Goal: Task Accomplishment & Management: Manage account settings

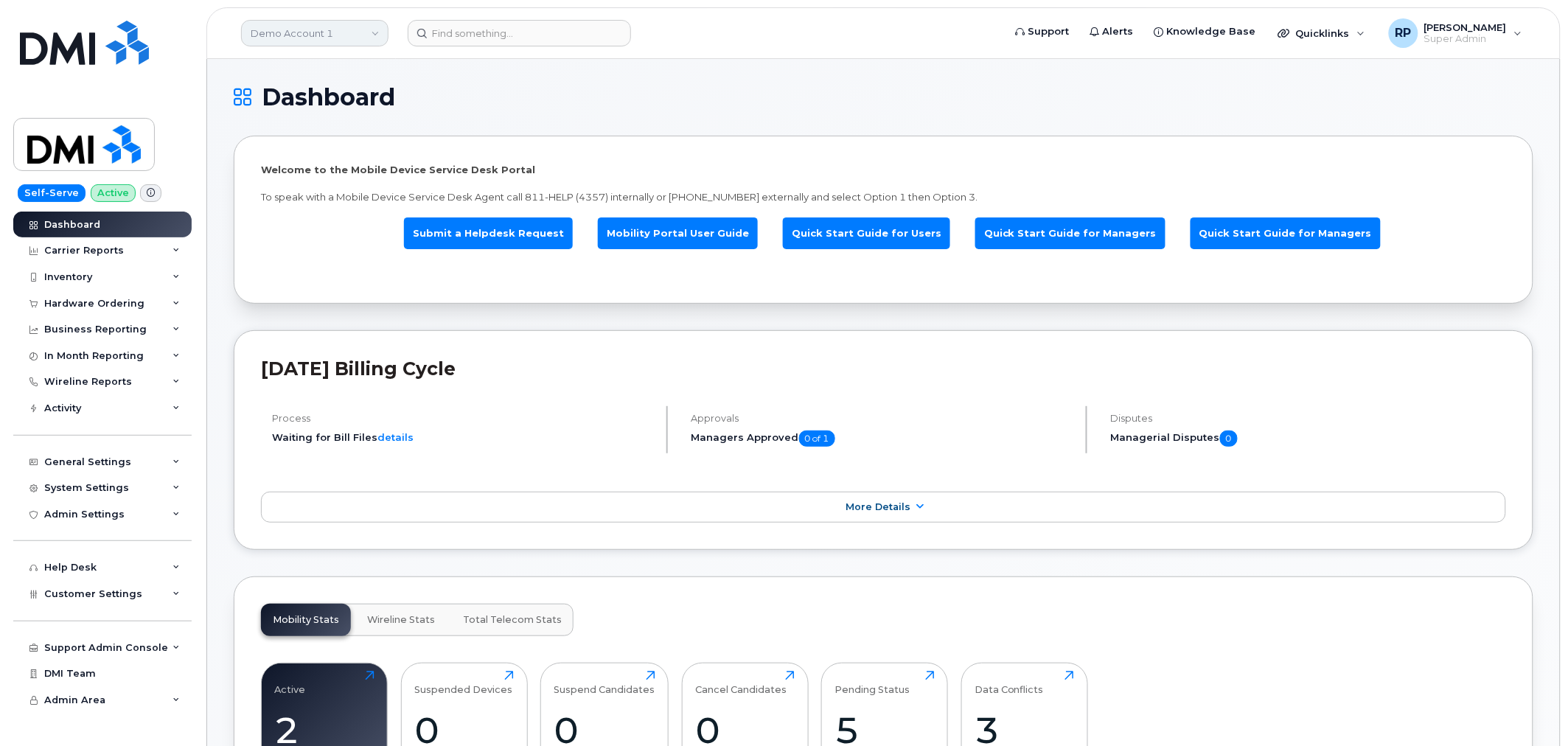
click at [355, 34] on link "Demo Account 1" at bounding box center [315, 33] width 148 height 27
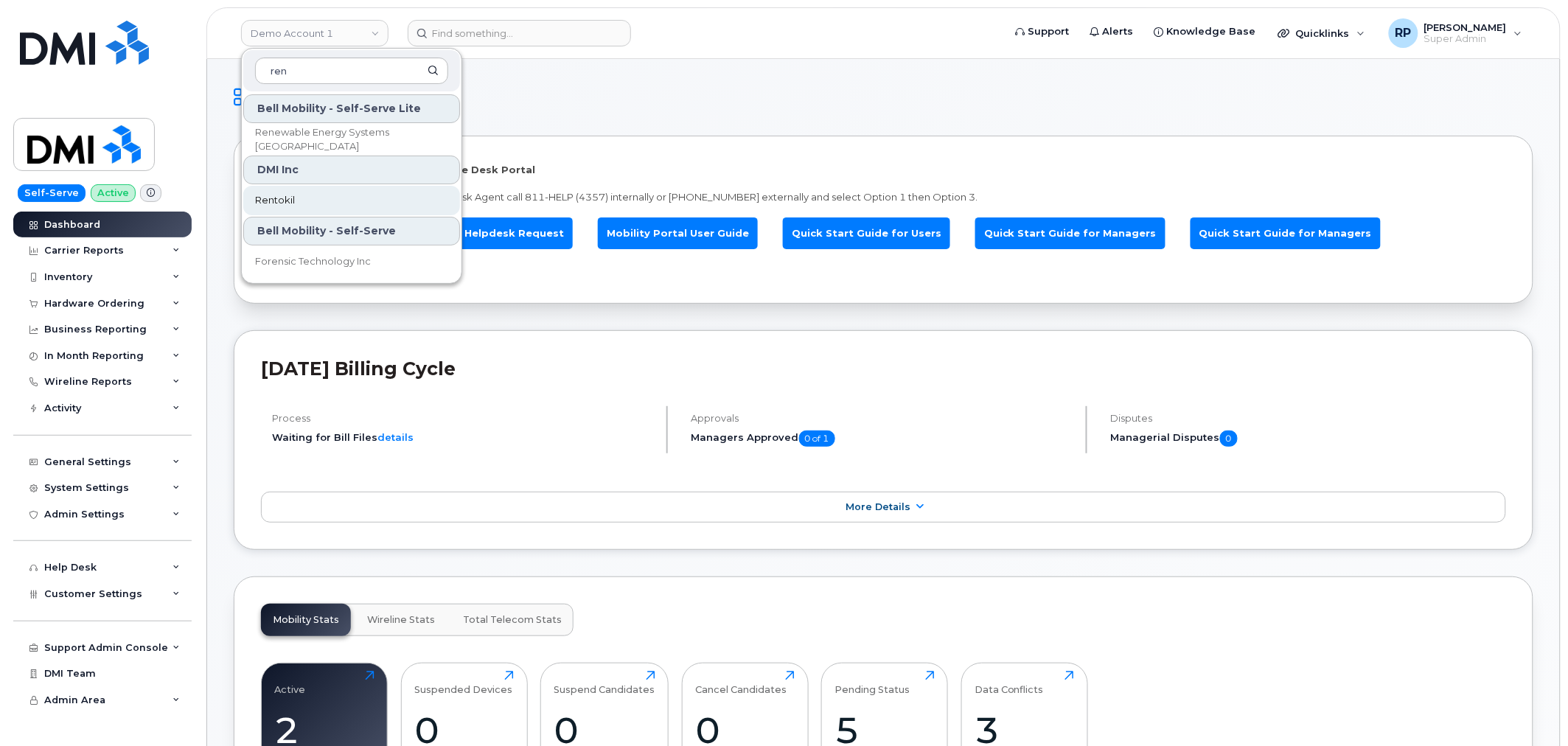
type input "ren"
click at [290, 203] on span "Rentokil" at bounding box center [275, 200] width 40 height 15
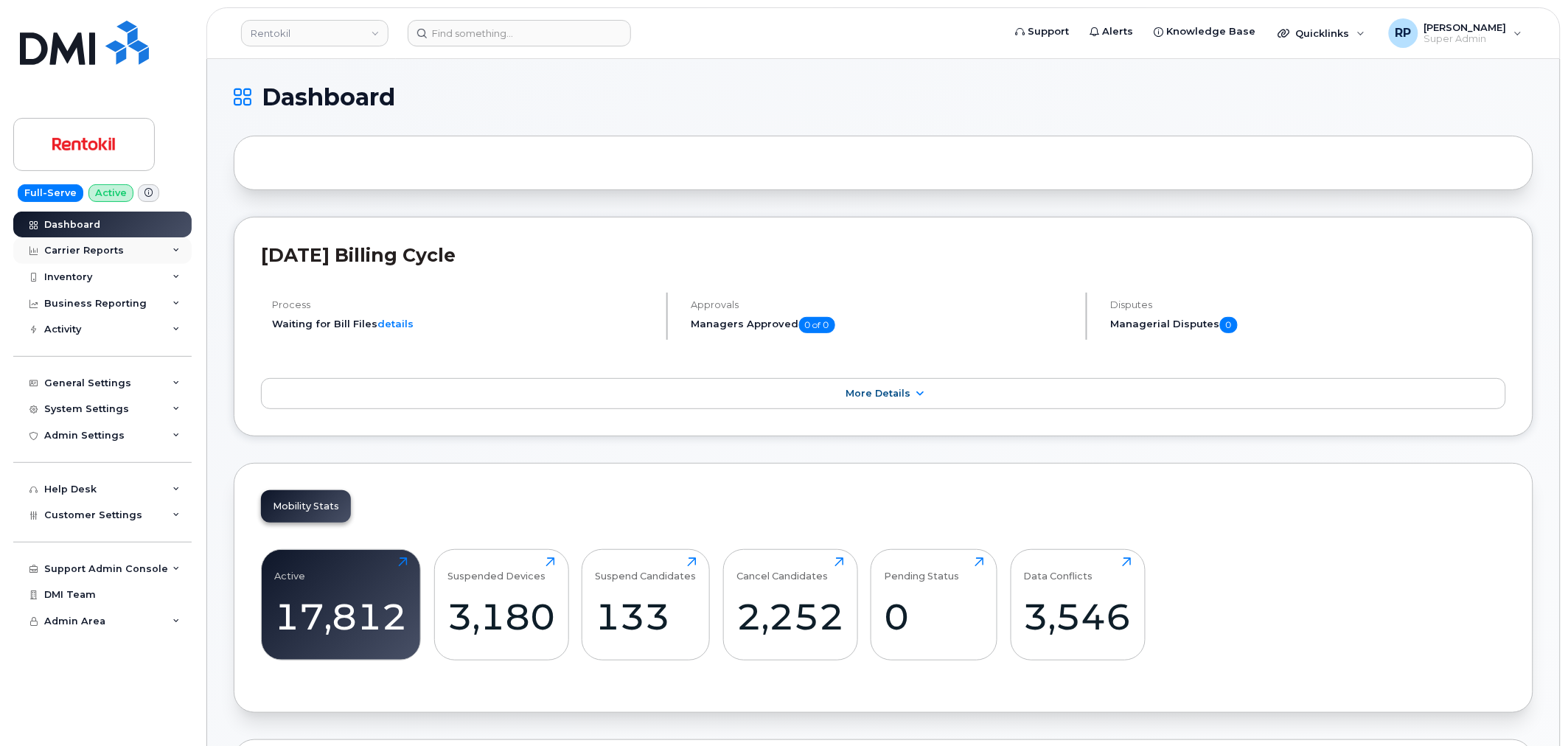
click at [144, 252] on div "Carrier Reports" at bounding box center [102, 251] width 179 height 27
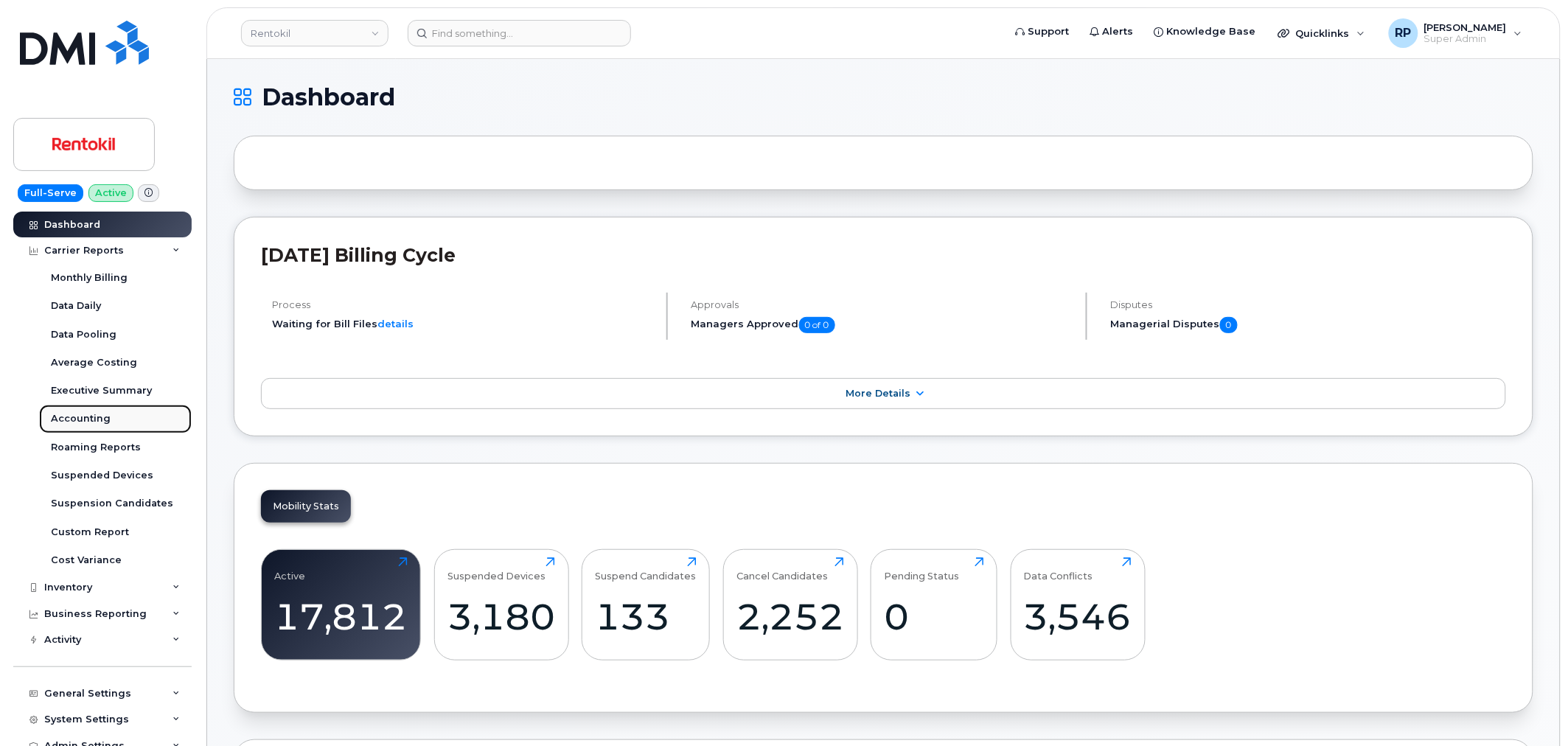
click at [76, 415] on div "Accounting" at bounding box center [80, 418] width 60 height 13
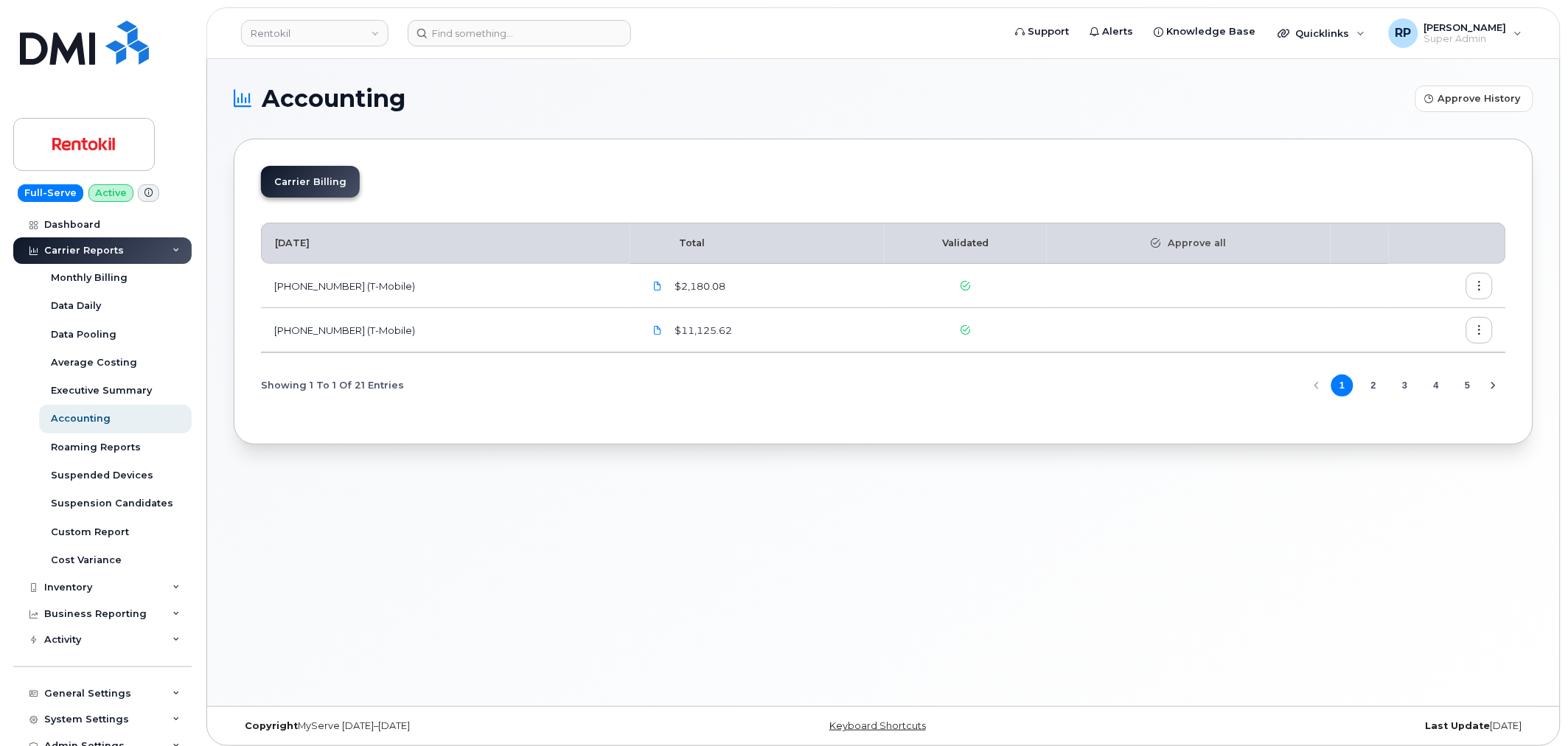
click at [1374, 383] on button "2" at bounding box center [1372, 385] width 22 height 22
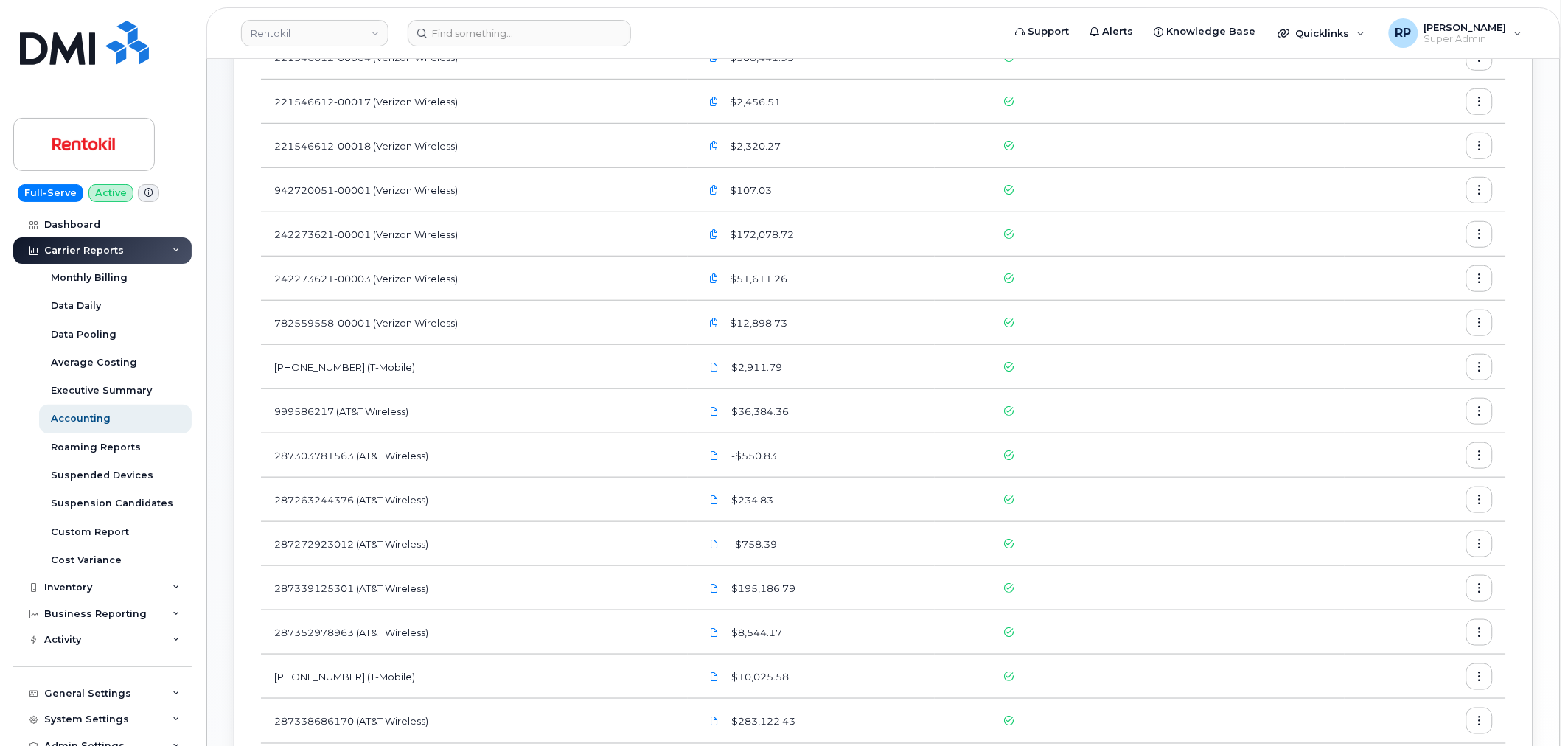
scroll to position [136, 0]
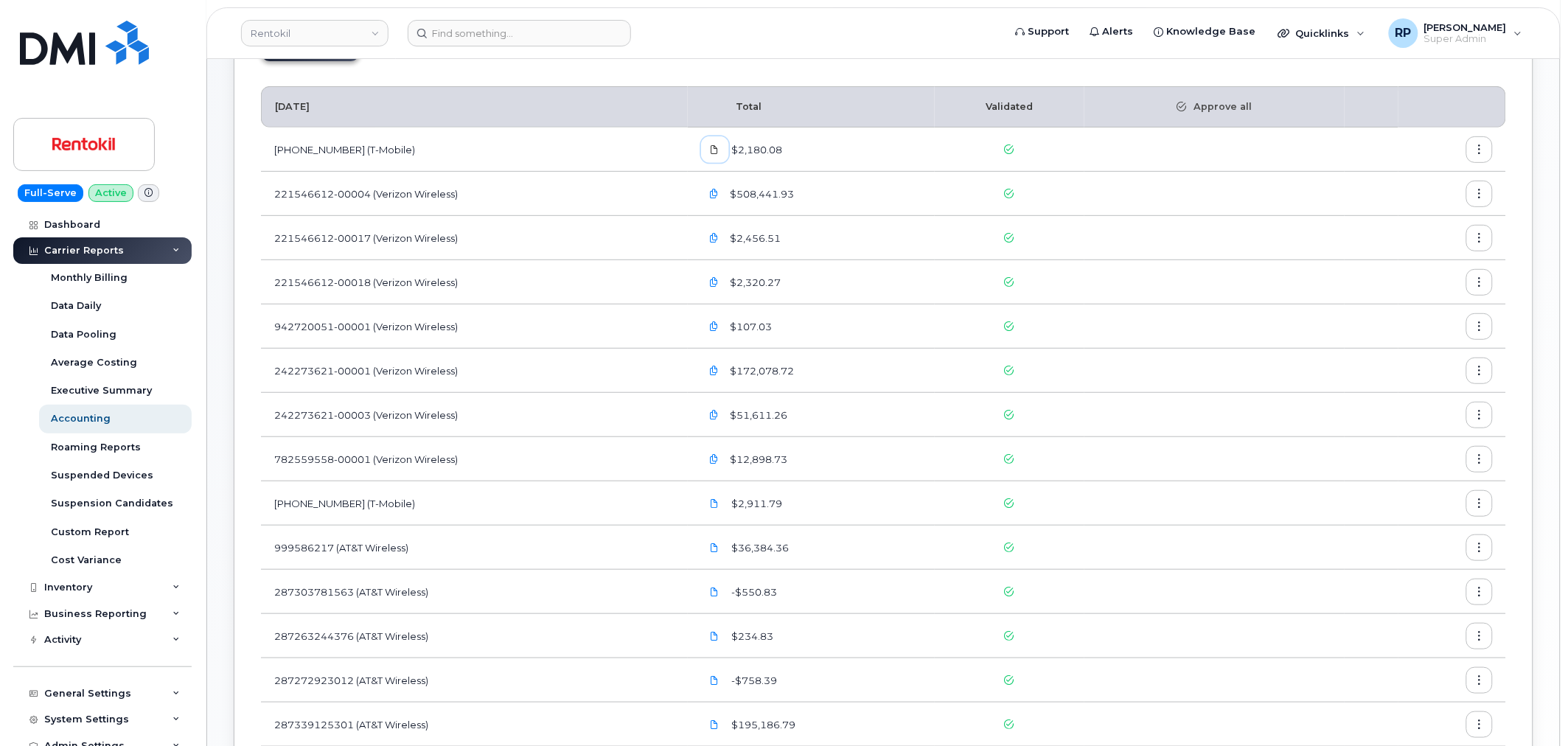
click at [713, 148] on span at bounding box center [714, 149] width 13 height 13
click at [720, 505] on icon at bounding box center [715, 503] width 9 height 9
click at [719, 549] on icon at bounding box center [715, 548] width 9 height 9
click at [720, 590] on icon at bounding box center [715, 591] width 9 height 9
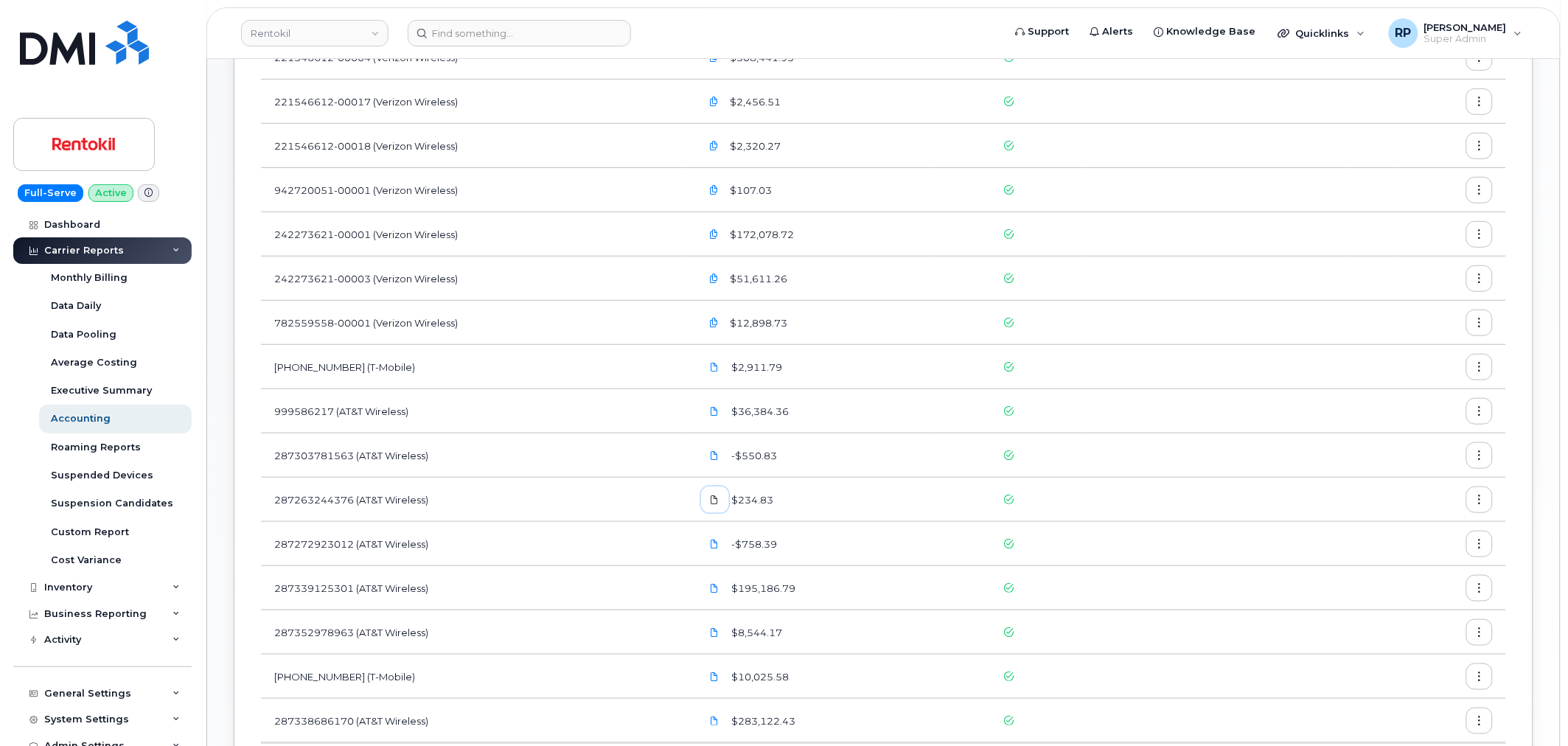
click at [719, 501] on icon at bounding box center [715, 500] width 9 height 9
click at [719, 542] on icon at bounding box center [715, 544] width 9 height 9
drag, startPoint x: 718, startPoint y: 585, endPoint x: 720, endPoint y: 598, distance: 13.2
click at [718, 585] on icon at bounding box center [715, 588] width 9 height 9
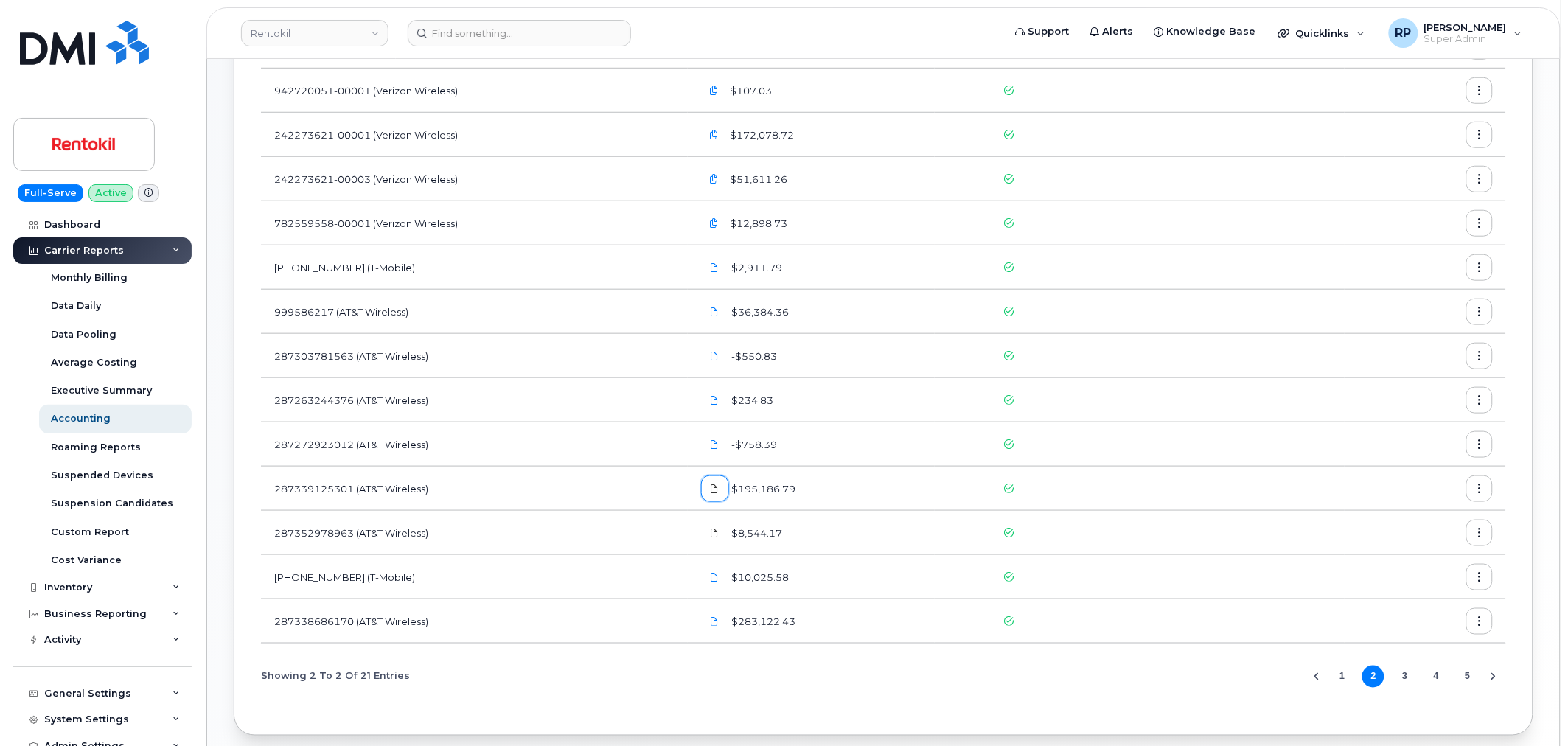
scroll to position [409, 0]
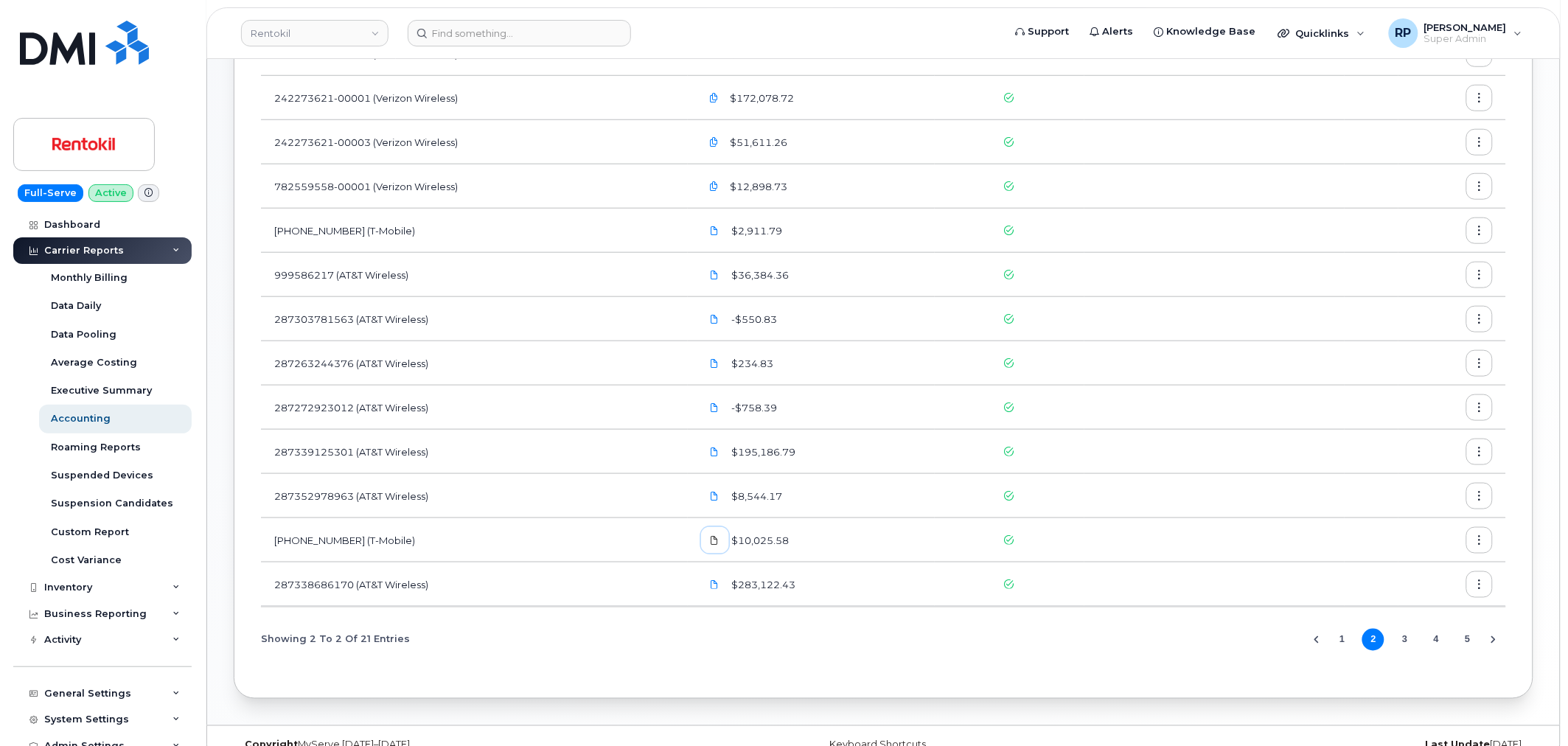
click at [719, 540] on icon at bounding box center [715, 540] width 9 height 9
click at [720, 584] on icon at bounding box center [715, 584] width 9 height 9
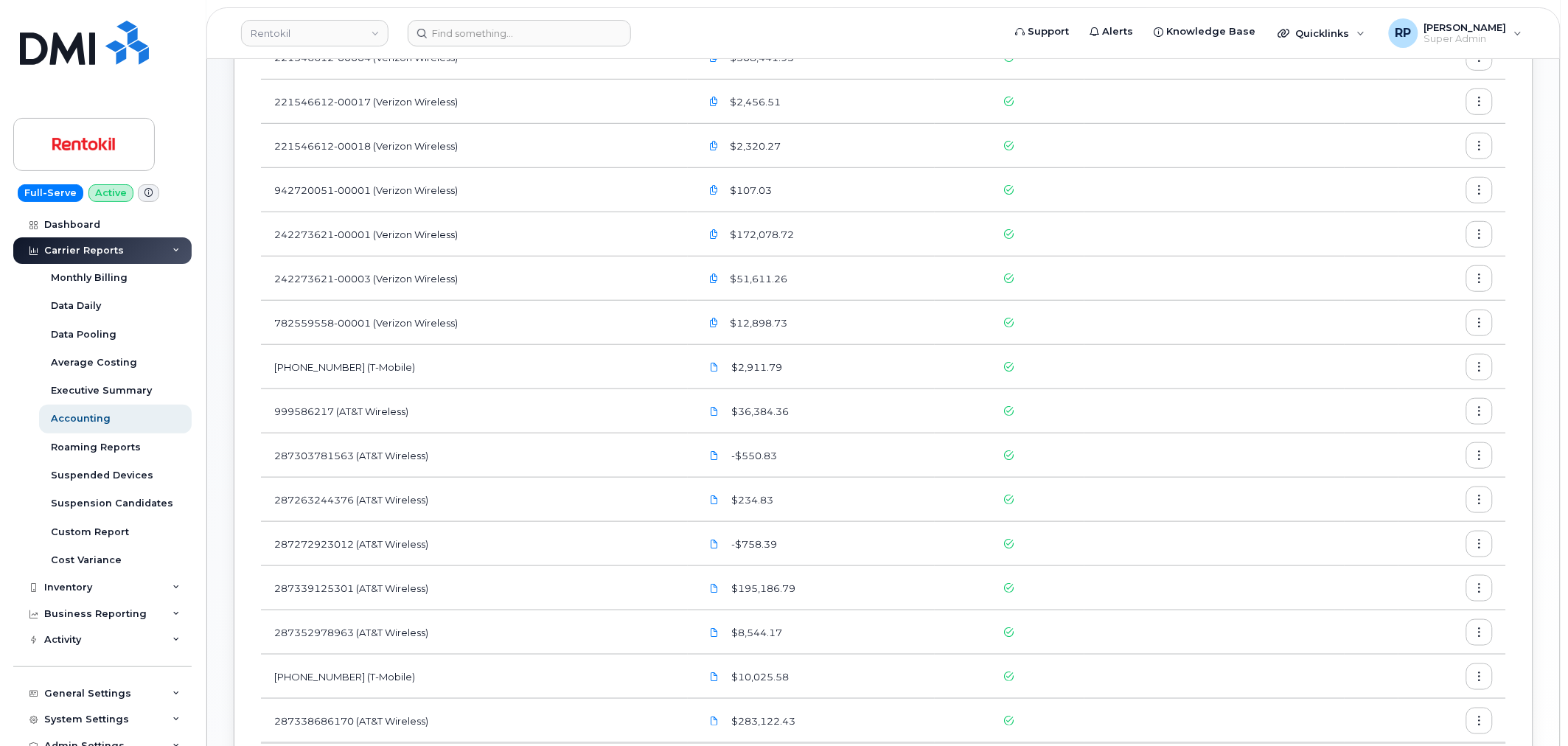
scroll to position [136, 0]
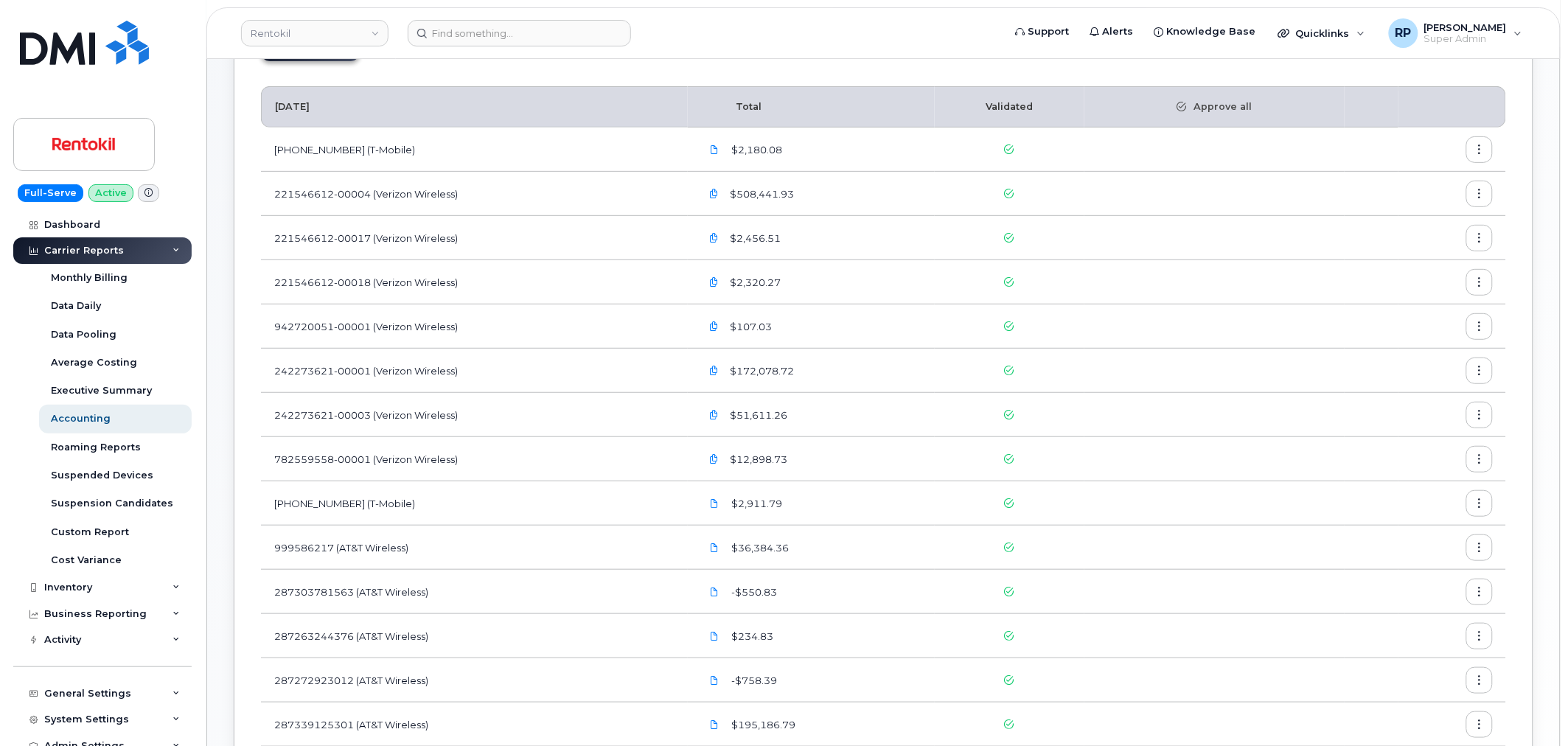
click at [719, 196] on icon "button" at bounding box center [713, 194] width 10 height 10
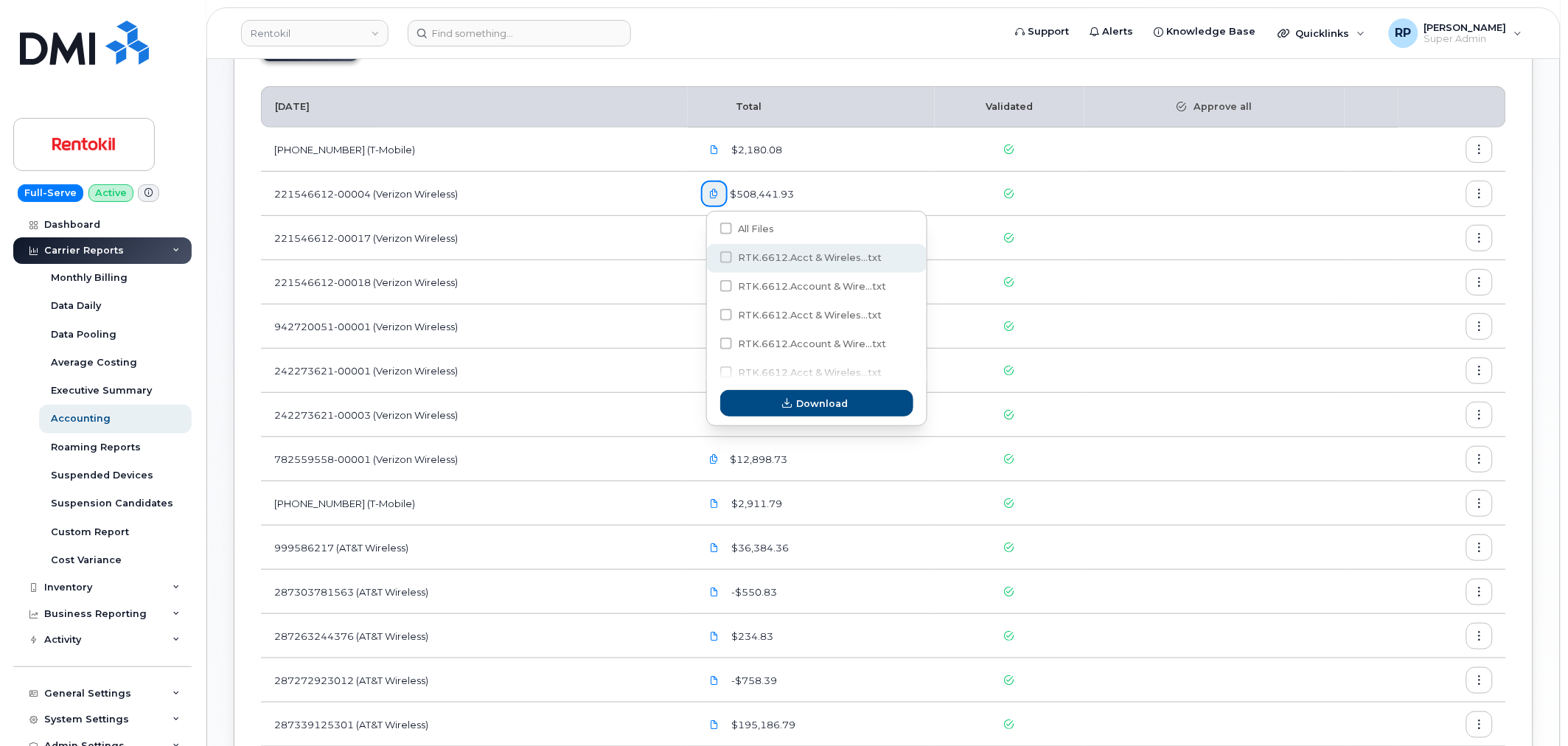
click at [794, 253] on span "RTK.6612.Acct & Wireles...txt" at bounding box center [809, 257] width 144 height 11
click at [710, 254] on input "RTK.6612.Acct & Wireles...txt" at bounding box center [706, 258] width 7 height 7
checkbox input "true"
click at [814, 402] on span "Download" at bounding box center [823, 404] width 52 height 14
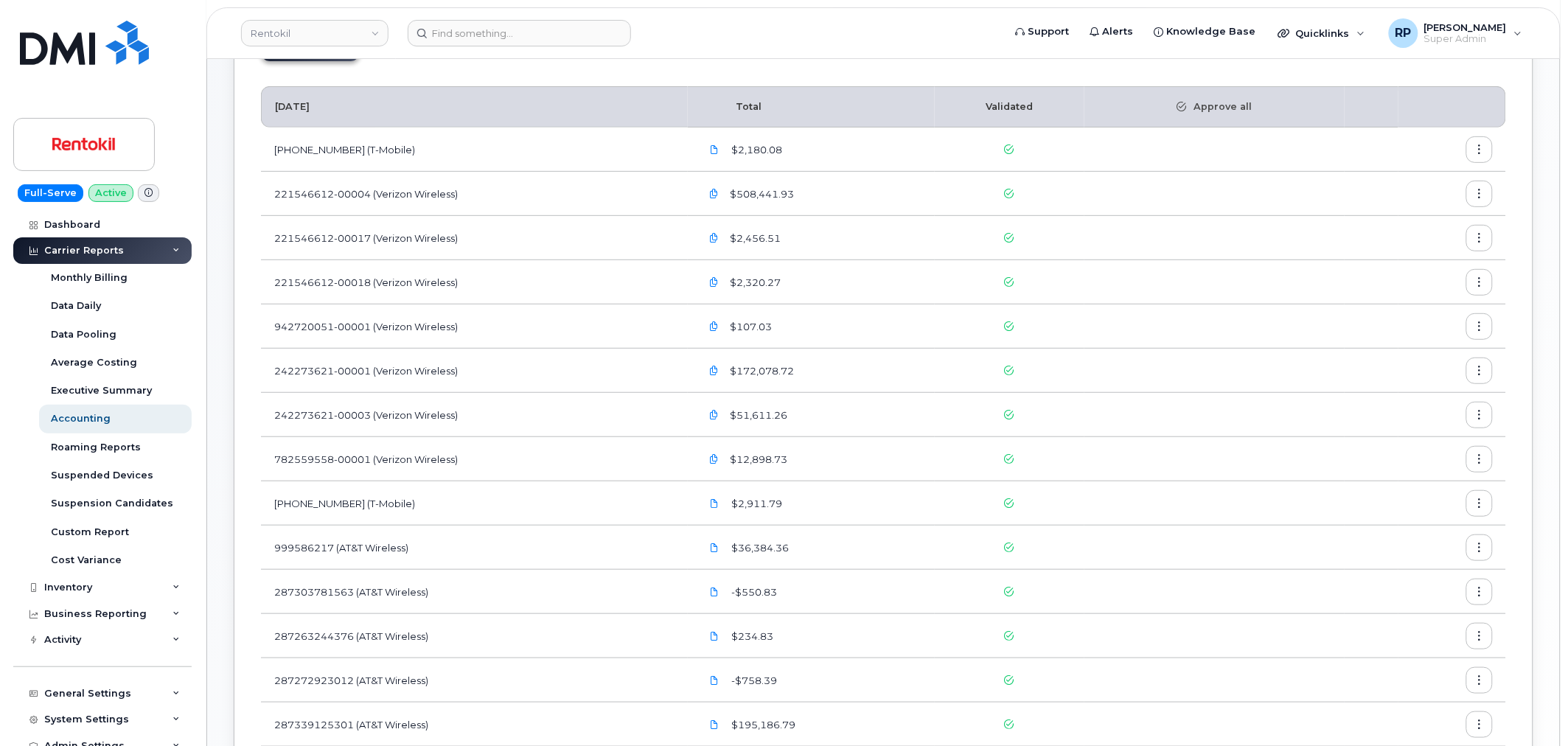
click at [717, 373] on icon "button" at bounding box center [713, 371] width 10 height 10
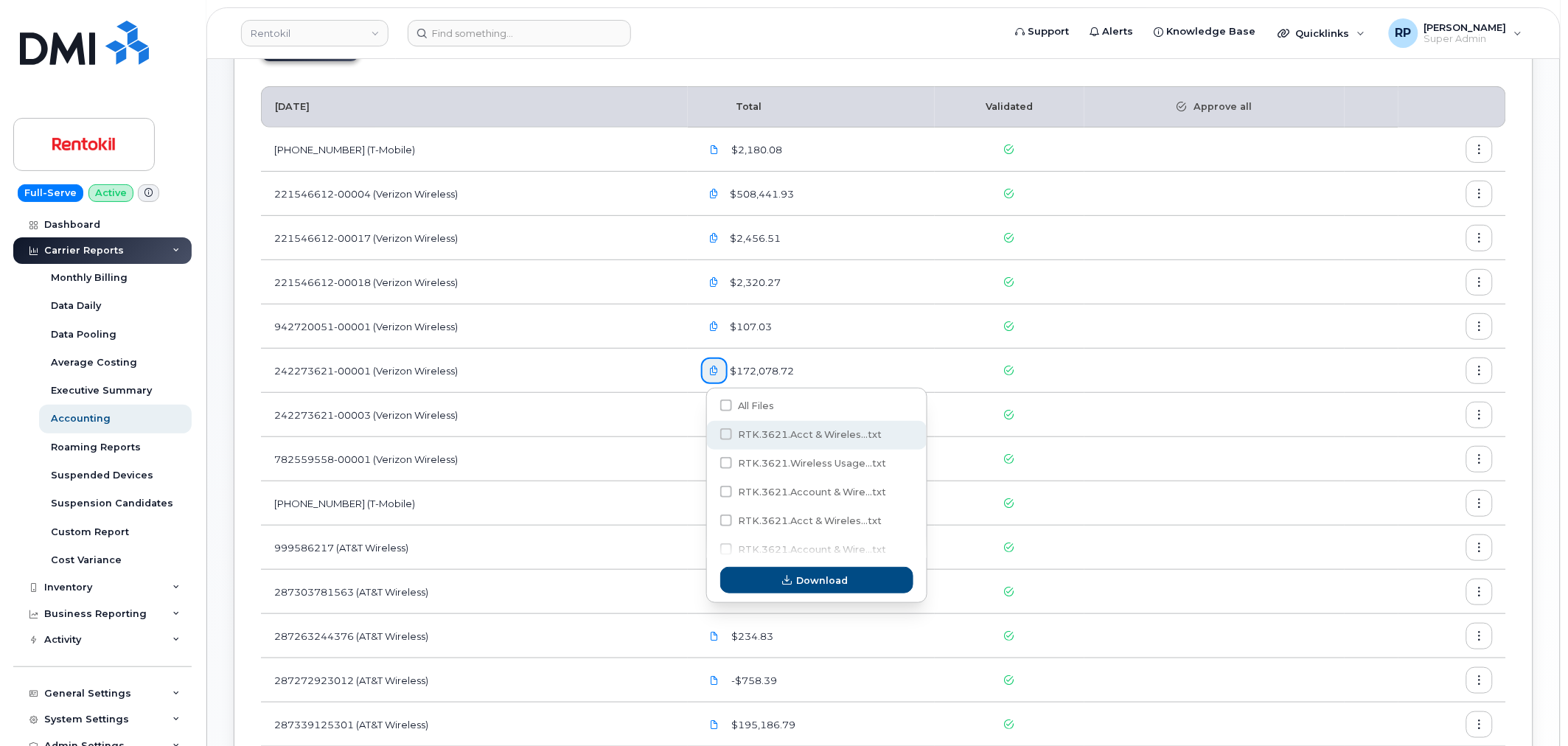
click at [759, 437] on span "RTK.3621.Acct & Wireles...txt" at bounding box center [809, 434] width 144 height 11
click at [710, 437] on input "RTK.3621.Acct & Wireles...txt" at bounding box center [706, 435] width 7 height 7
checkbox input "true"
click at [807, 575] on span "Download" at bounding box center [823, 581] width 52 height 14
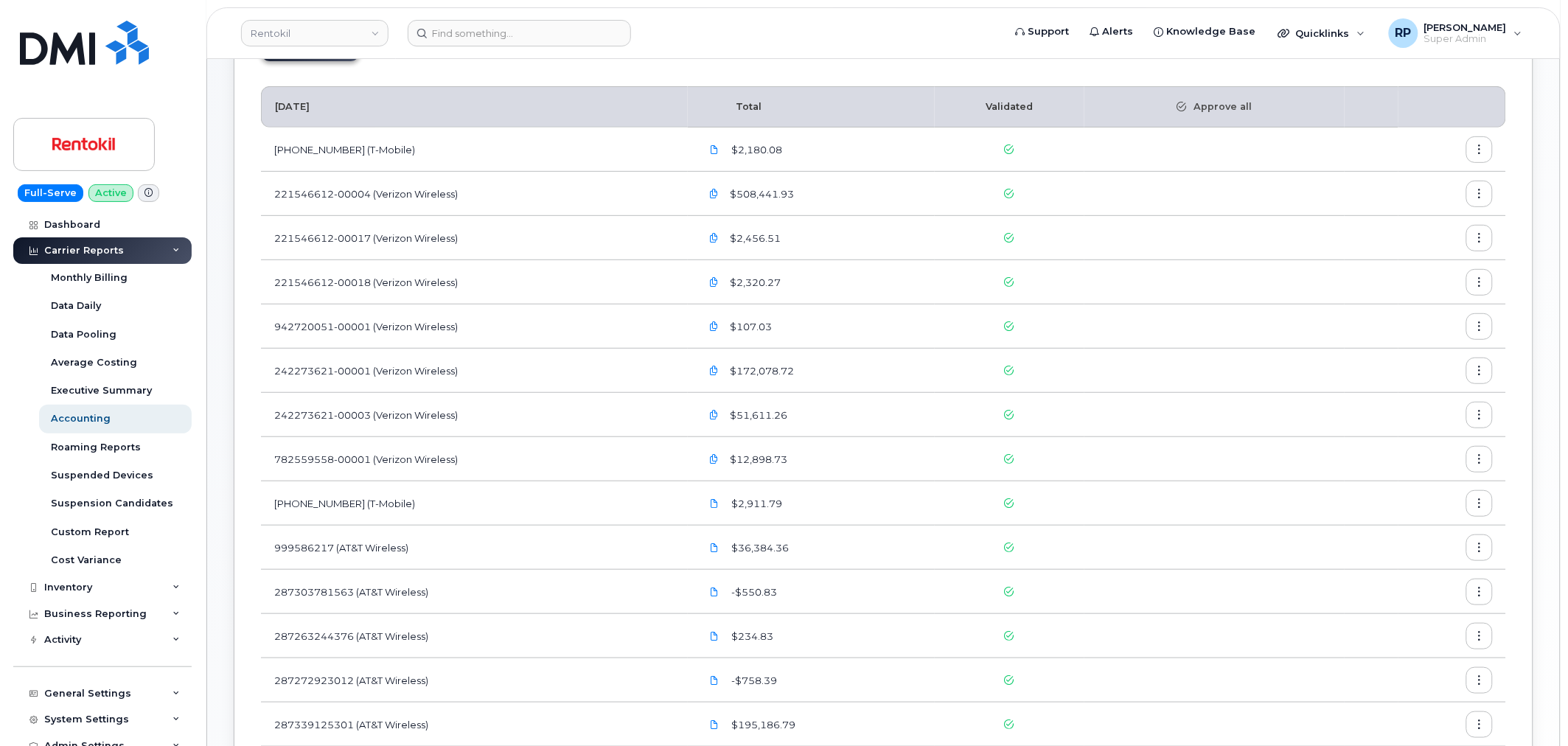
click at [895, 469] on div "$12,898.73" at bounding box center [811, 459] width 221 height 27
click at [719, 459] on icon "button" at bounding box center [713, 459] width 10 height 10
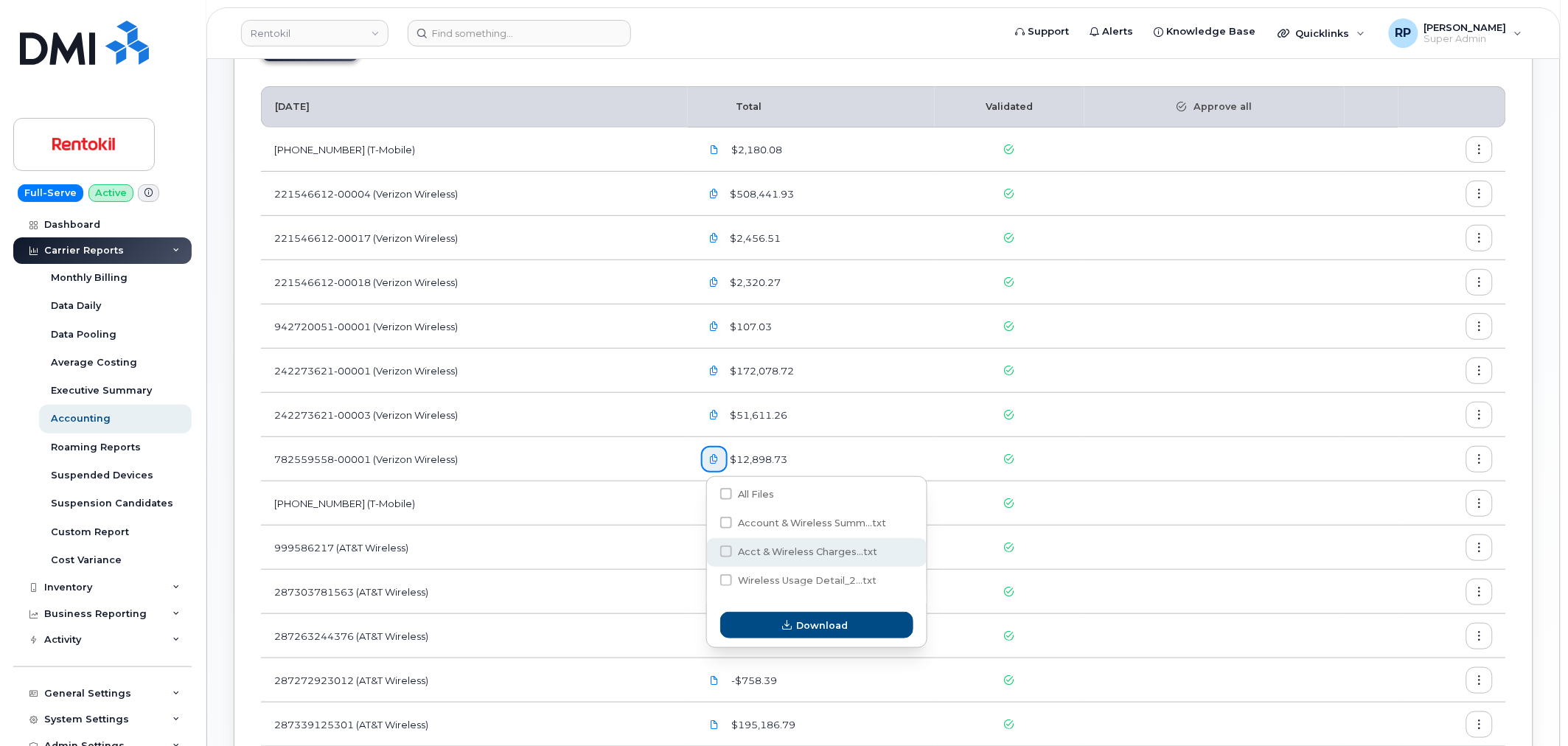
click at [728, 550] on span at bounding box center [726, 550] width 12 height 12
click at [710, 550] on input "Acct & Wireless Charges...txt" at bounding box center [706, 552] width 7 height 7
checkbox input "true"
click at [805, 621] on span "Download" at bounding box center [823, 625] width 52 height 14
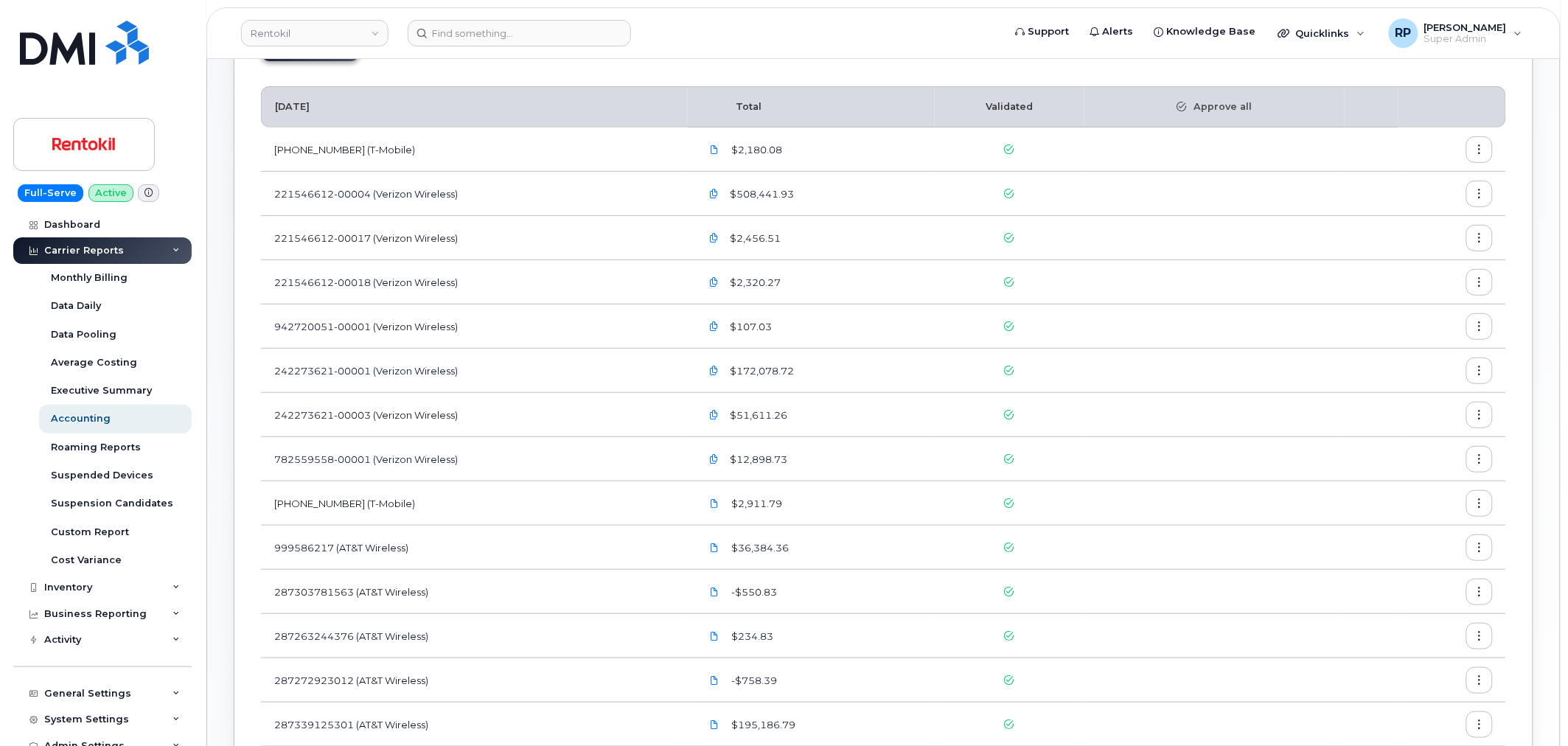
scroll to position [0, 0]
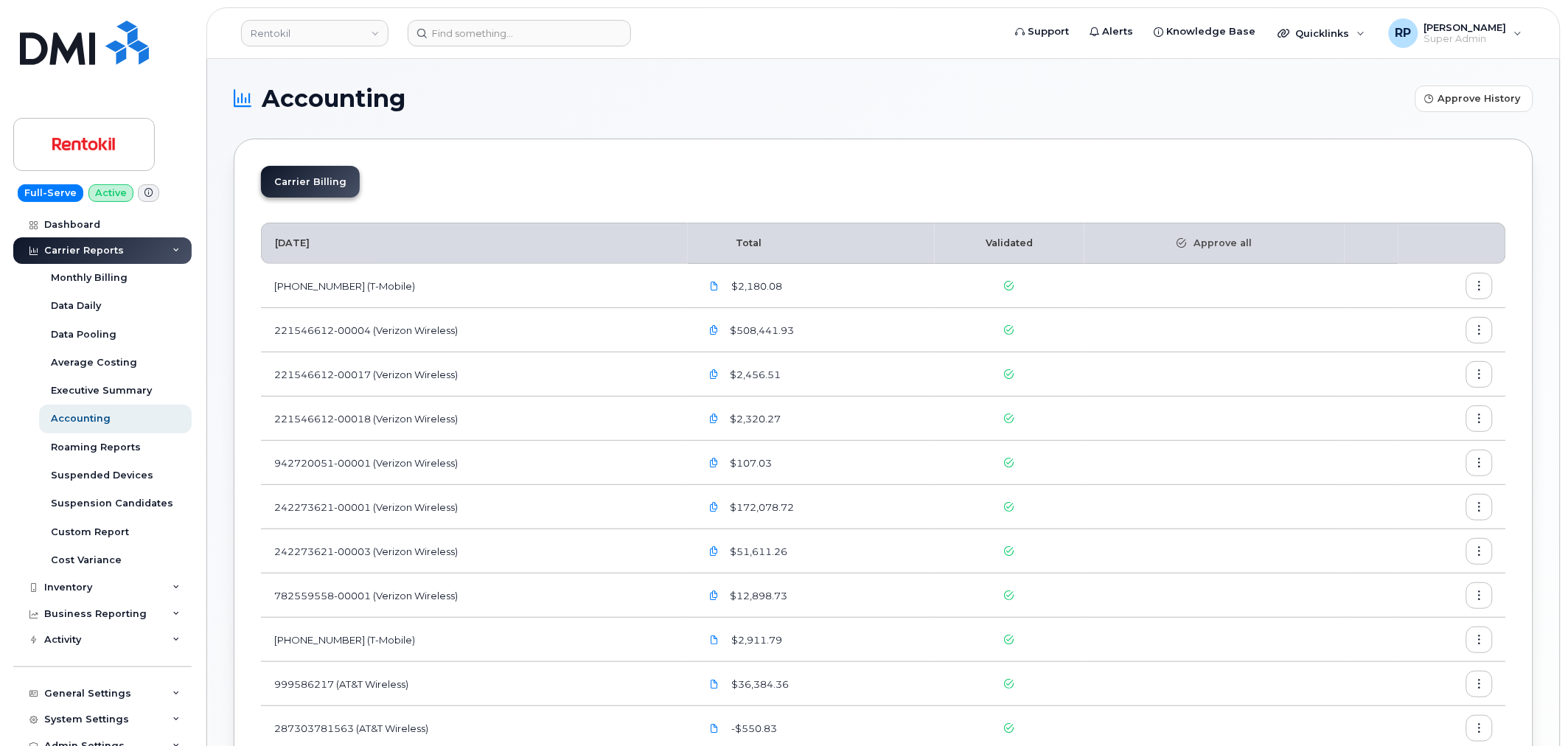
click at [1469, 290] on button "button" at bounding box center [1479, 286] width 27 height 27
click at [897, 155] on div "Carrier Billing September 2025 Total Validated Approve all 957222078 (T-Mobile)…" at bounding box center [883, 623] width 1299 height 969
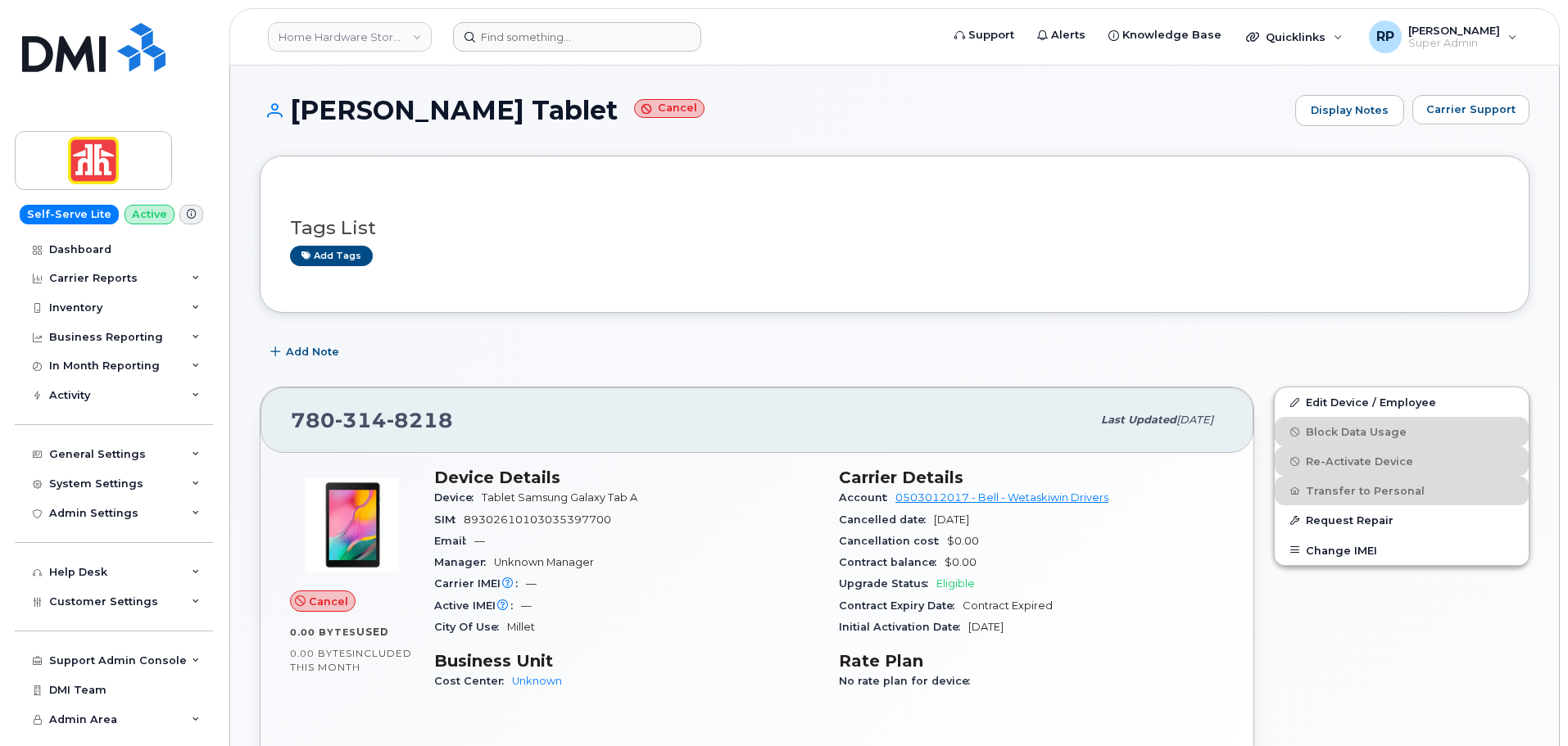
scroll to position [817, 0]
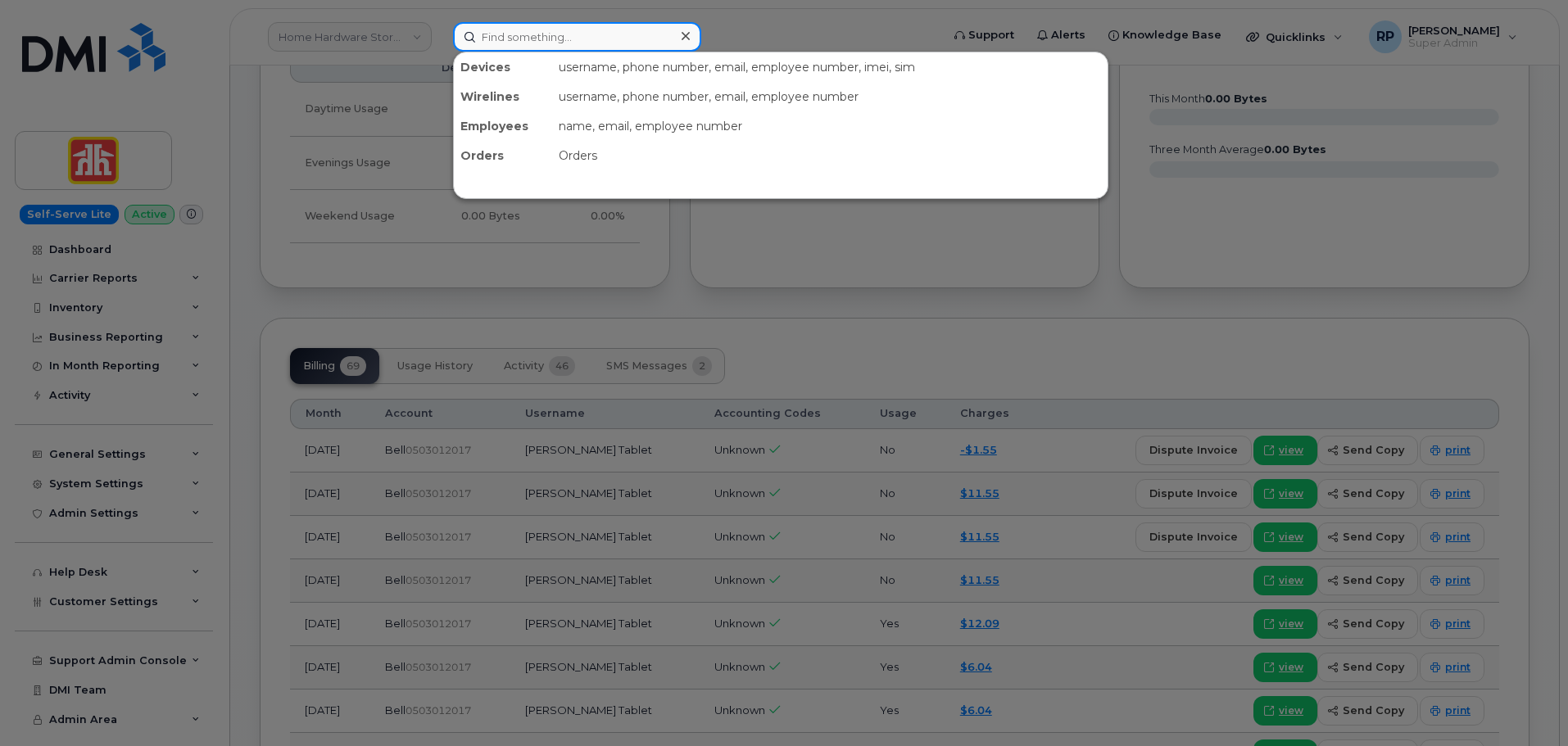
click at [496, 36] on input at bounding box center [576, 37] width 248 height 30
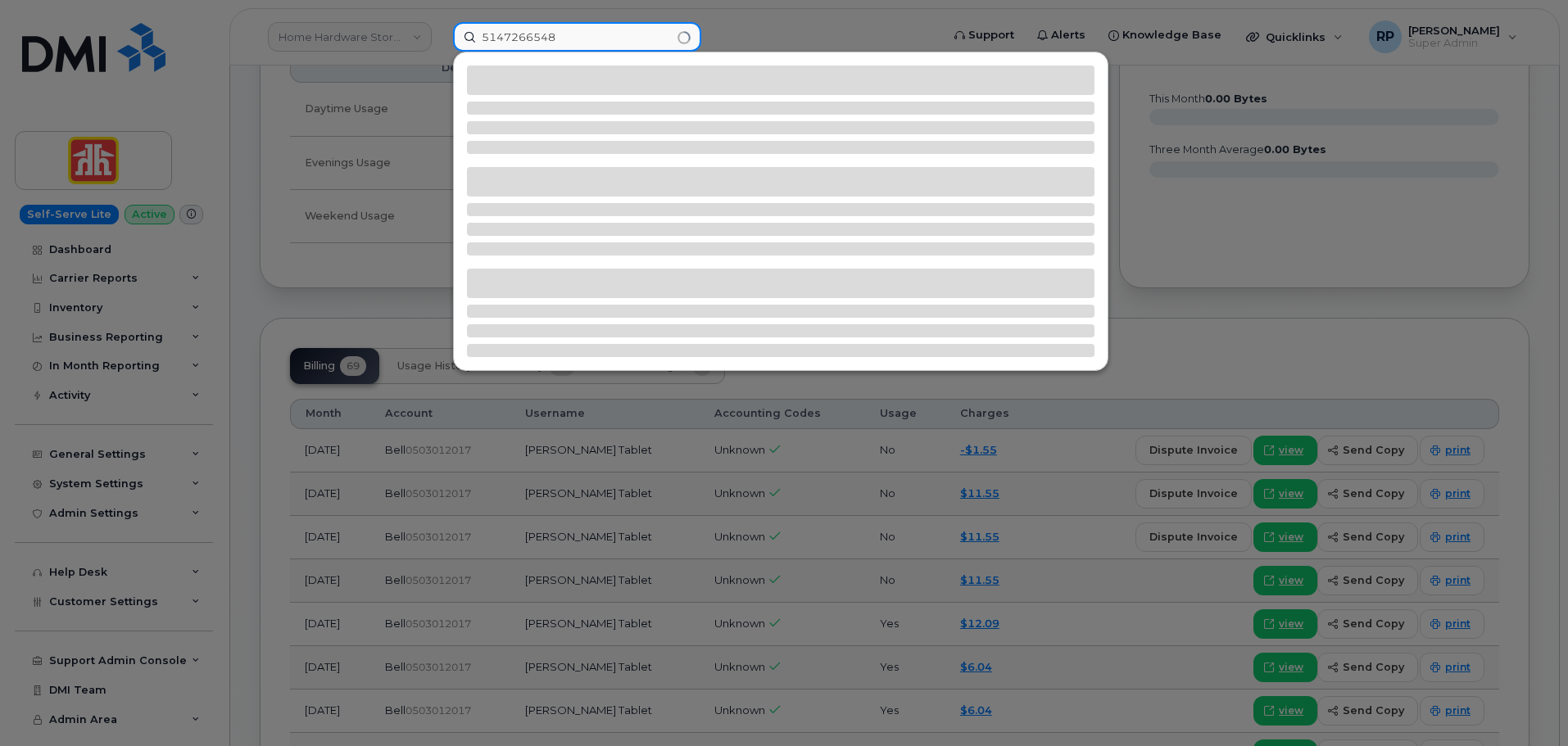
type input "5147266548"
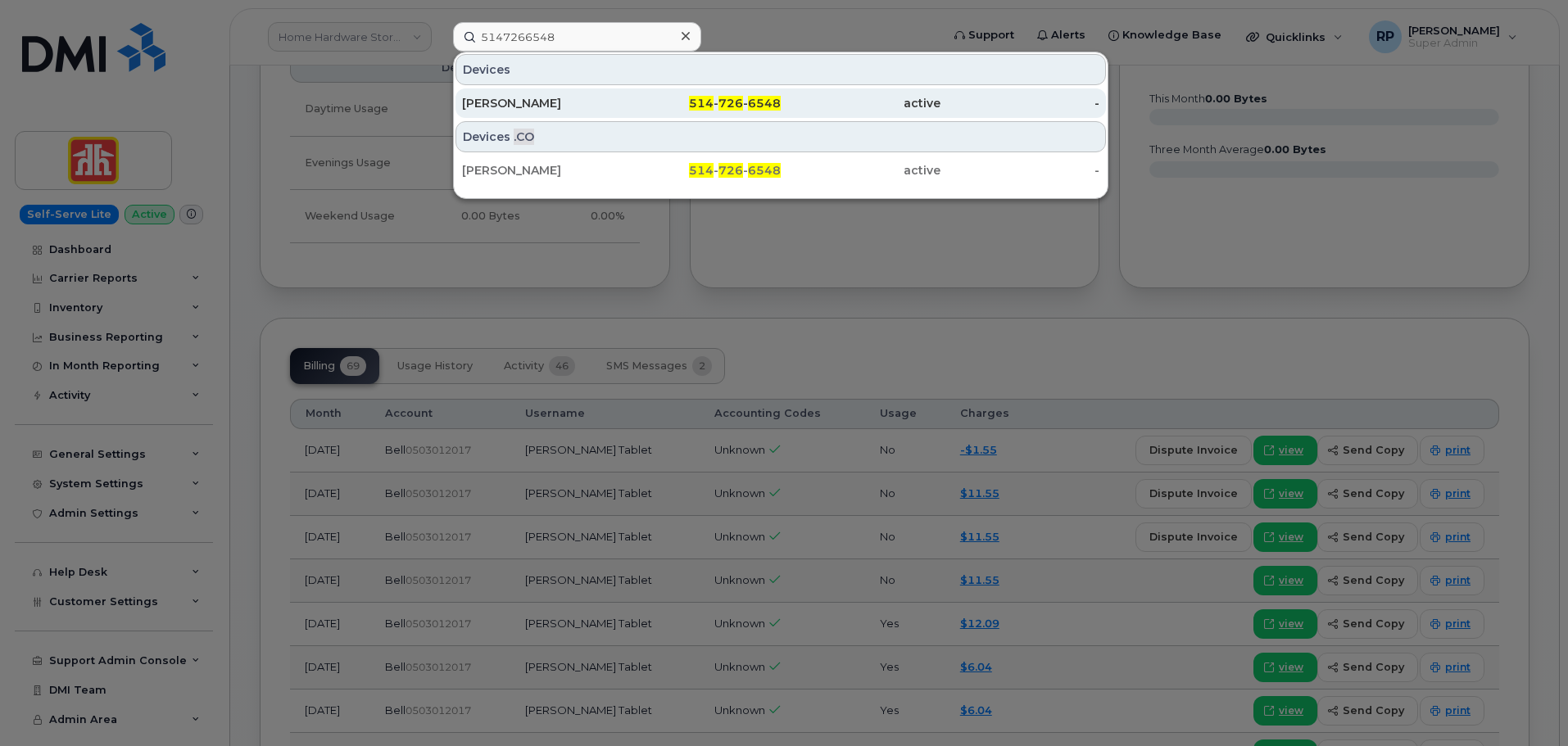
click at [524, 107] on div "François Grenier" at bounding box center [542, 103] width 160 height 17
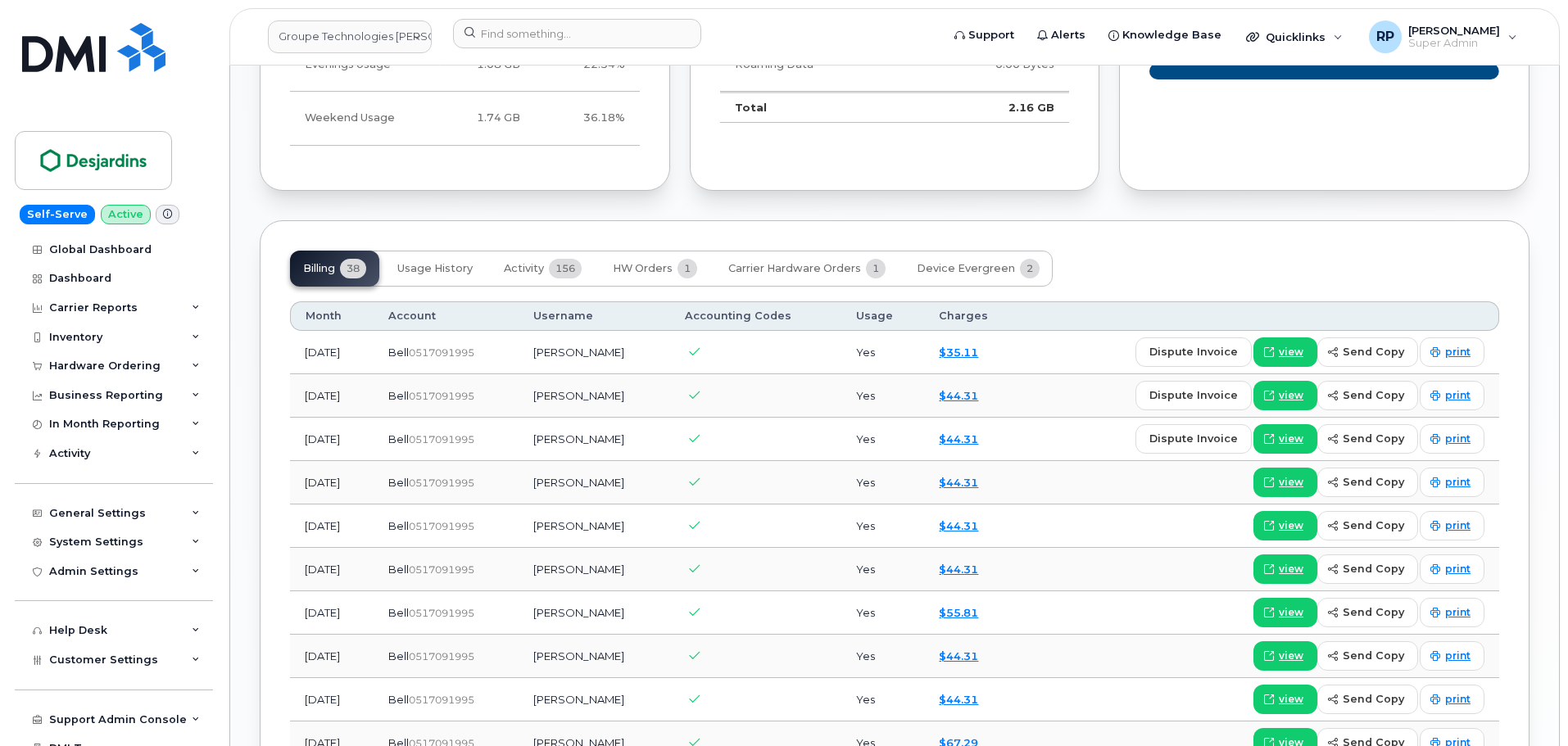
scroll to position [1117, 0]
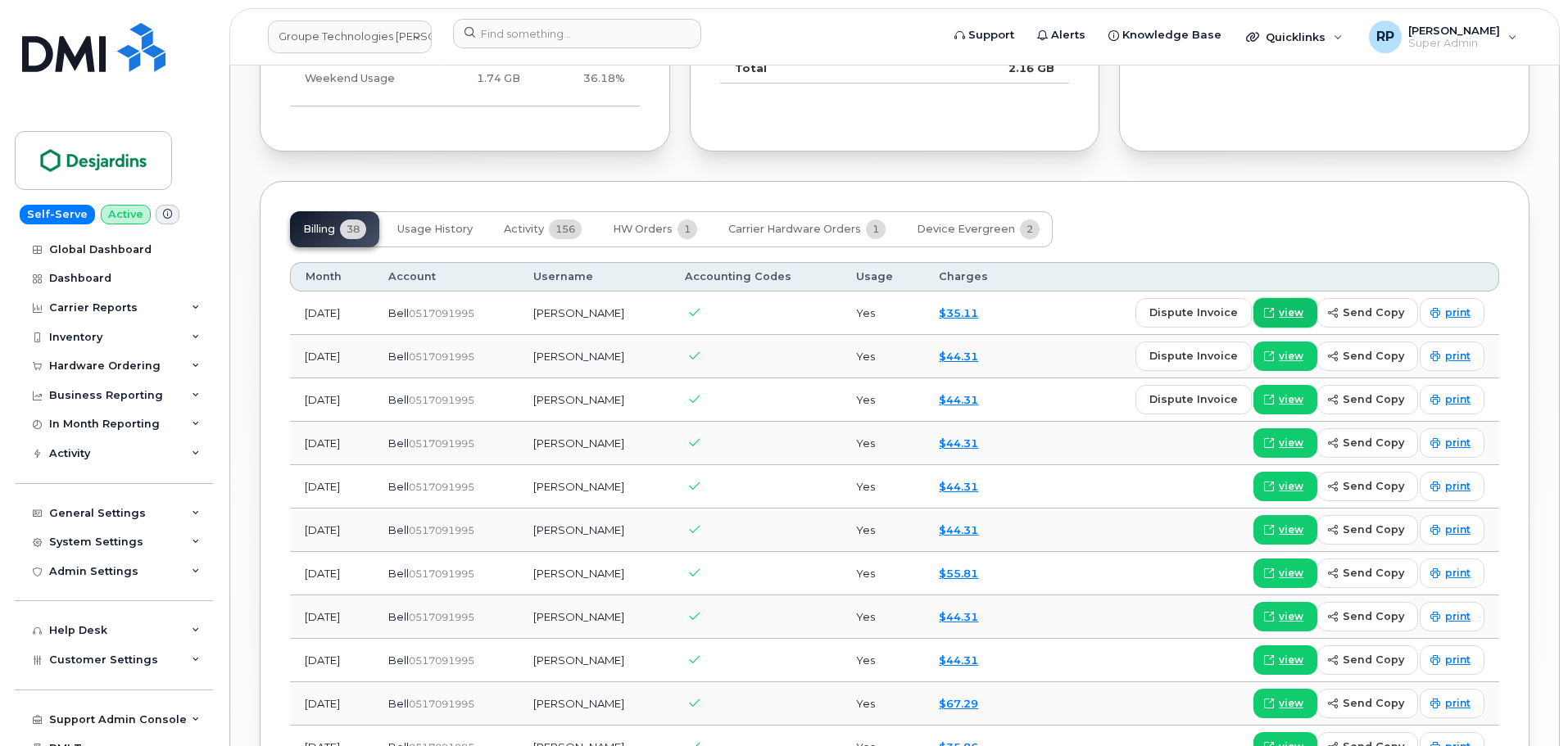
click at [1288, 312] on span "view" at bounding box center [1291, 312] width 25 height 15
drag, startPoint x: 490, startPoint y: 318, endPoint x: 436, endPoint y: 318, distance: 54.0
click at [433, 315] on td "Bell  0517091995" at bounding box center [446, 313] width 145 height 43
copy span "0517091995"
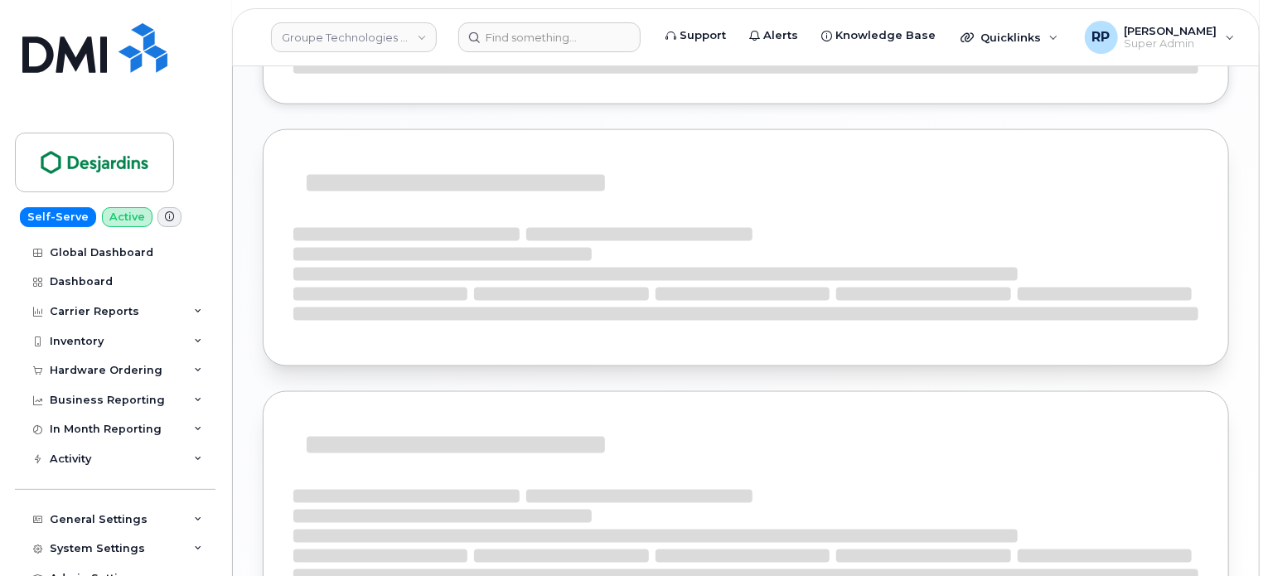
scroll to position [852, 0]
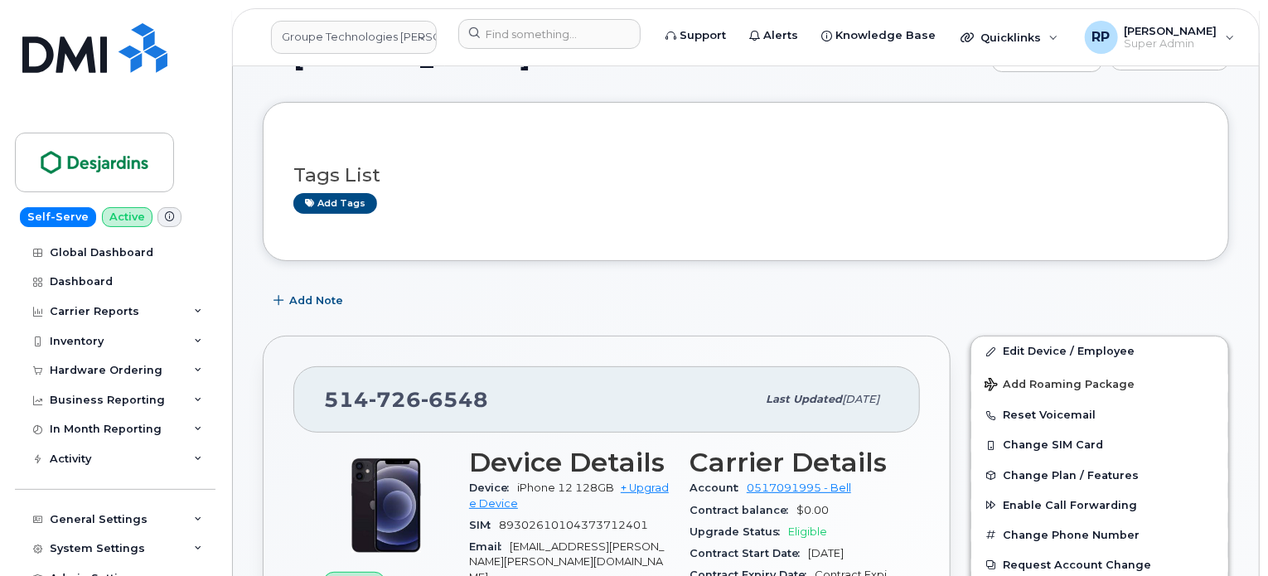
scroll to position [0, 0]
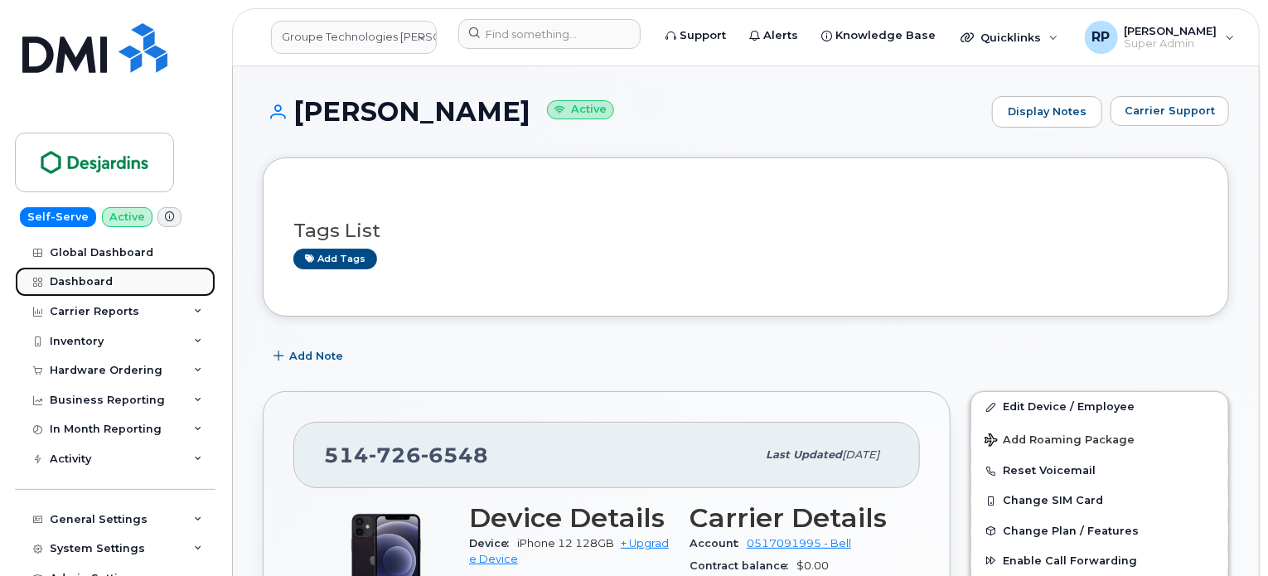
click at [107, 285] on div "Dashboard" at bounding box center [81, 281] width 63 height 13
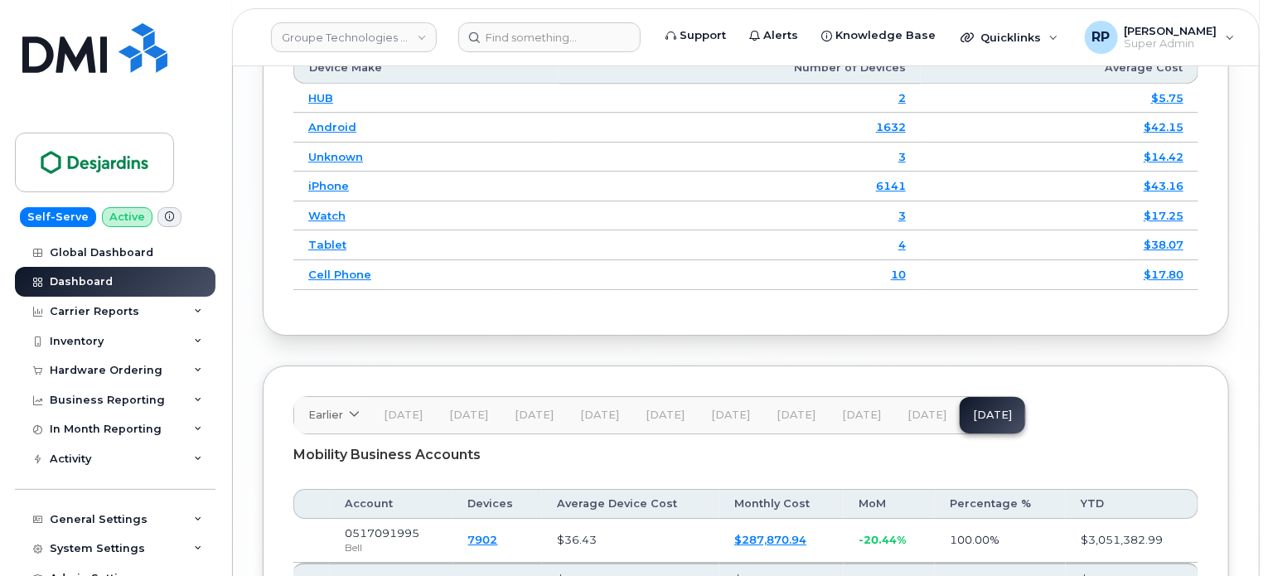
scroll to position [2773, 0]
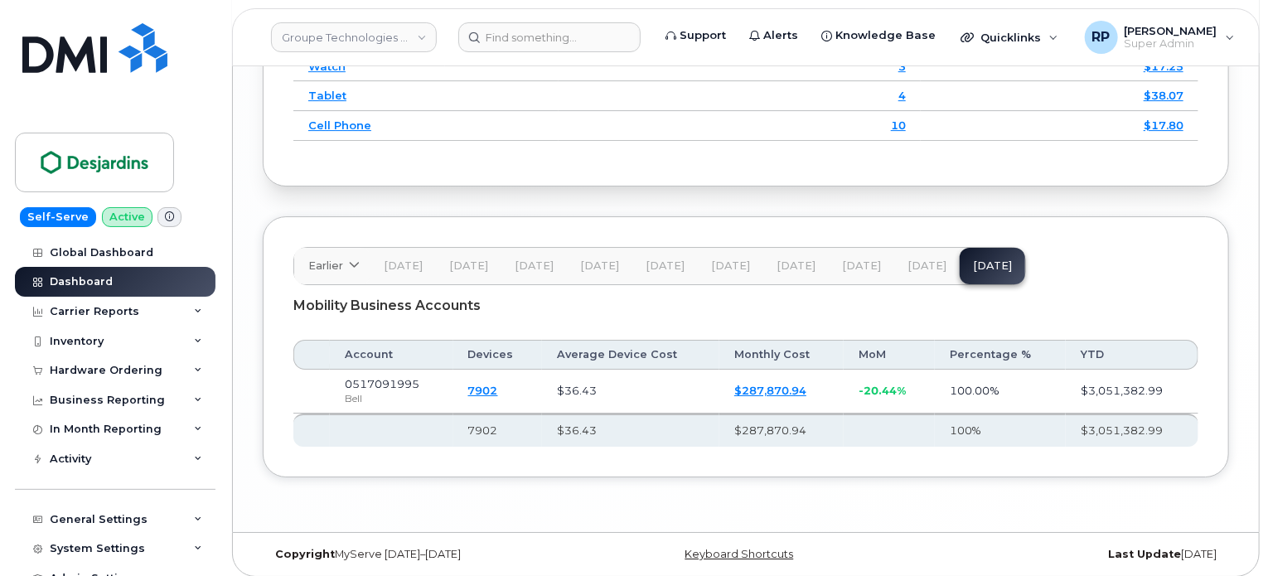
click at [325, 385] on td at bounding box center [311, 392] width 36 height 44
click at [318, 380] on td at bounding box center [311, 392] width 36 height 44
click at [926, 264] on button "Aug 25" at bounding box center [926, 266] width 65 height 36
click at [322, 370] on td at bounding box center [311, 392] width 36 height 44
click at [322, 381] on td at bounding box center [311, 392] width 36 height 44
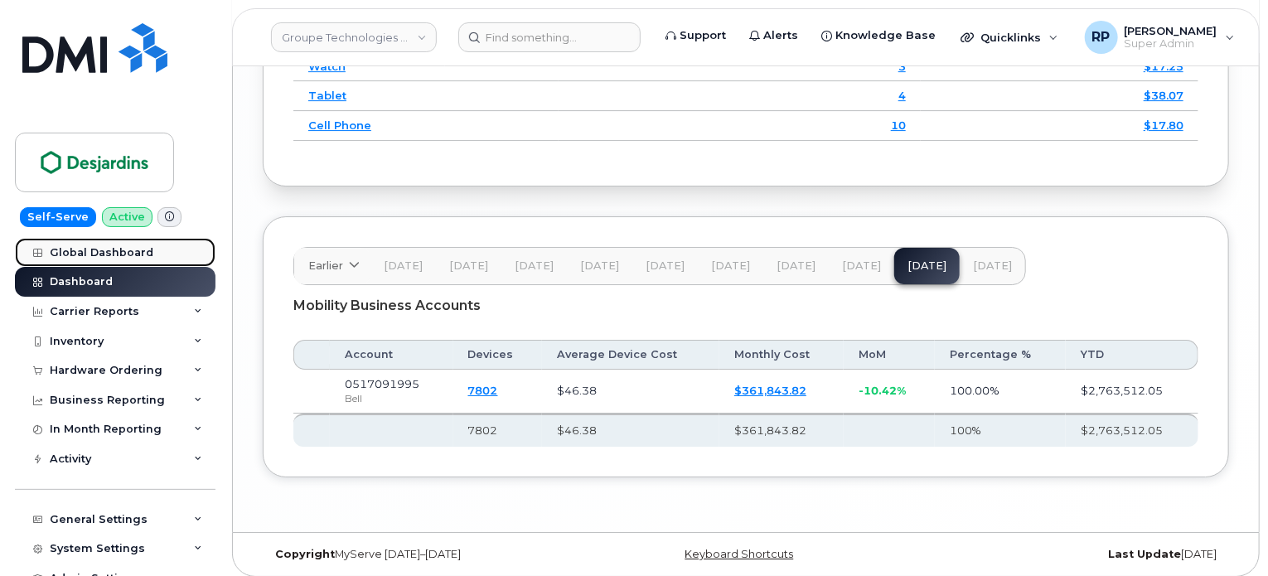
click at [101, 254] on div "Global Dashboard" at bounding box center [102, 252] width 104 height 13
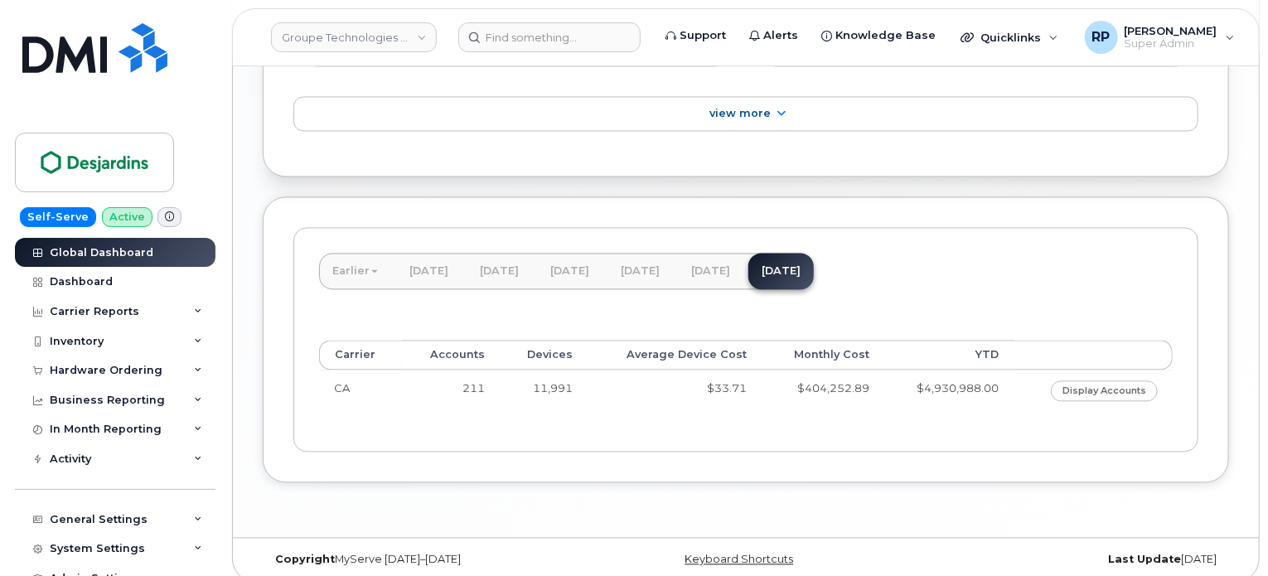
scroll to position [1645, 0]
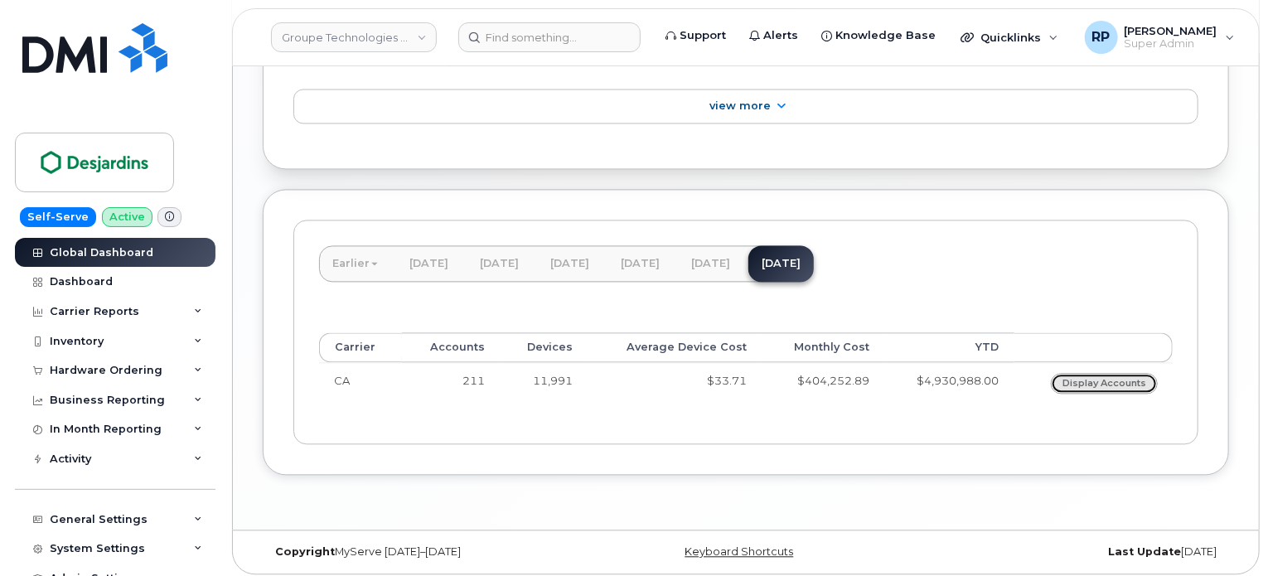
click at [1110, 375] on link "Display Accounts" at bounding box center [1104, 383] width 107 height 21
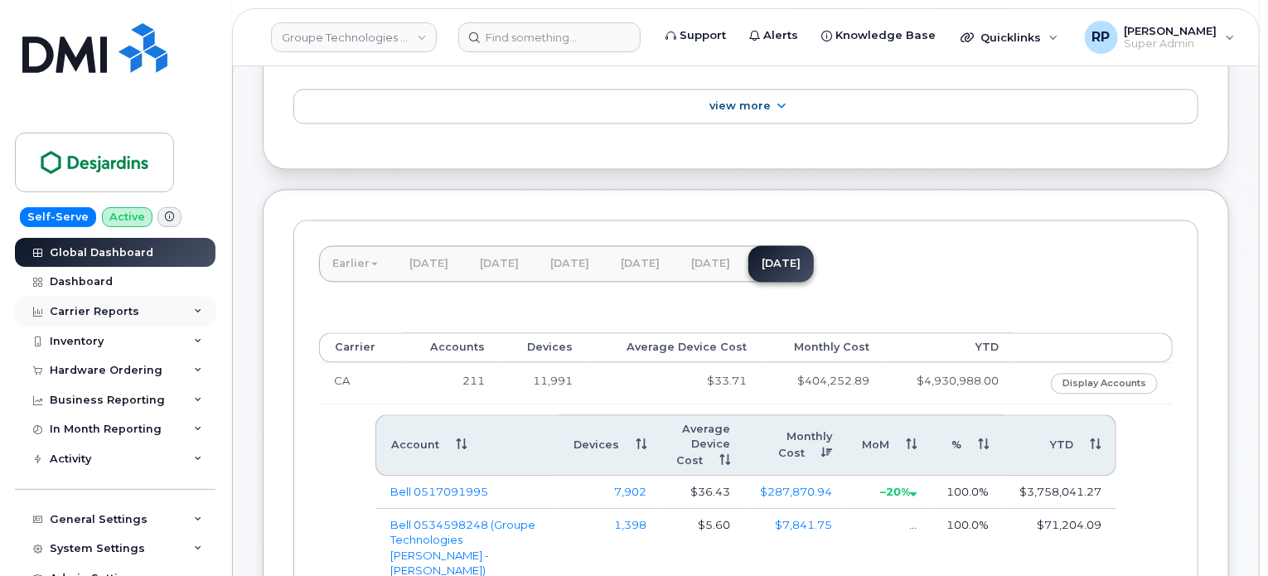
click at [104, 307] on div "Carrier Reports" at bounding box center [94, 311] width 89 height 13
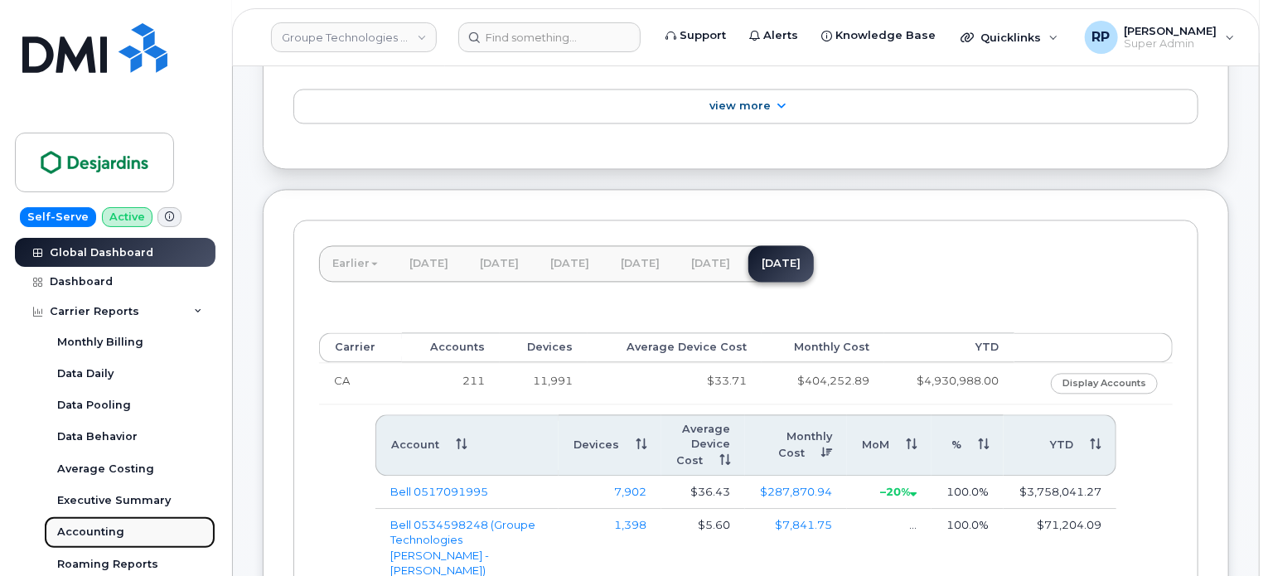
click at [85, 525] on div "Accounting" at bounding box center [90, 532] width 67 height 15
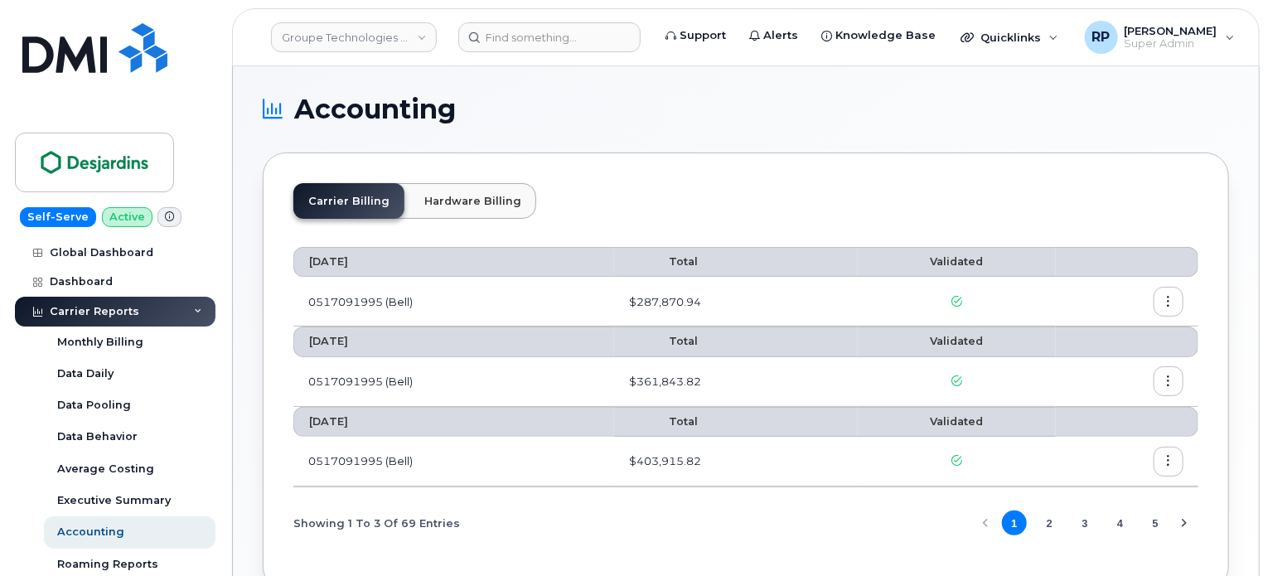
click at [1180, 307] on button "button" at bounding box center [1168, 302] width 30 height 30
click at [511, 312] on td "0517091995 (Bell)" at bounding box center [453, 302] width 321 height 50
click at [1171, 301] on icon "button" at bounding box center [1168, 302] width 11 height 11
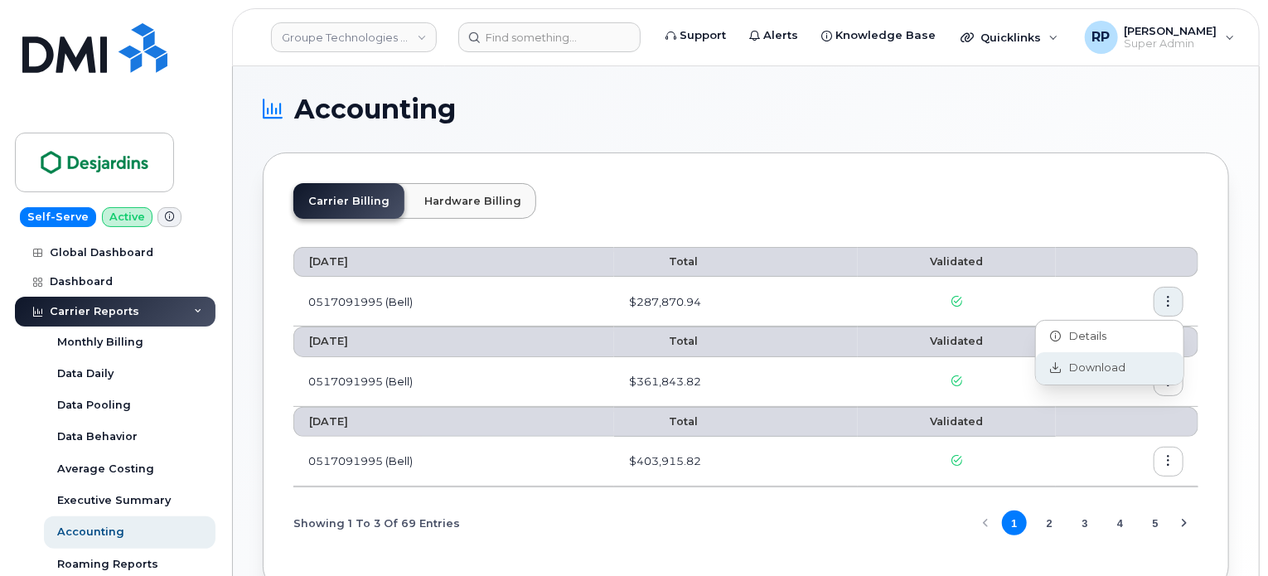
click at [1090, 368] on span "Download" at bounding box center [1093, 367] width 65 height 15
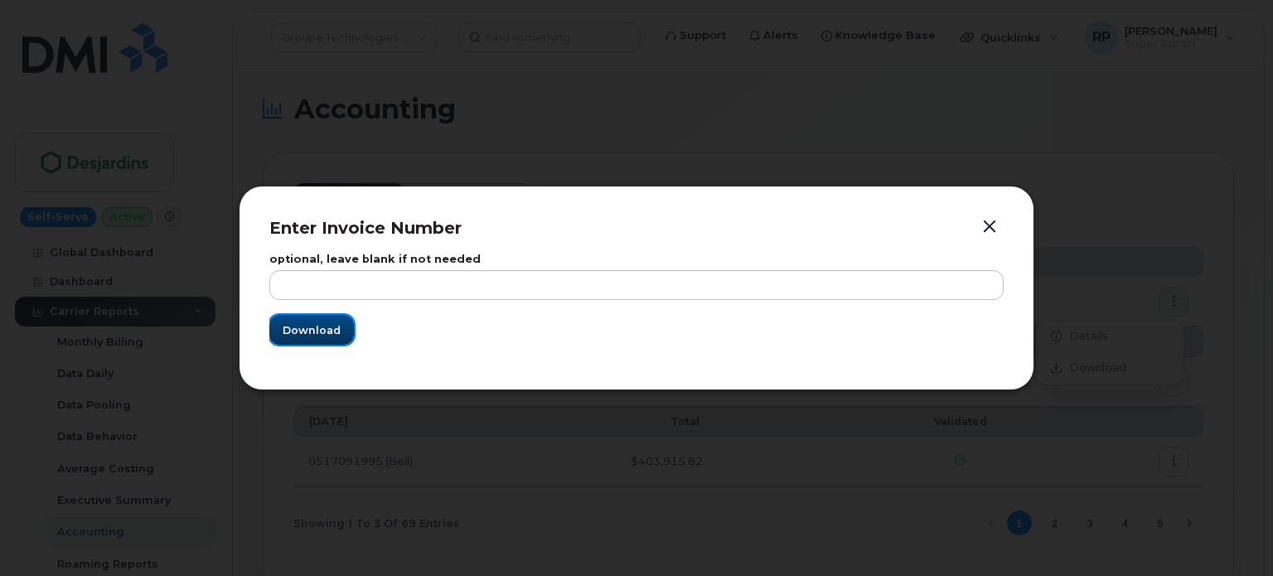
click at [335, 331] on span "Download" at bounding box center [312, 330] width 58 height 16
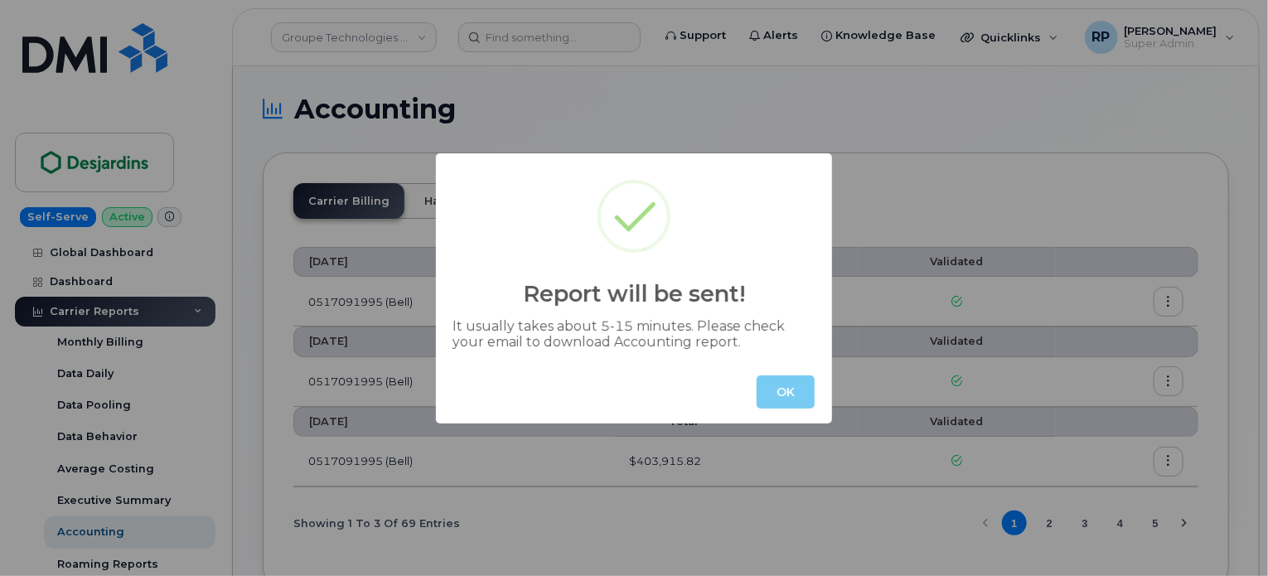
click at [785, 400] on button "OK" at bounding box center [786, 391] width 58 height 33
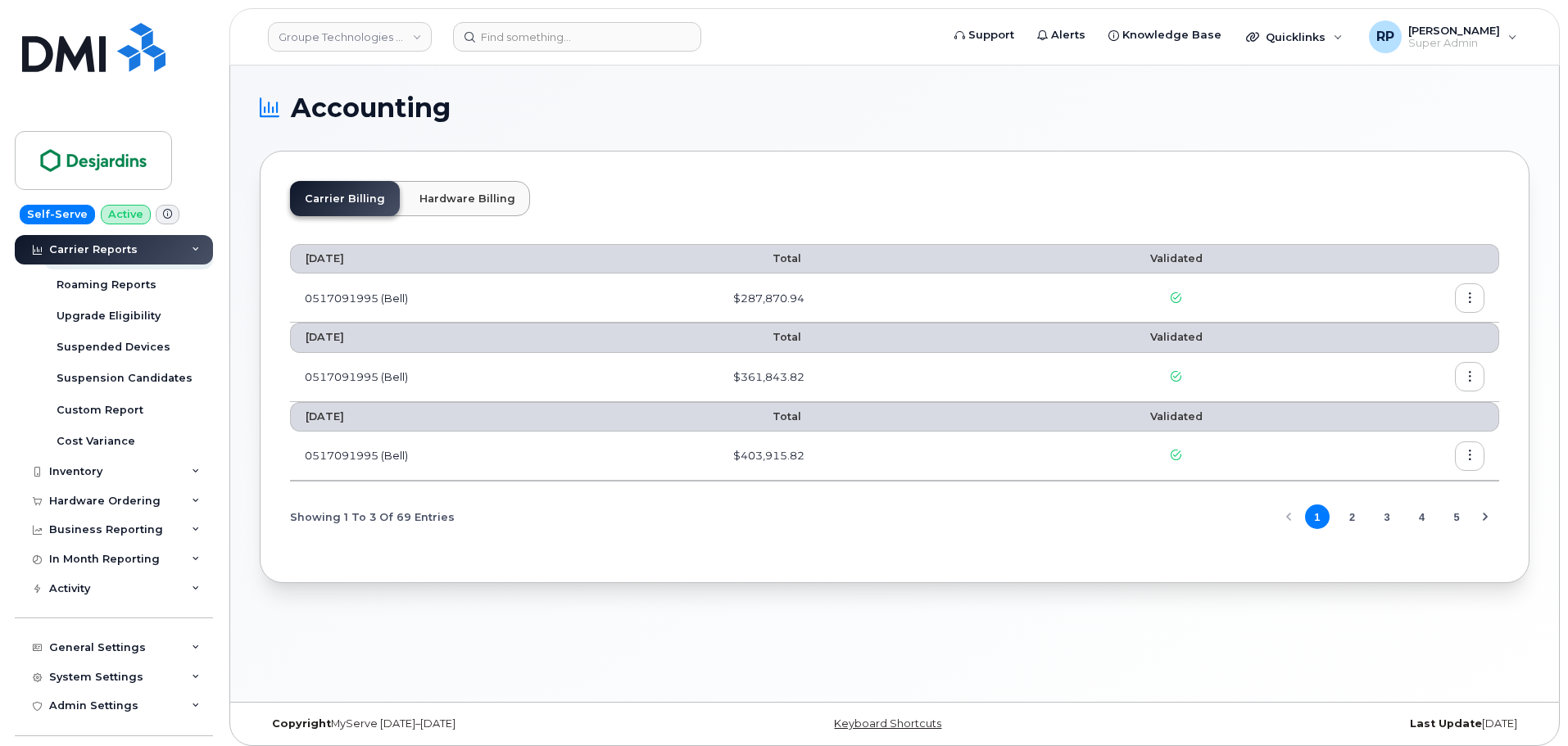
scroll to position [409, 0]
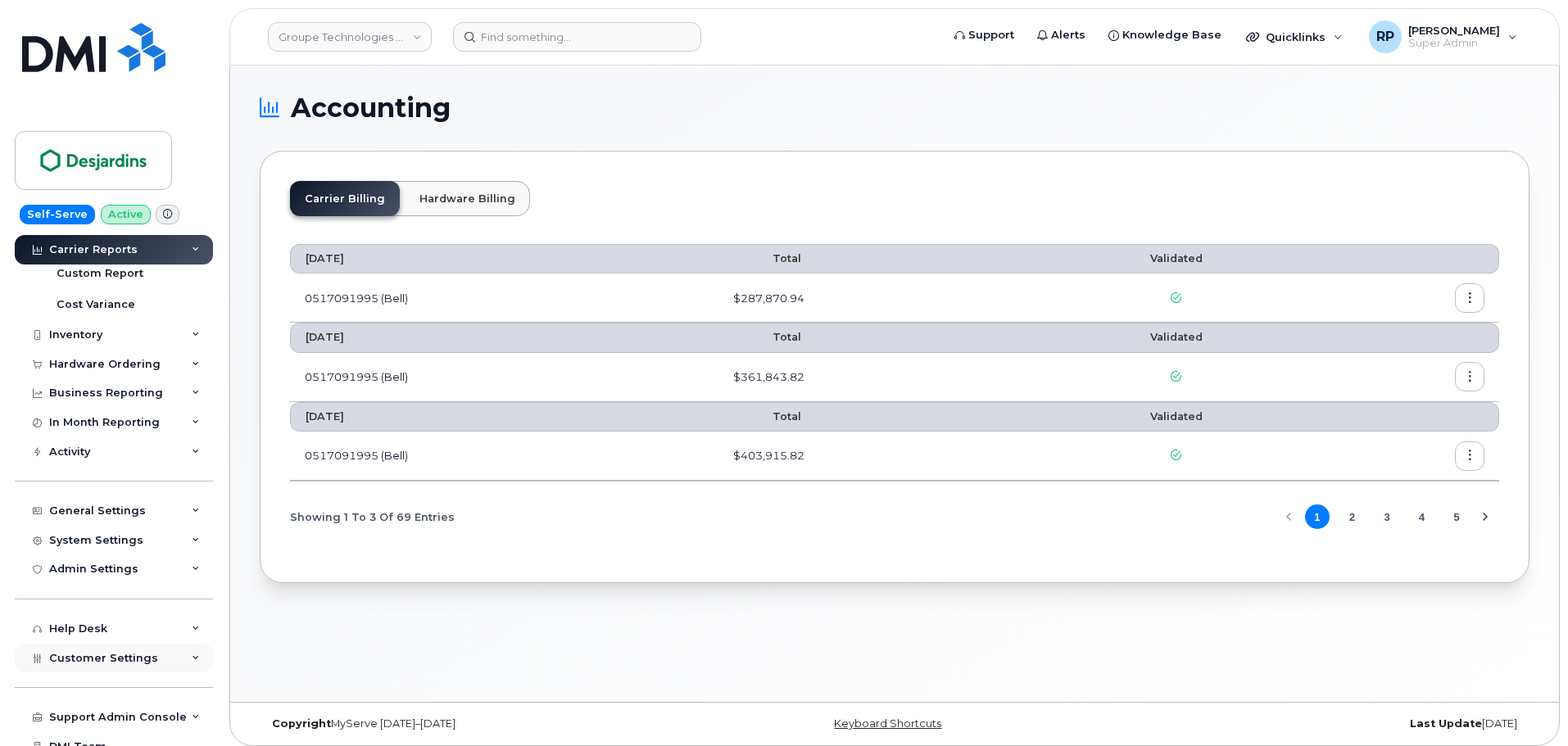
click at [124, 568] on span "Customer Settings" at bounding box center [104, 658] width 109 height 12
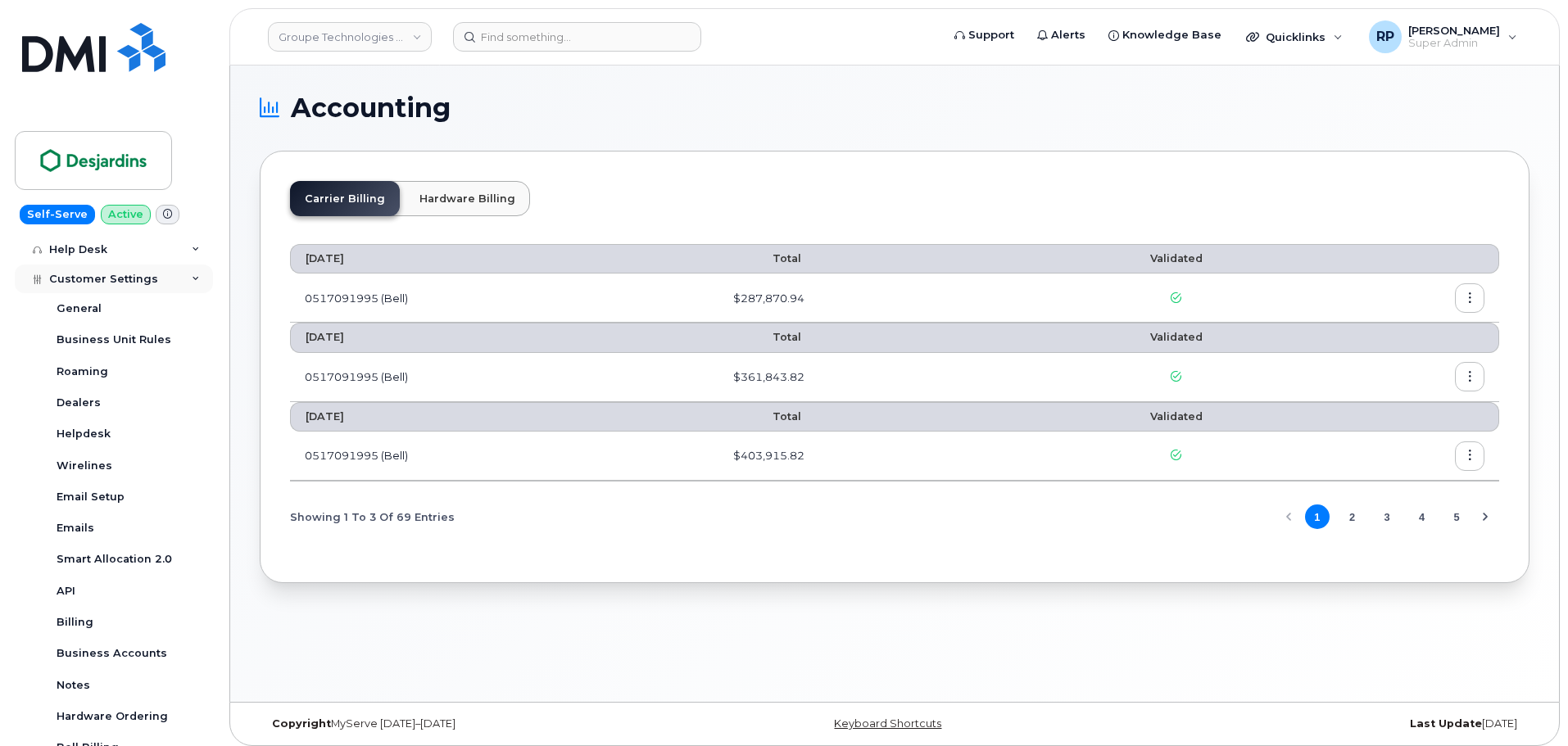
scroll to position [819, 0]
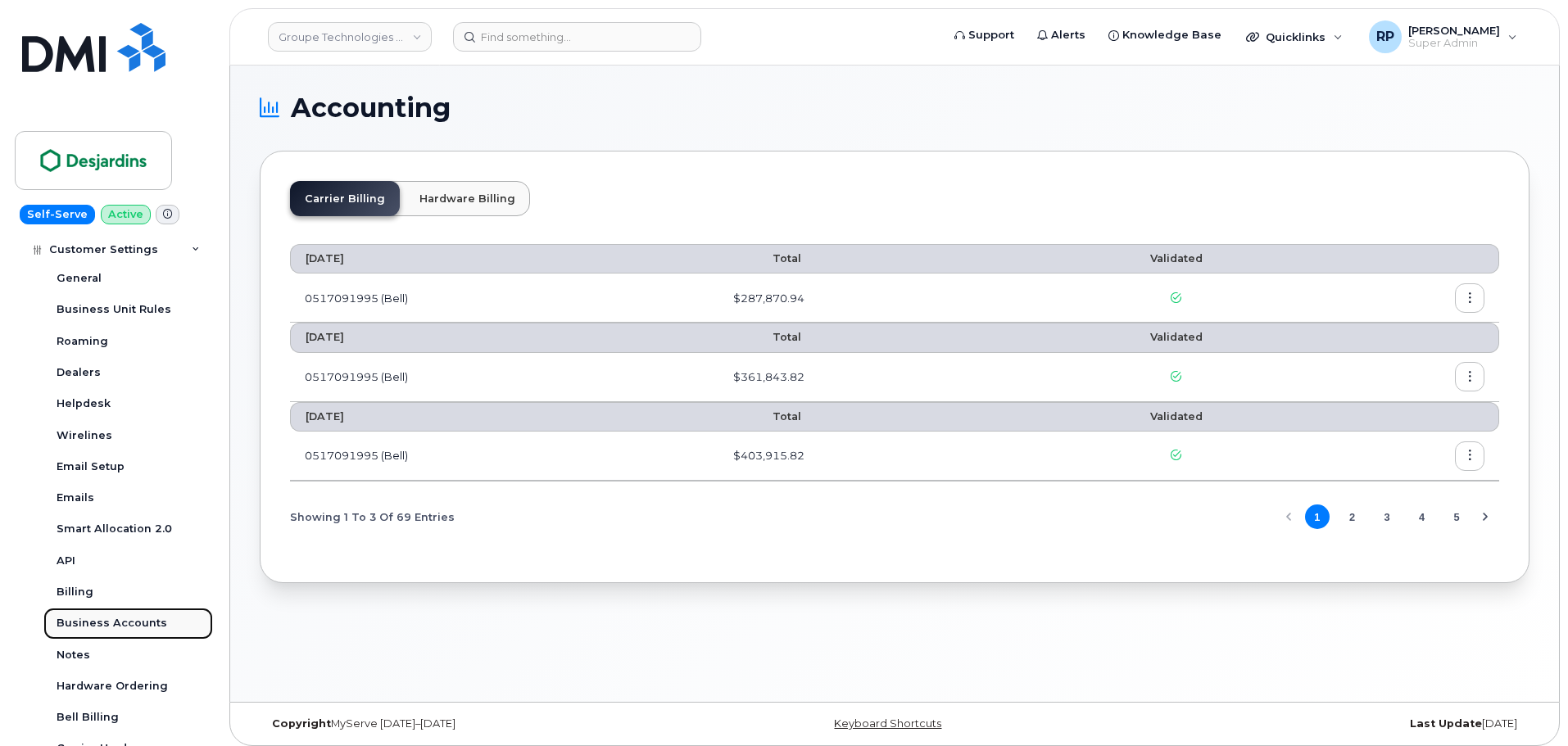
click at [89, 568] on div "Business Accounts" at bounding box center [112, 622] width 111 height 15
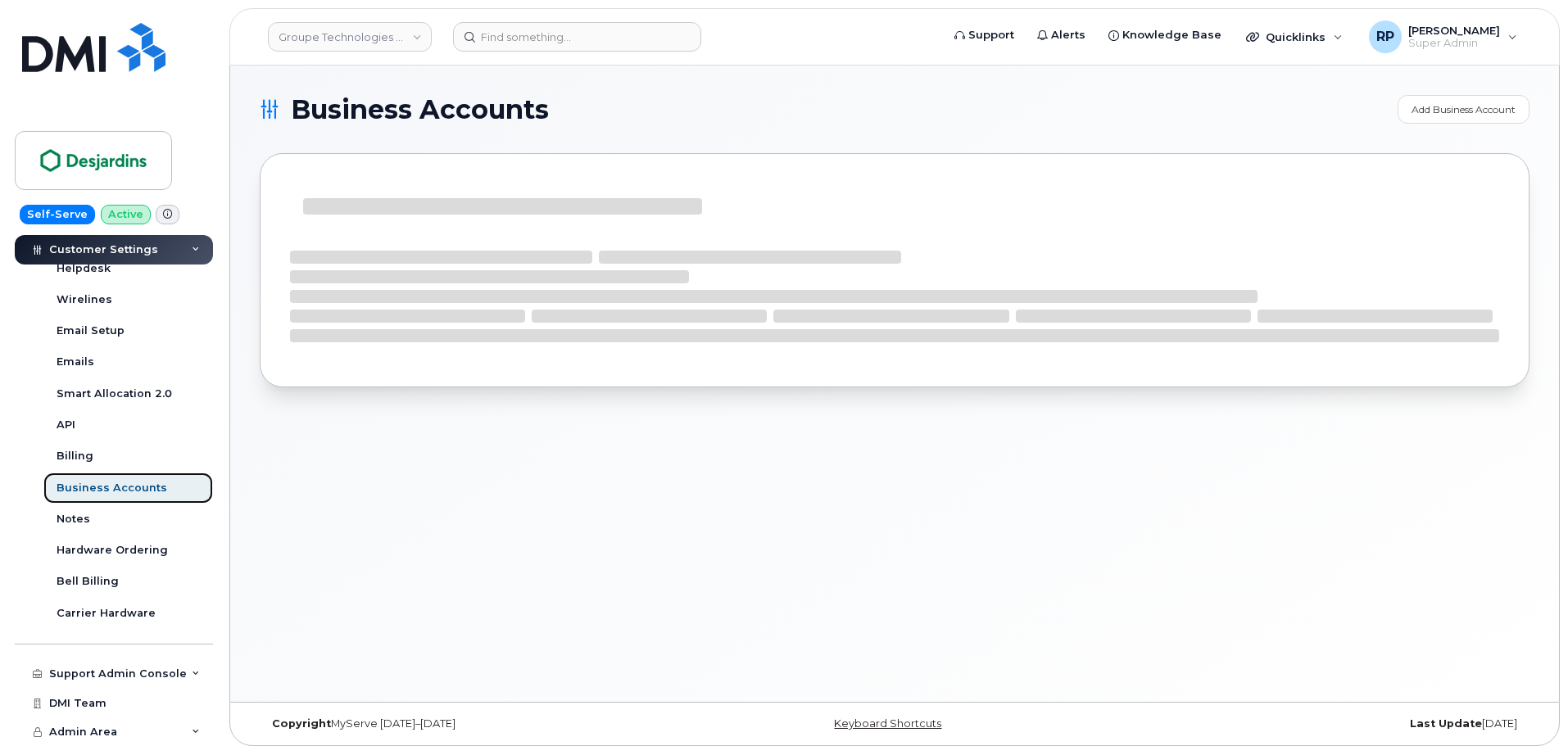
scroll to position [412, 0]
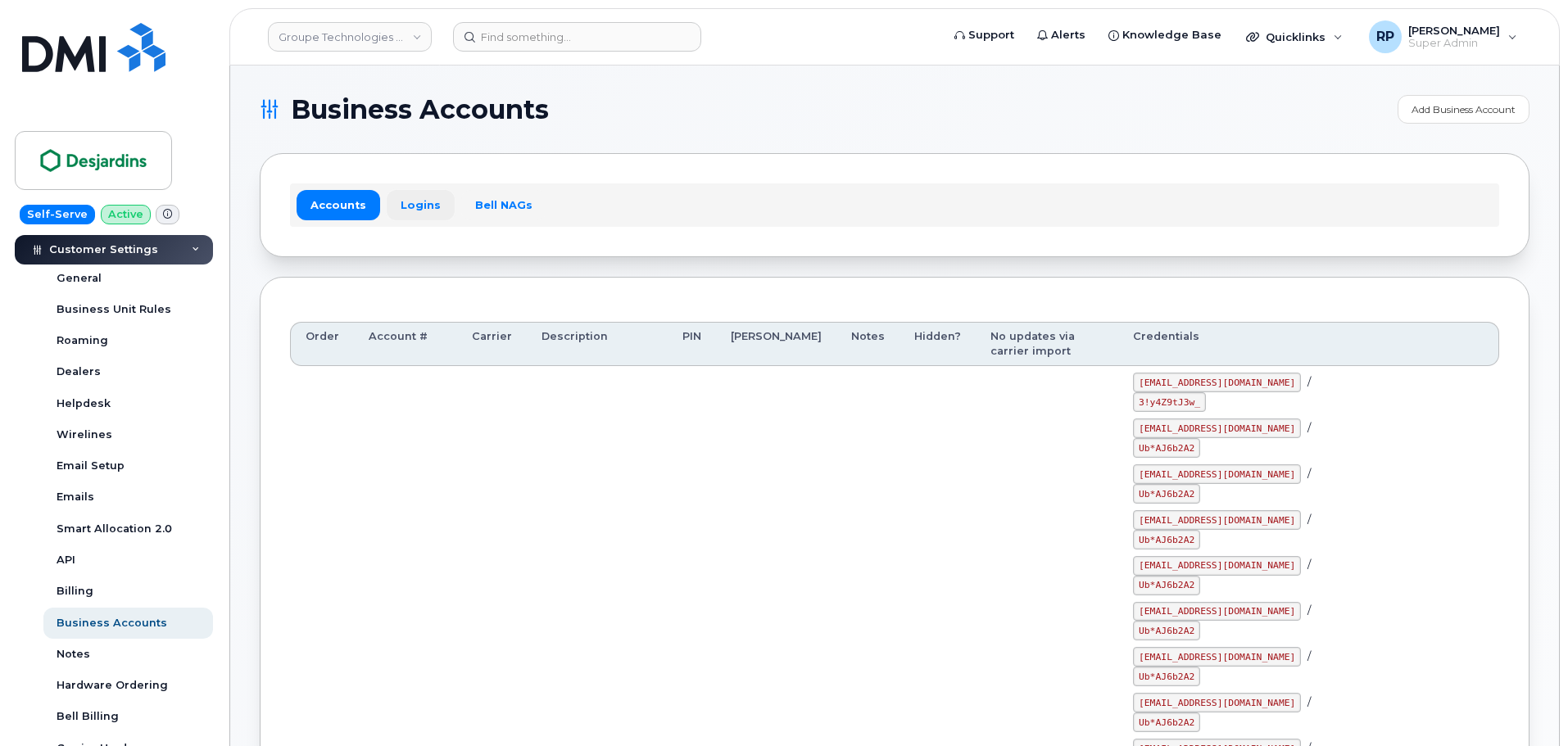
click at [419, 204] on link "Logins" at bounding box center [420, 205] width 68 height 30
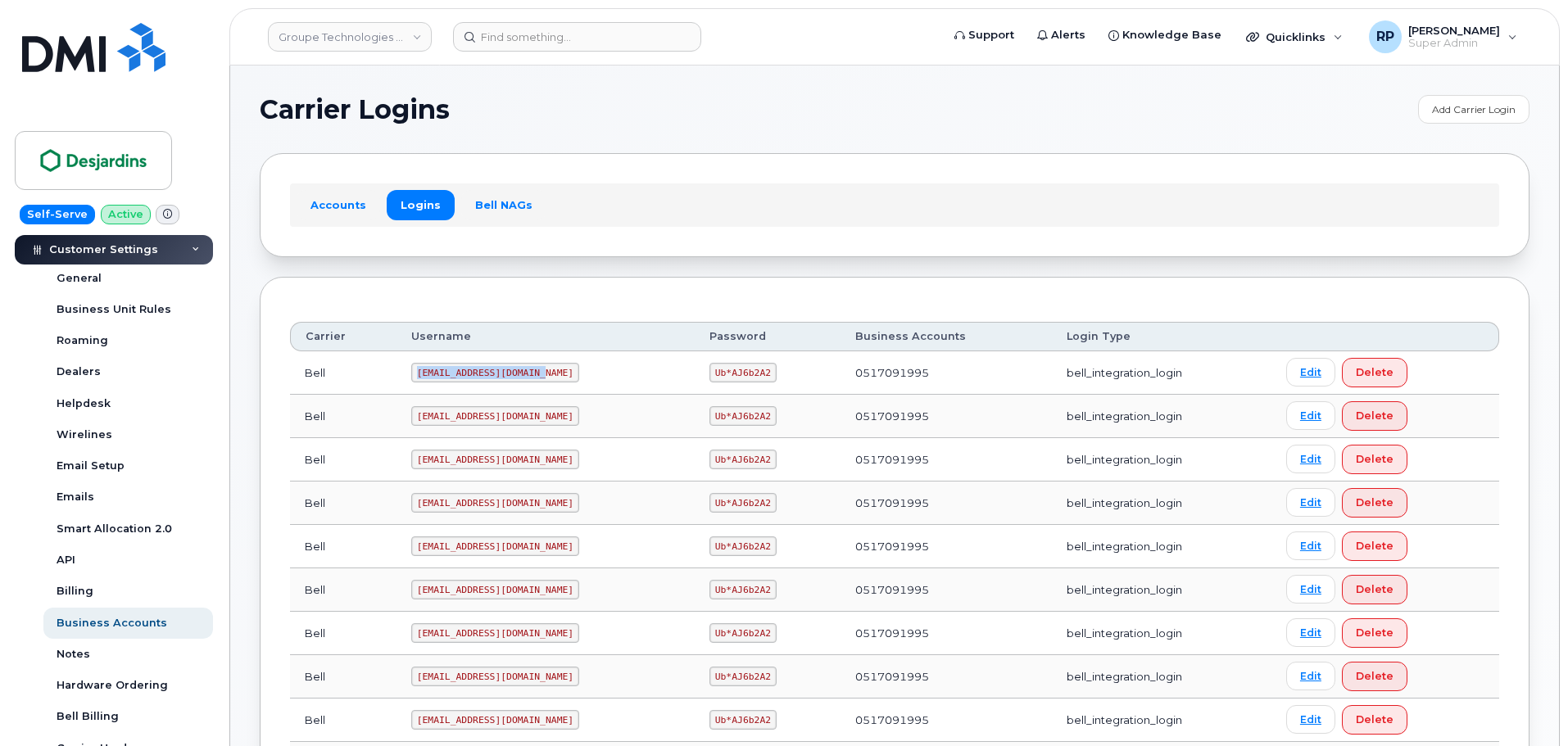
drag, startPoint x: 425, startPoint y: 373, endPoint x: 548, endPoint y: 373, distance: 123.0
click at [548, 373] on td "simplexdesj2@myserve.ca" at bounding box center [546, 373] width 299 height 43
copy code "simplexdesj2@myserve.ca"
drag, startPoint x: 681, startPoint y: 369, endPoint x: 742, endPoint y: 375, distance: 61.3
click at [742, 375] on td "Ub*AJ6b2A2" at bounding box center [767, 373] width 145 height 43
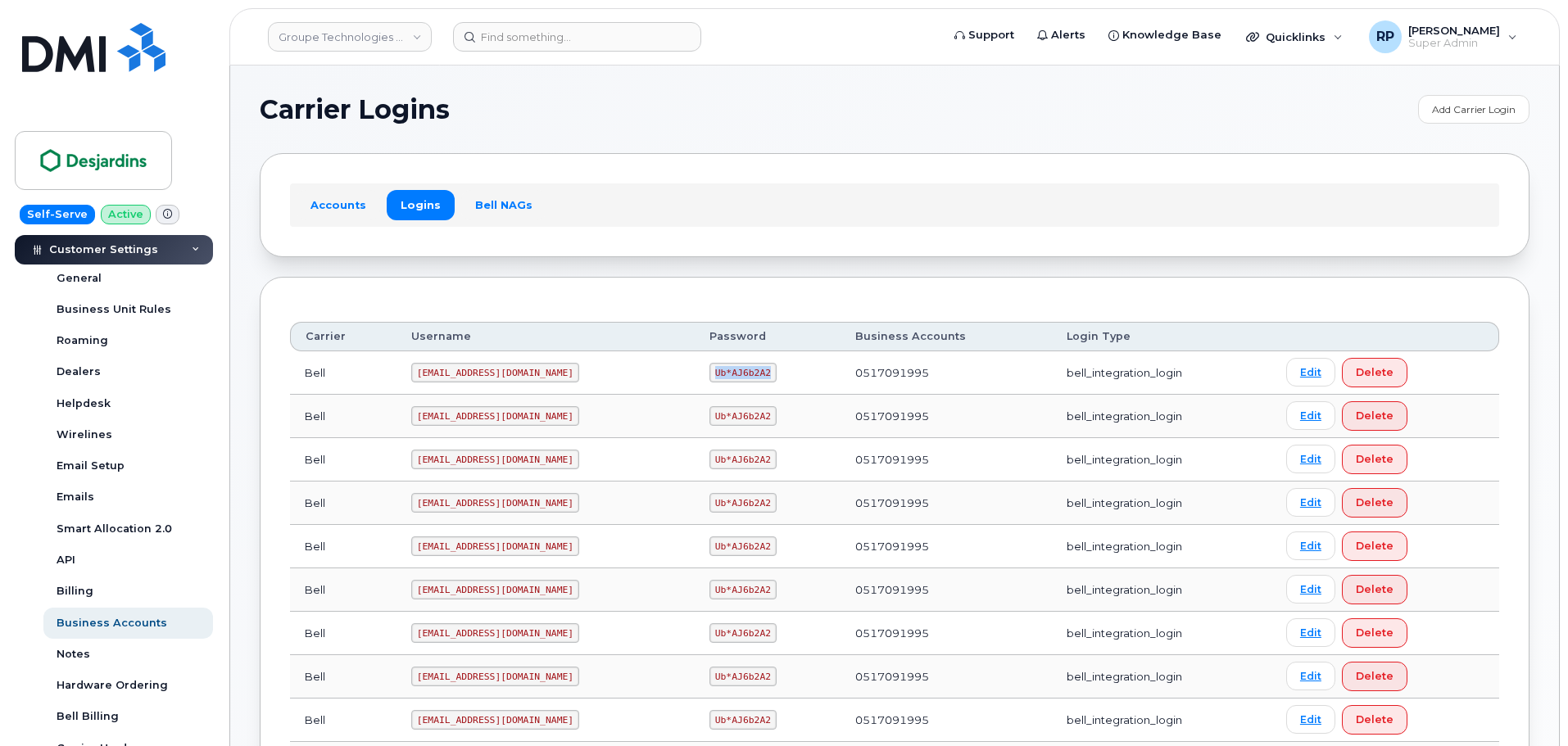
copy code "Ub*AJ6b2A2"
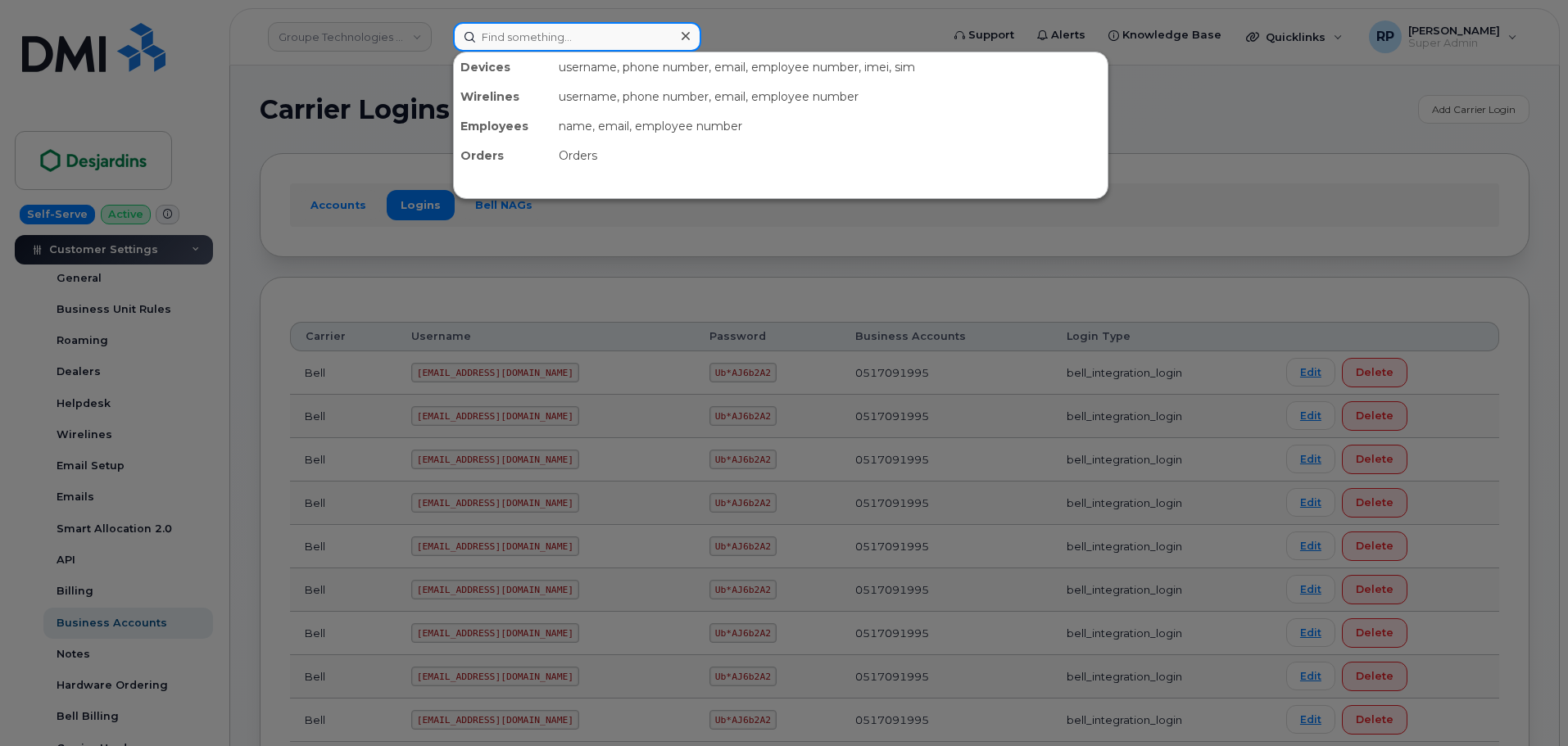
click at [557, 40] on input at bounding box center [576, 37] width 248 height 30
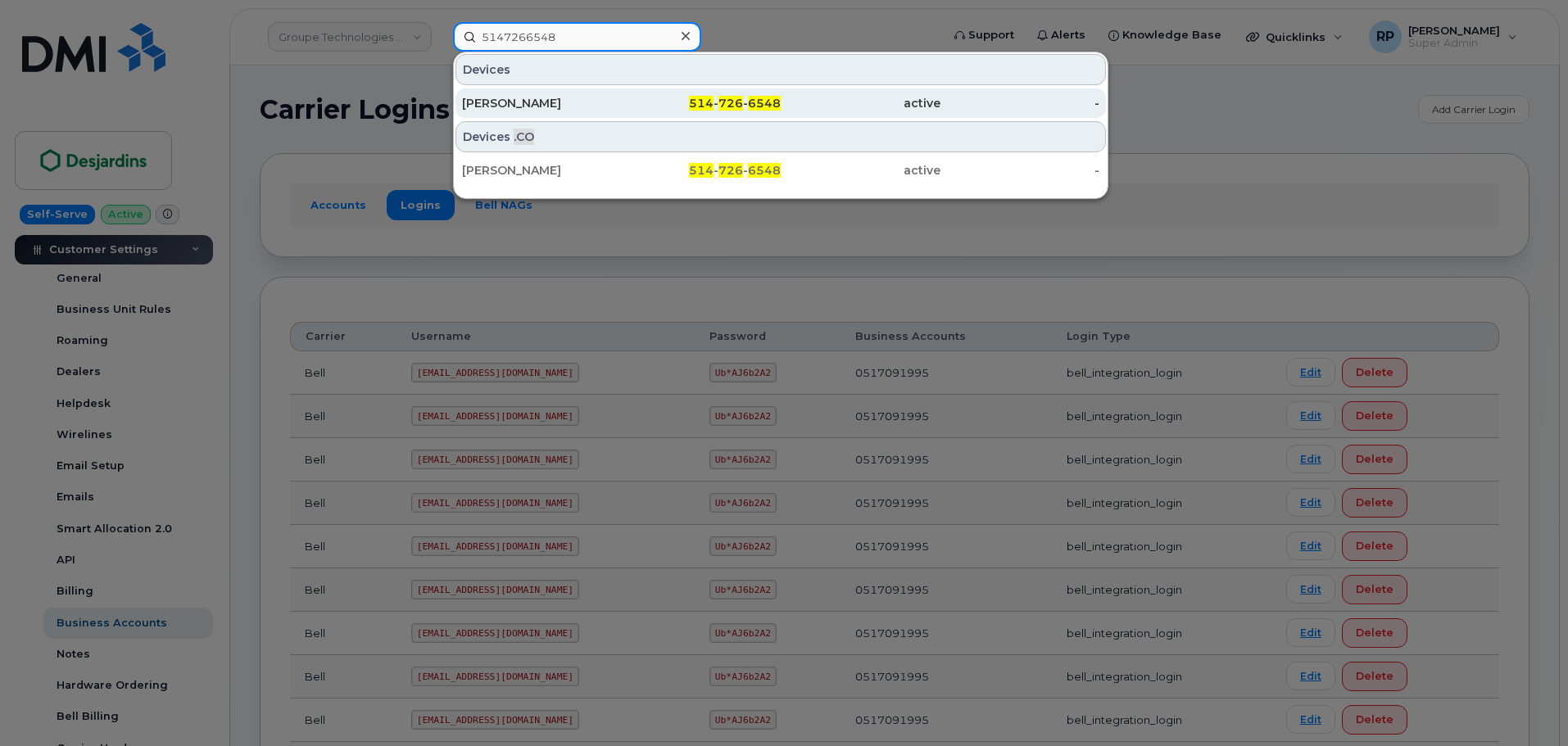
type input "5147266548"
click at [560, 103] on div "François Grenier" at bounding box center [542, 103] width 160 height 17
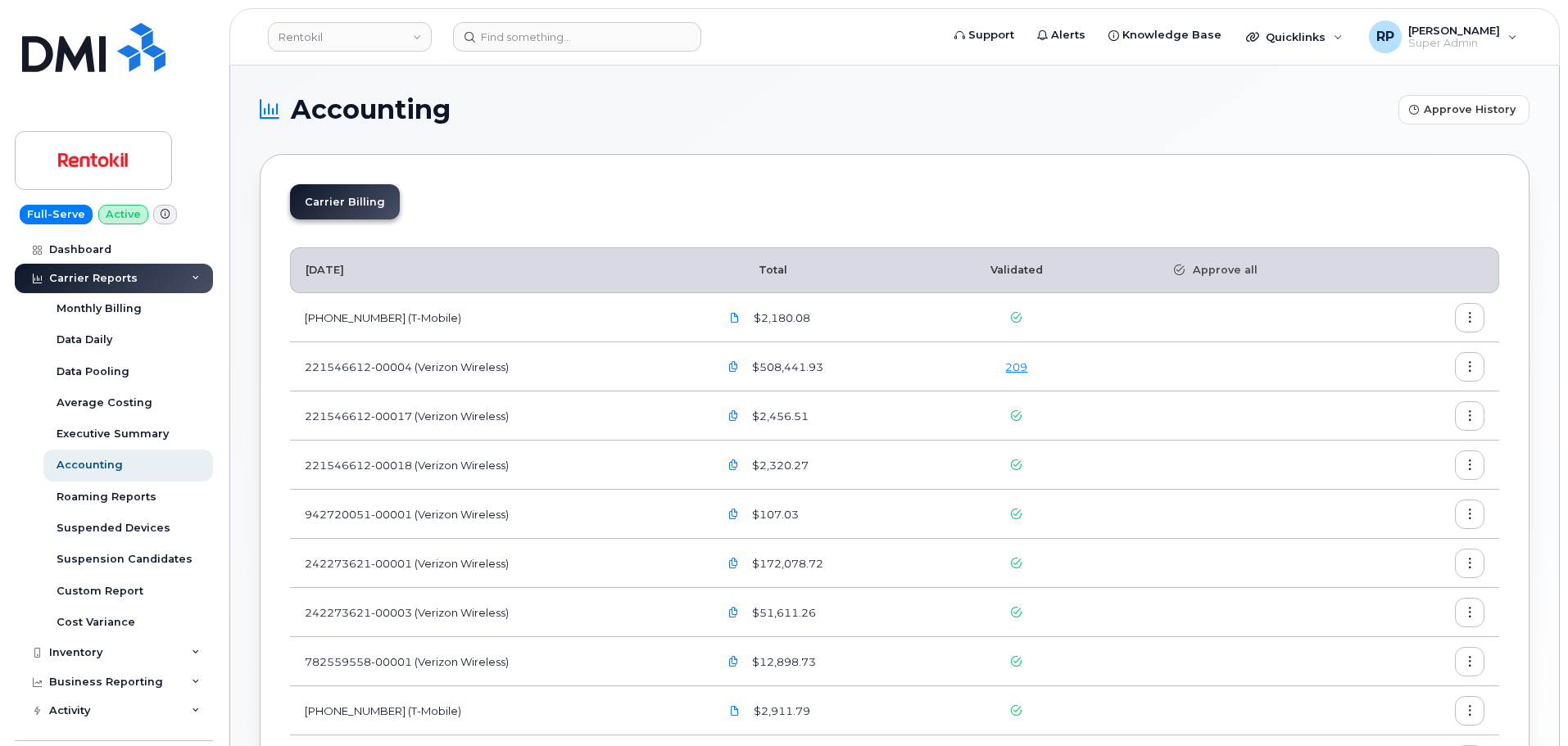
scroll to position [554, 0]
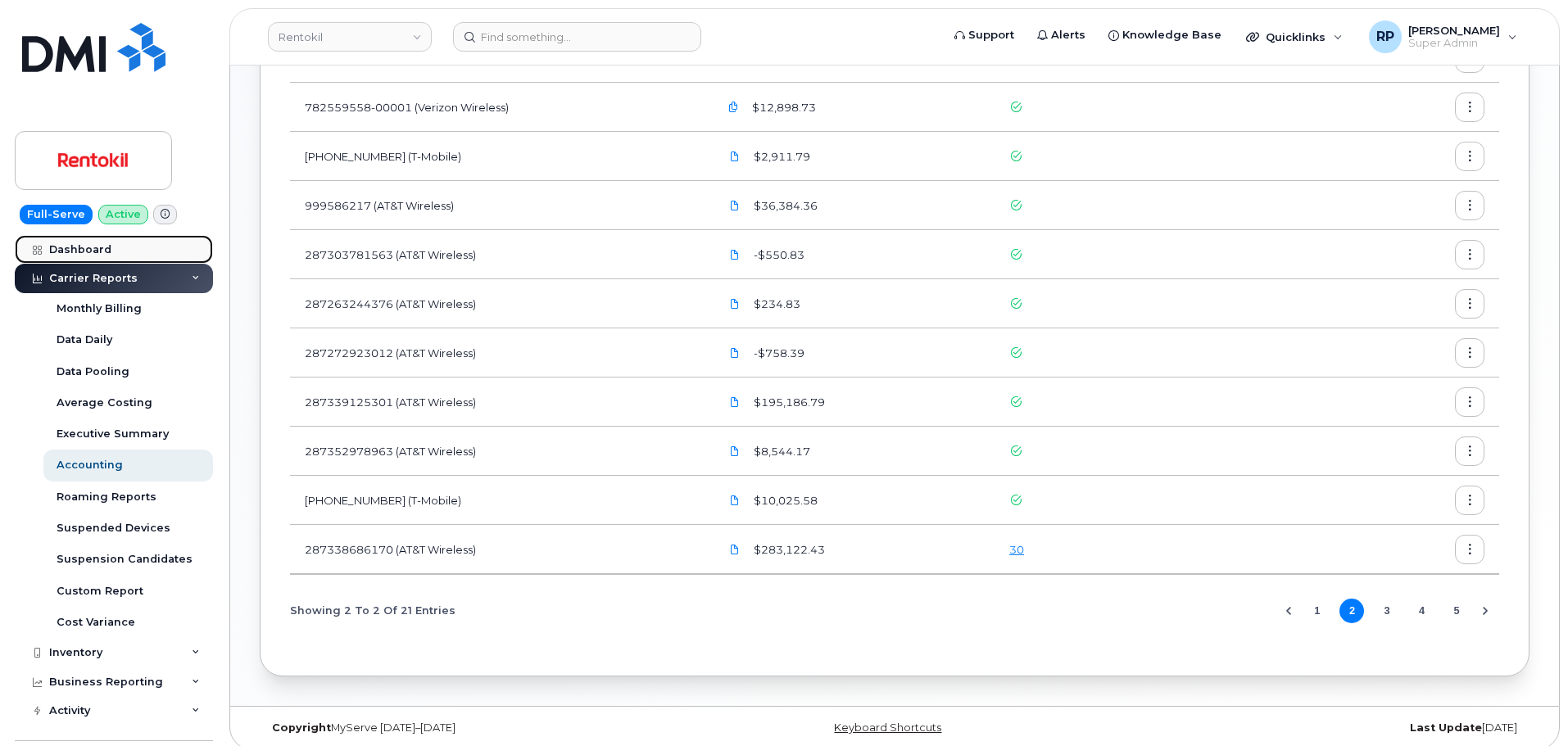
click at [84, 246] on div "Dashboard" at bounding box center [80, 249] width 62 height 13
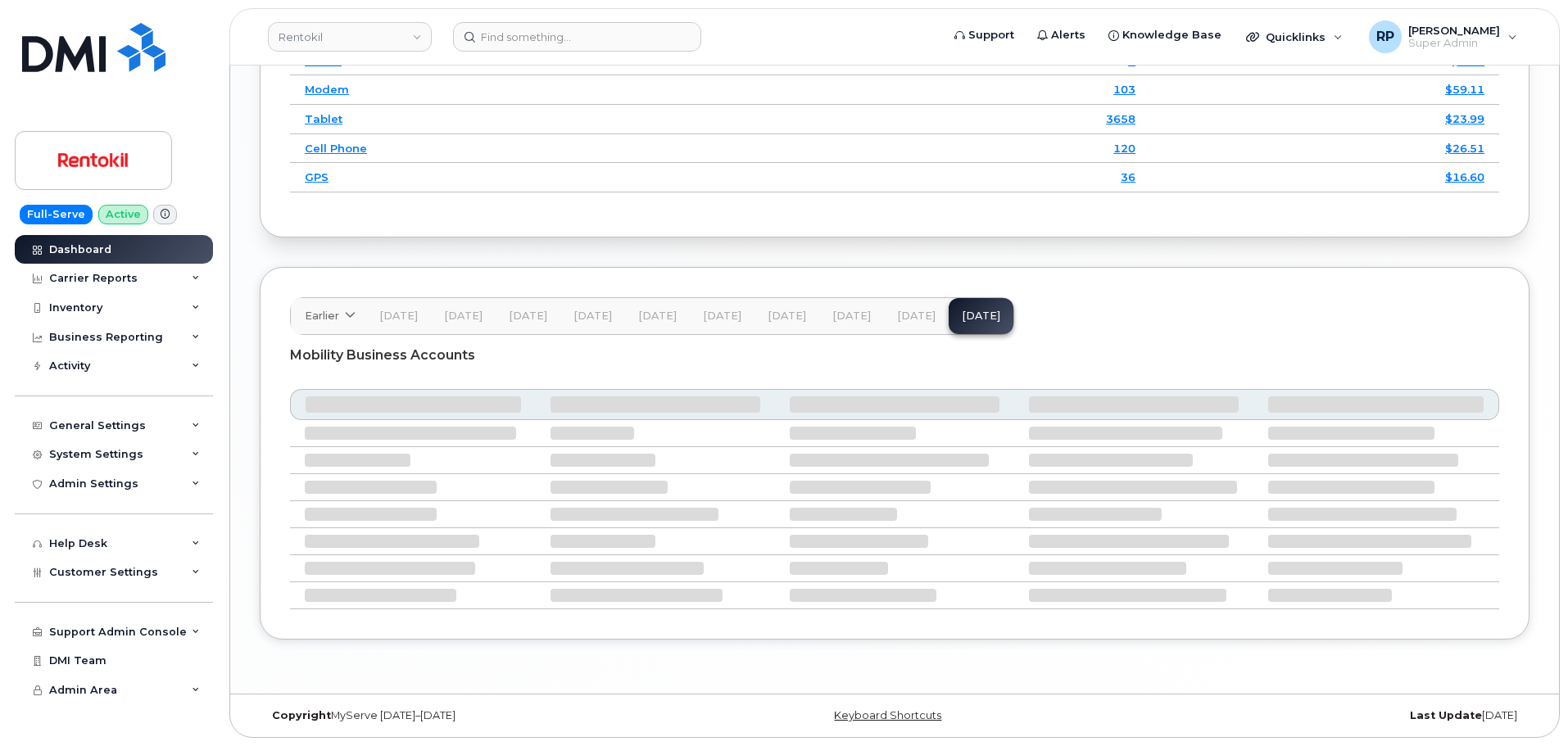
click at [924, 322] on button "[DATE]" at bounding box center [915, 316] width 64 height 36
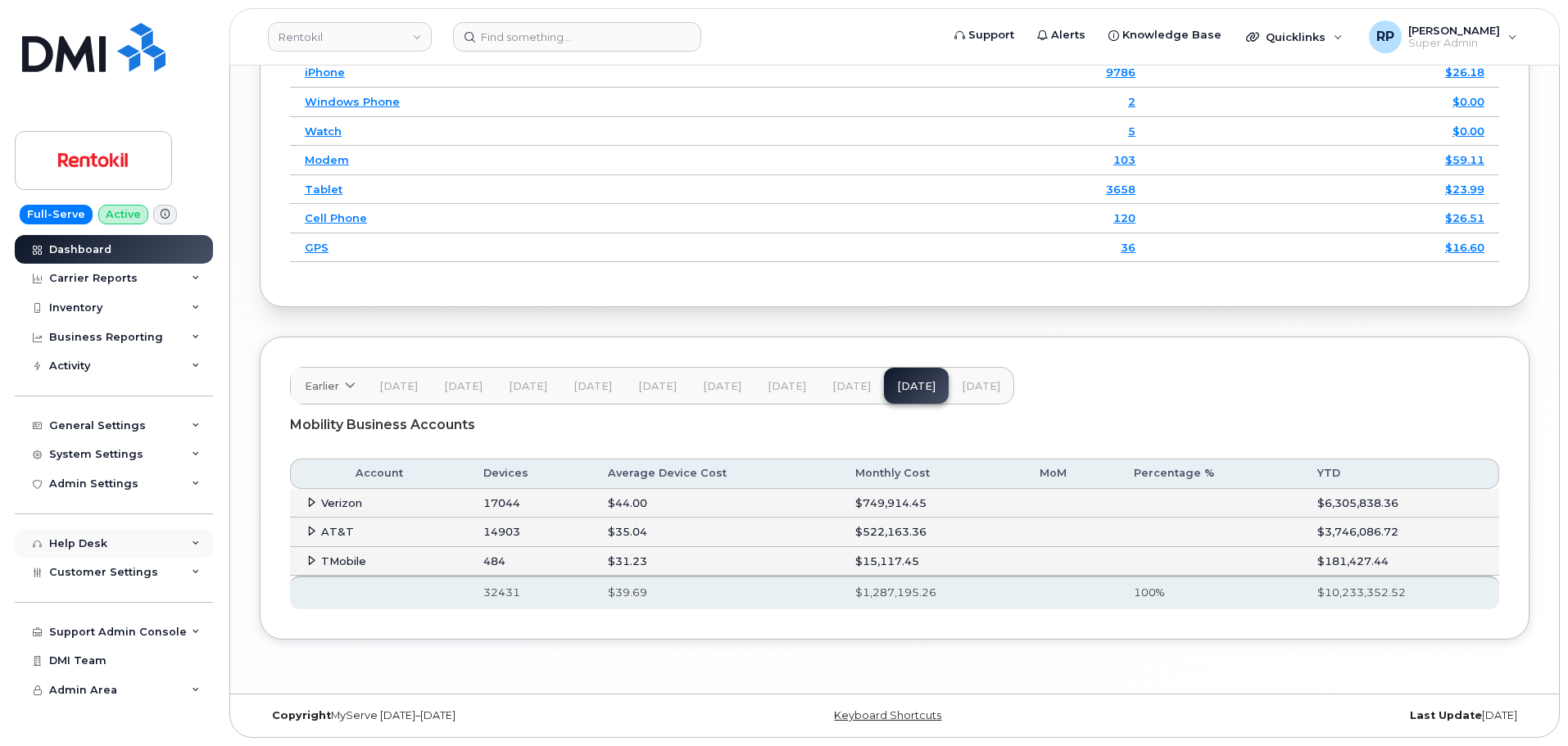
scroll to position [2339, 0]
click at [512, 38] on input at bounding box center [576, 37] width 248 height 30
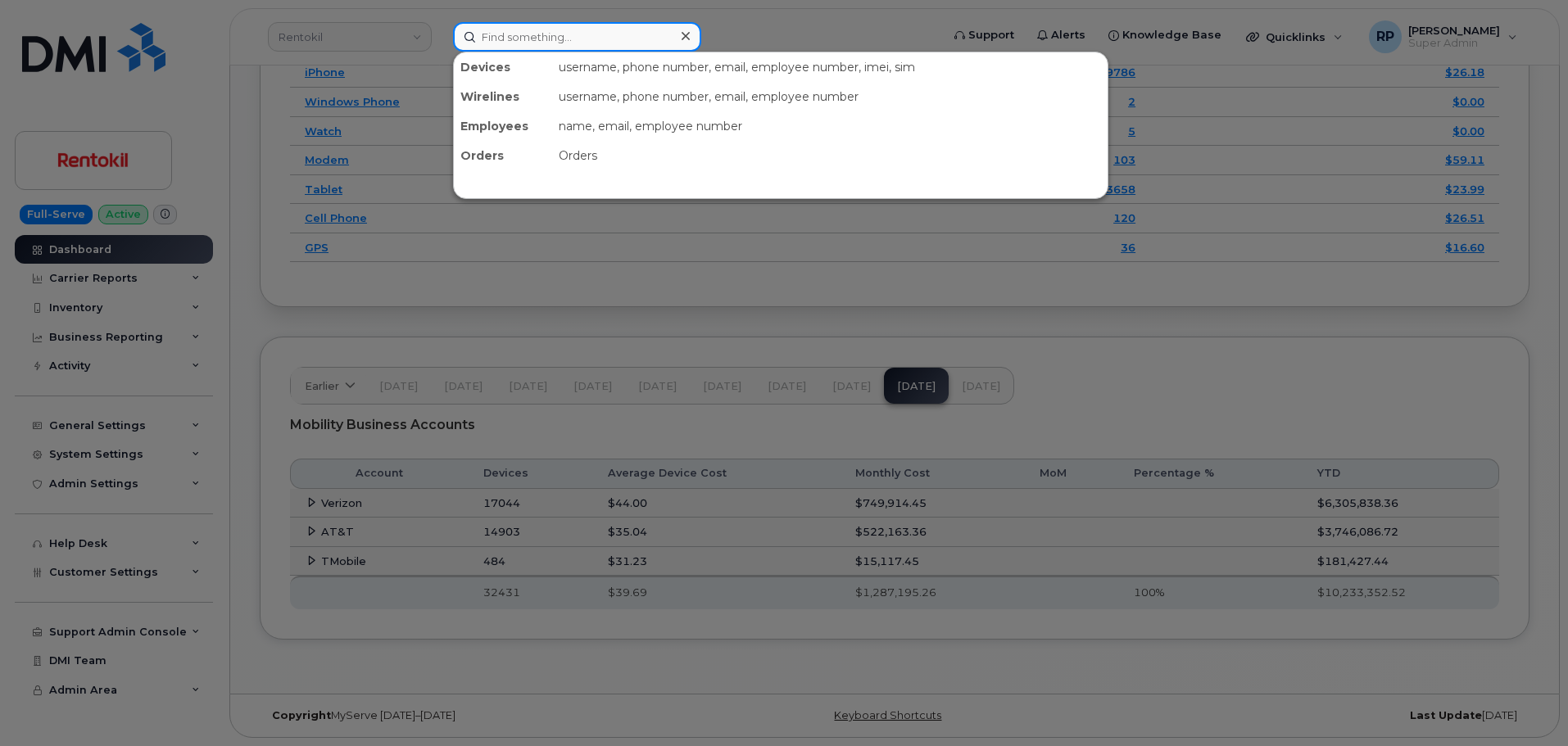
paste input "A02E4CF6"
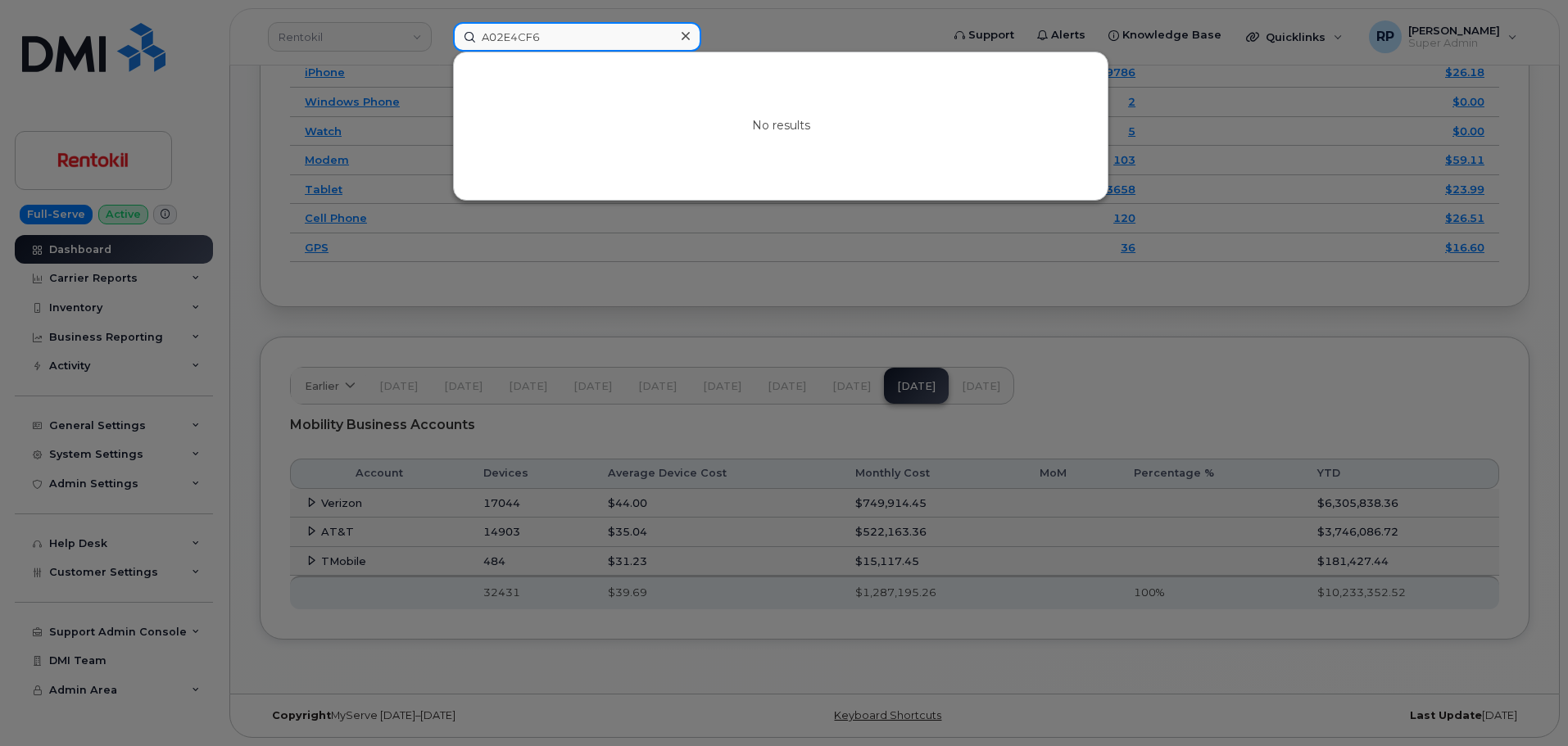
type input "A02E4CF6"
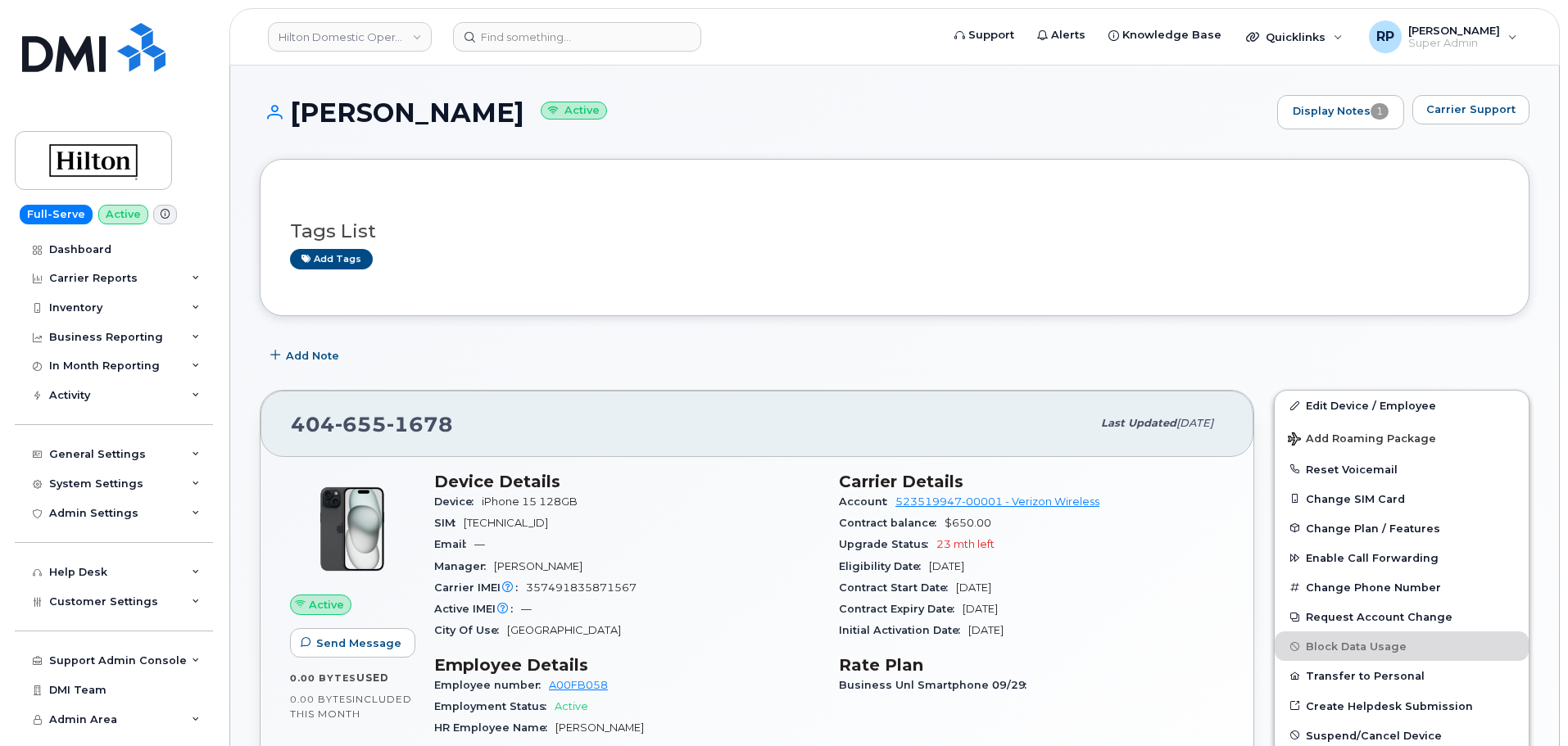
scroll to position [819, 0]
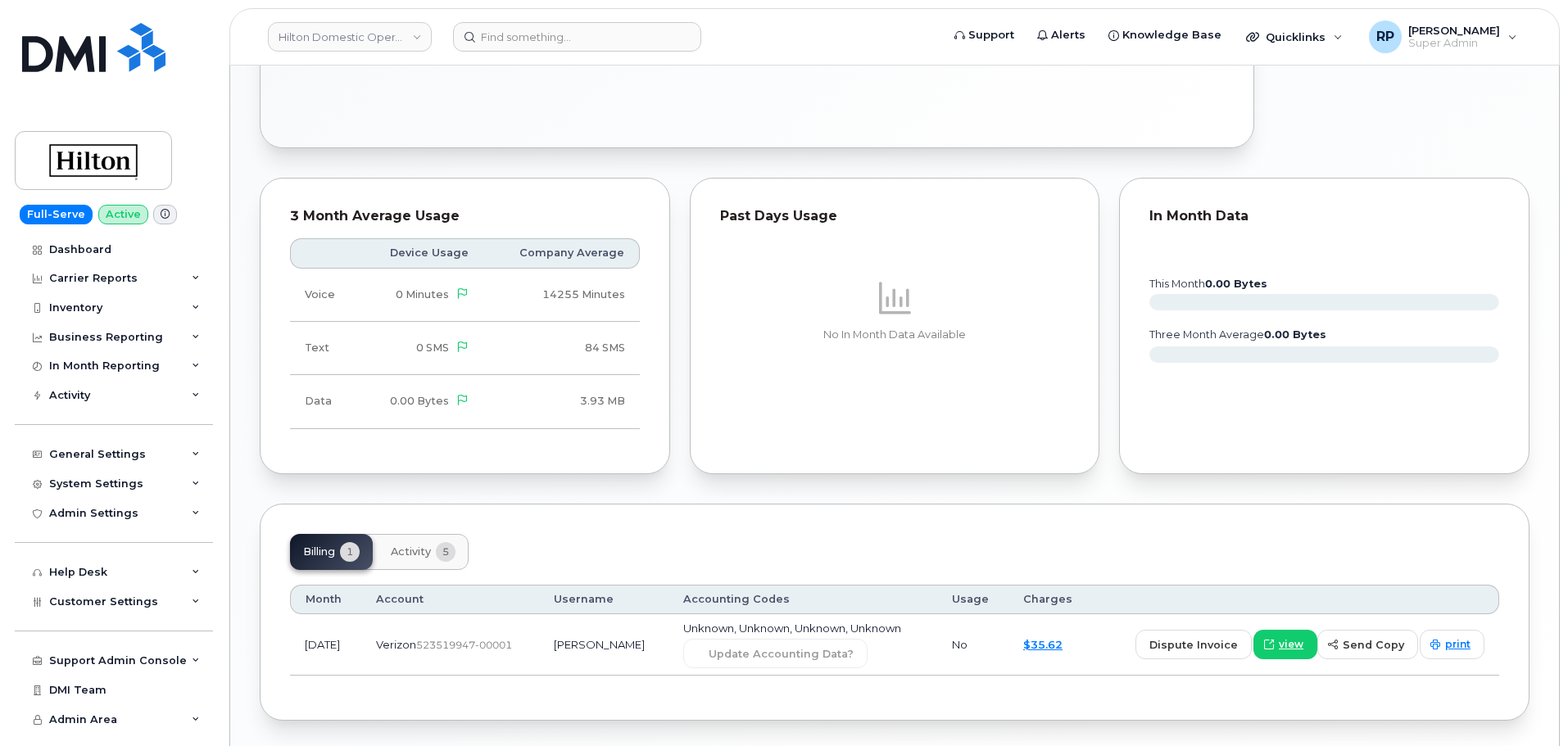
drag, startPoint x: 412, startPoint y: 485, endPoint x: 414, endPoint y: 475, distance: 10.2
click at [412, 485] on div "Tags List Add tags Add Note [PHONE_NUMBER] Last updated [DATE] Active Send Mess…" at bounding box center [895, 30] width 1269 height 1380
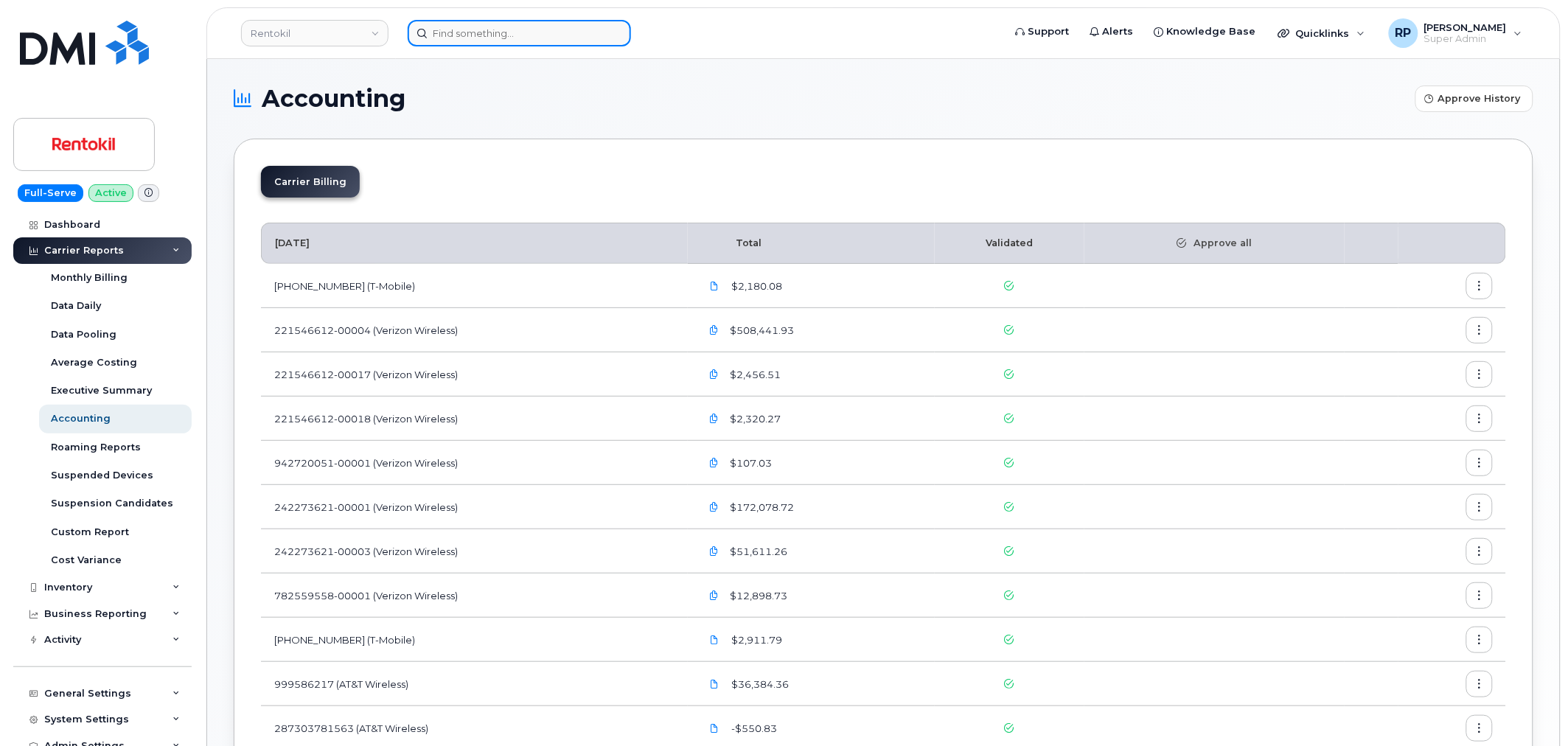
click at [560, 43] on input at bounding box center [519, 33] width 223 height 27
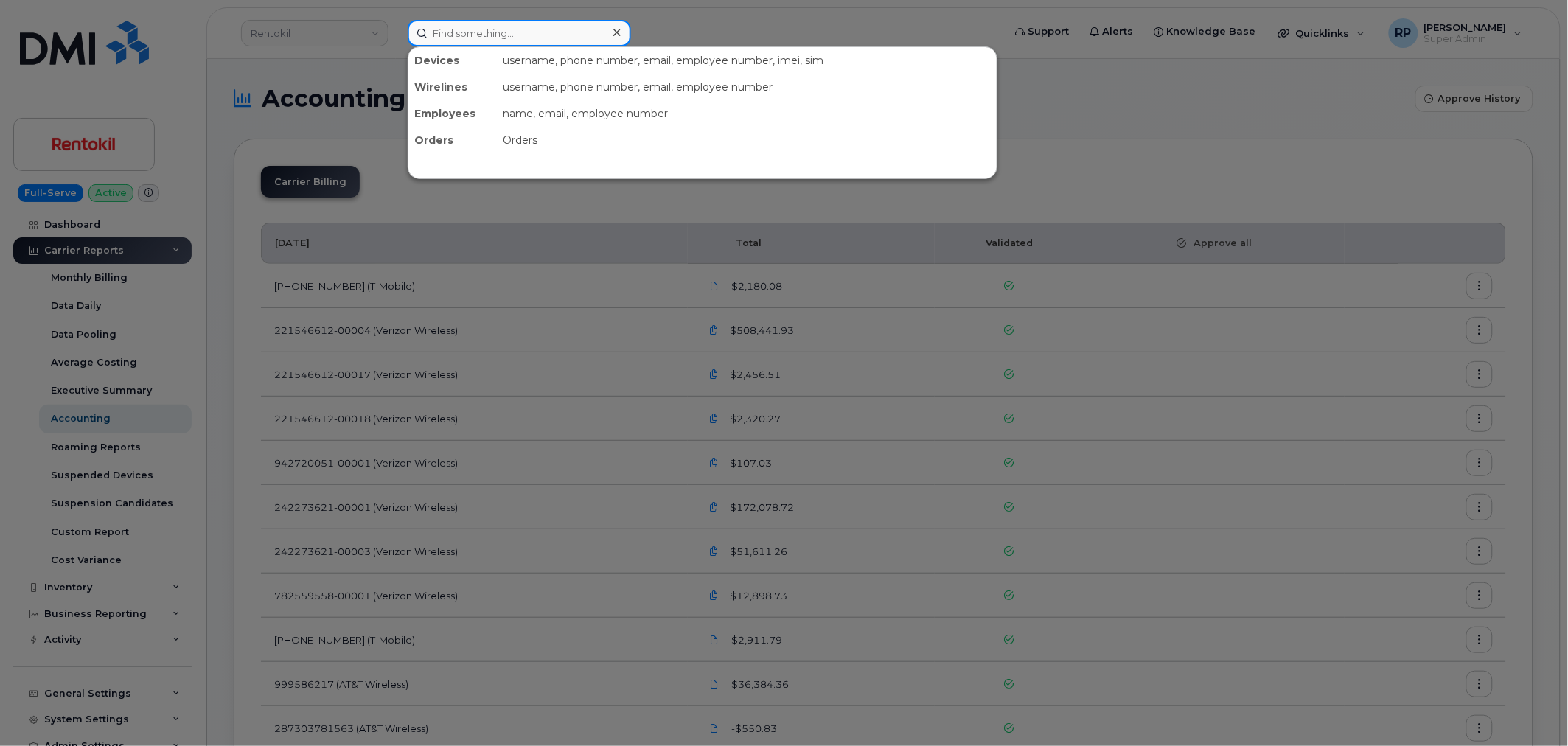
paste input "[PHONE_NUMBER]"
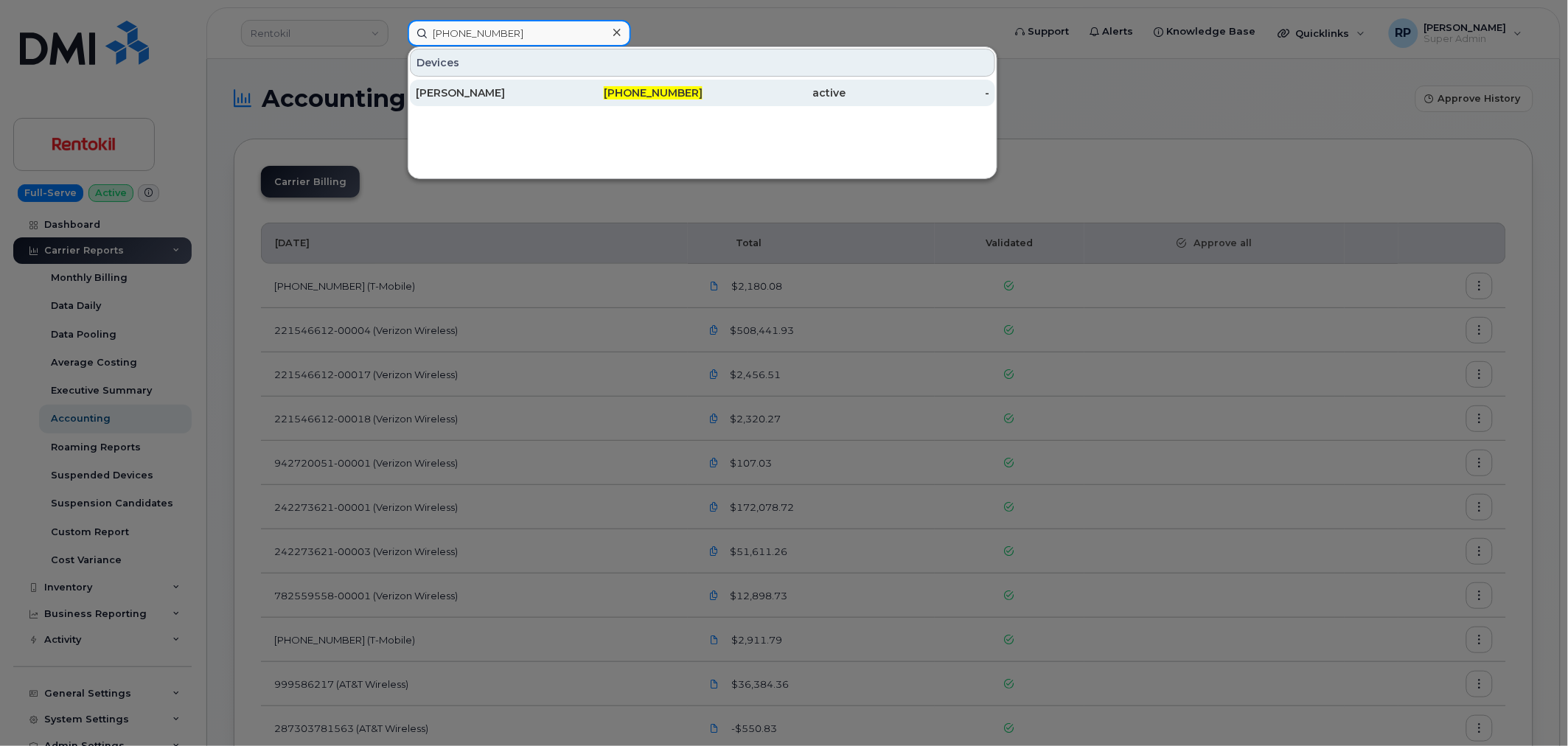
type input "[PHONE_NUMBER]"
click at [543, 97] on div "[PERSON_NAME]" at bounding box center [487, 92] width 144 height 15
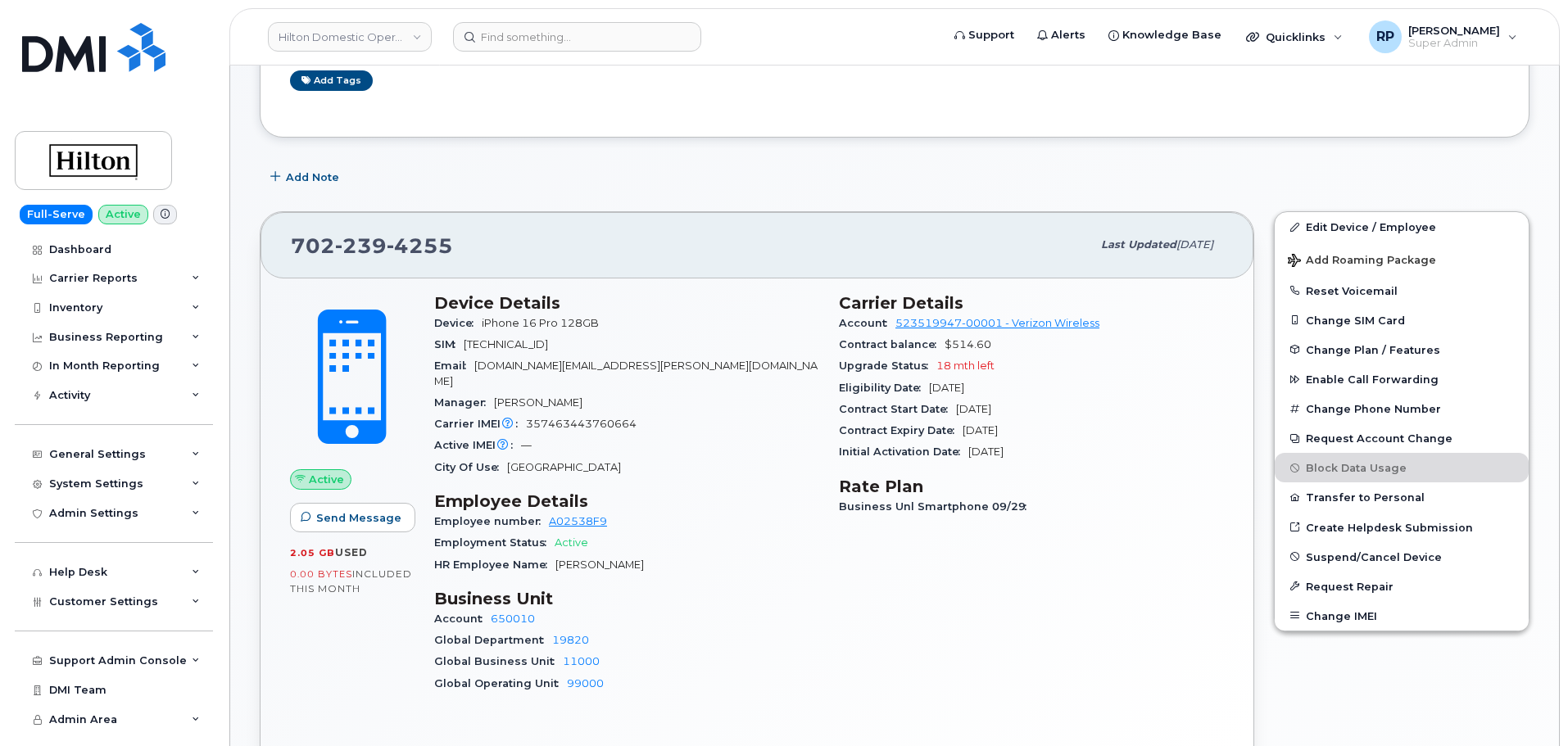
scroll to position [273, 0]
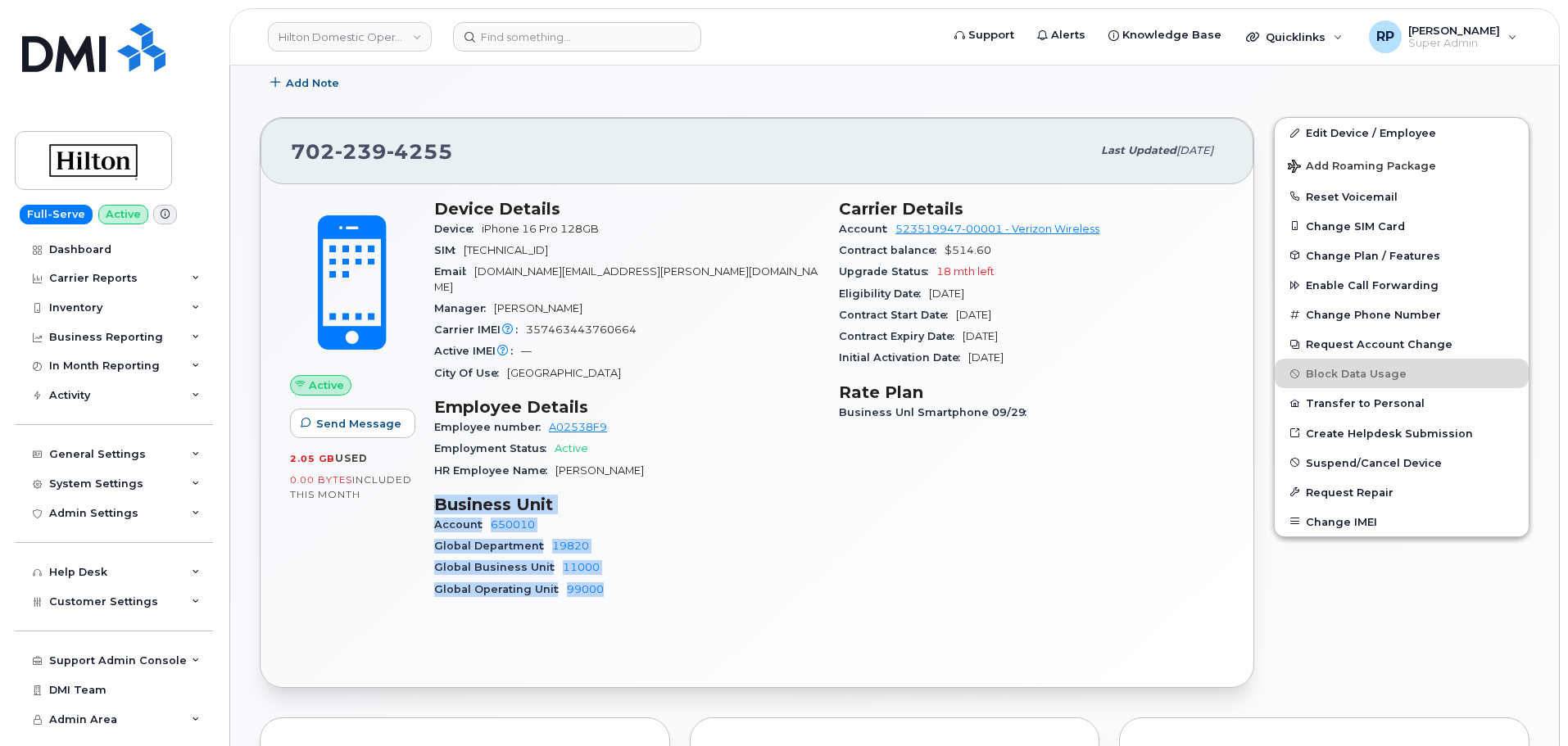
drag, startPoint x: 438, startPoint y: 491, endPoint x: 606, endPoint y: 574, distance: 187.4
click at [608, 573] on section "Business Unit Account 650010 Global Department 19820 Global Business Unit 11000…" at bounding box center [626, 546] width 385 height 106
copy section "Business Unit Account 650010 Global Department 19820 Global Business Unit 11000…"
click at [571, 38] on input at bounding box center [576, 37] width 248 height 30
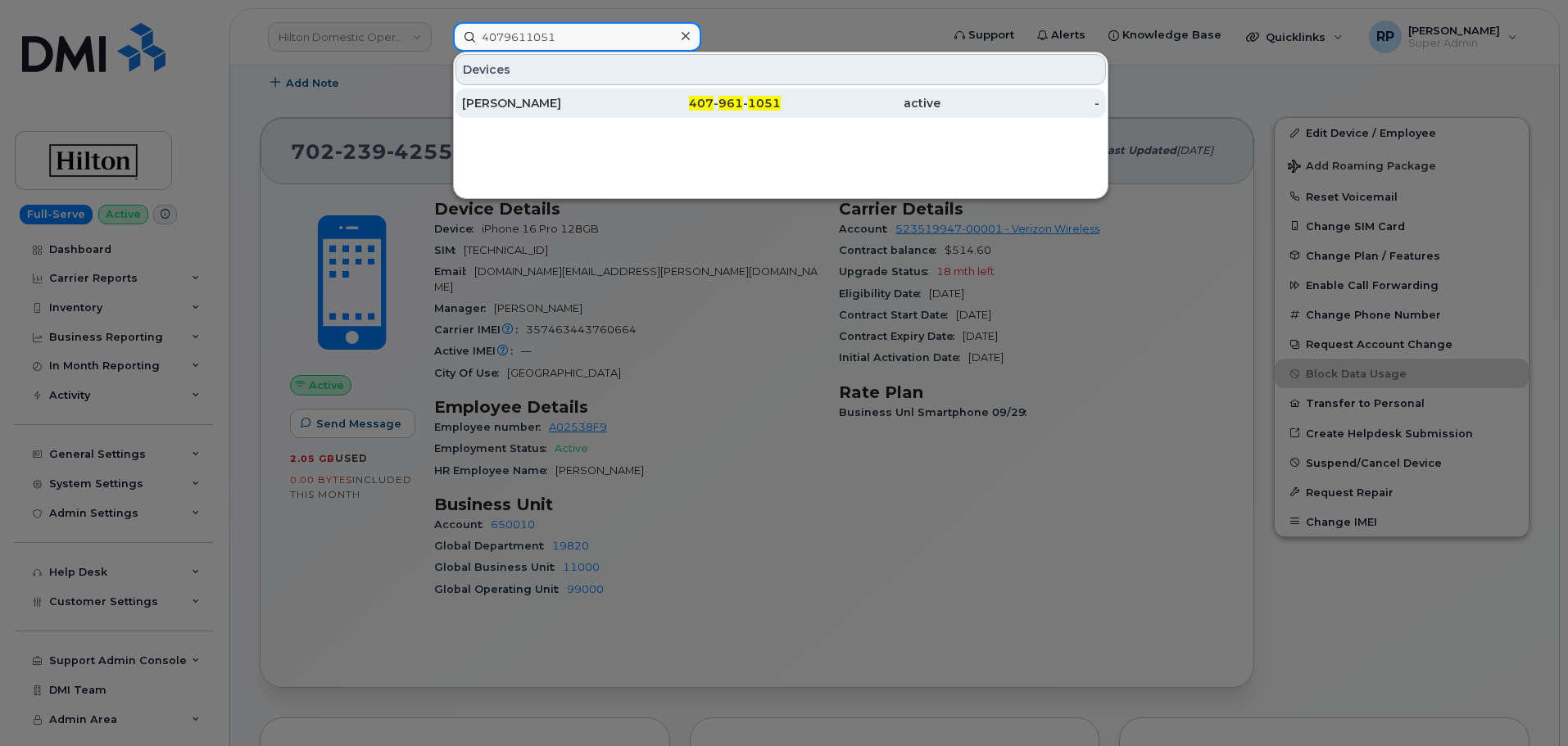
type input "4079611051"
click at [566, 98] on div "[PERSON_NAME]" at bounding box center [542, 103] width 160 height 17
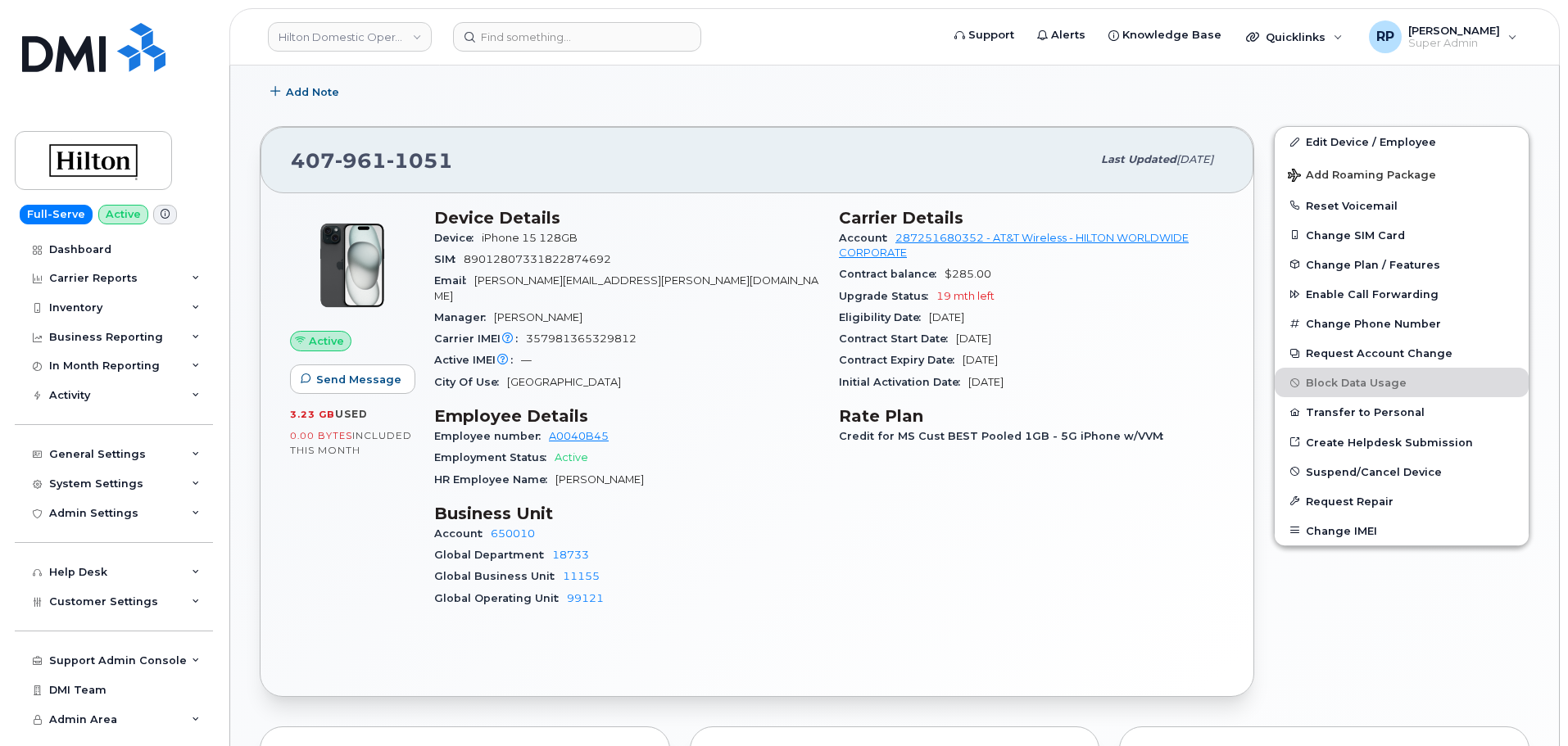
scroll to position [409, 0]
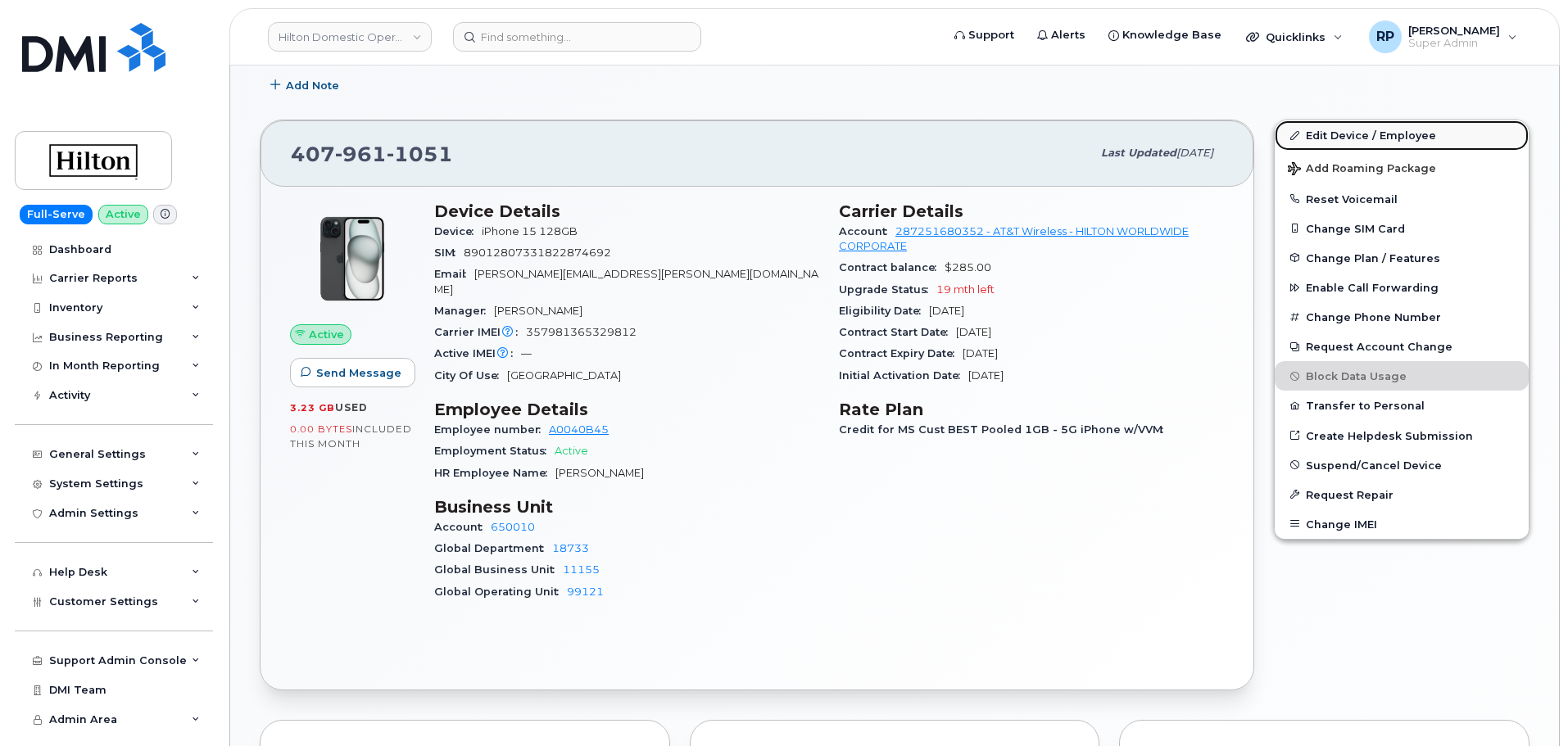
click at [1332, 131] on link "Edit Device / Employee" at bounding box center [1401, 135] width 254 height 30
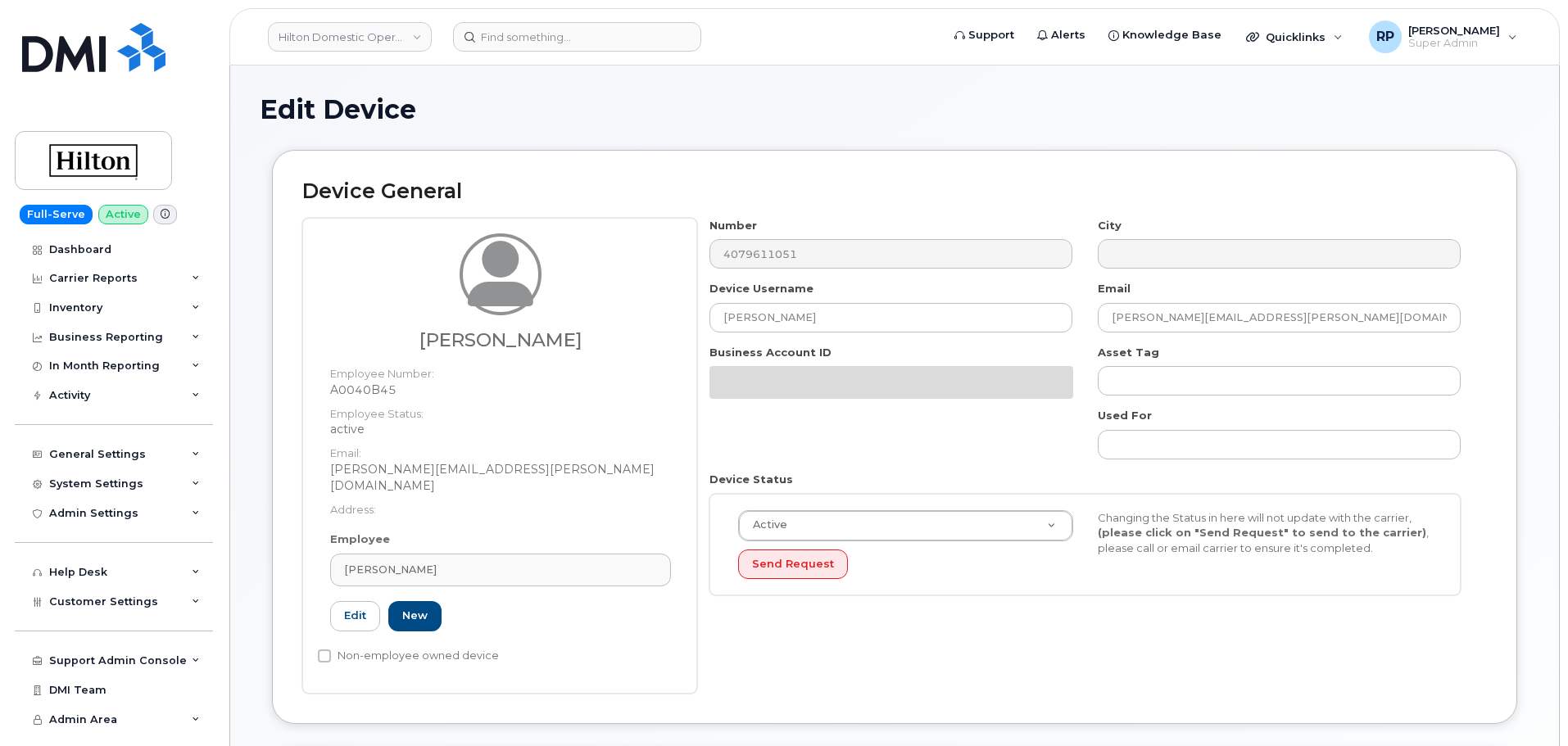
select select "34080332"
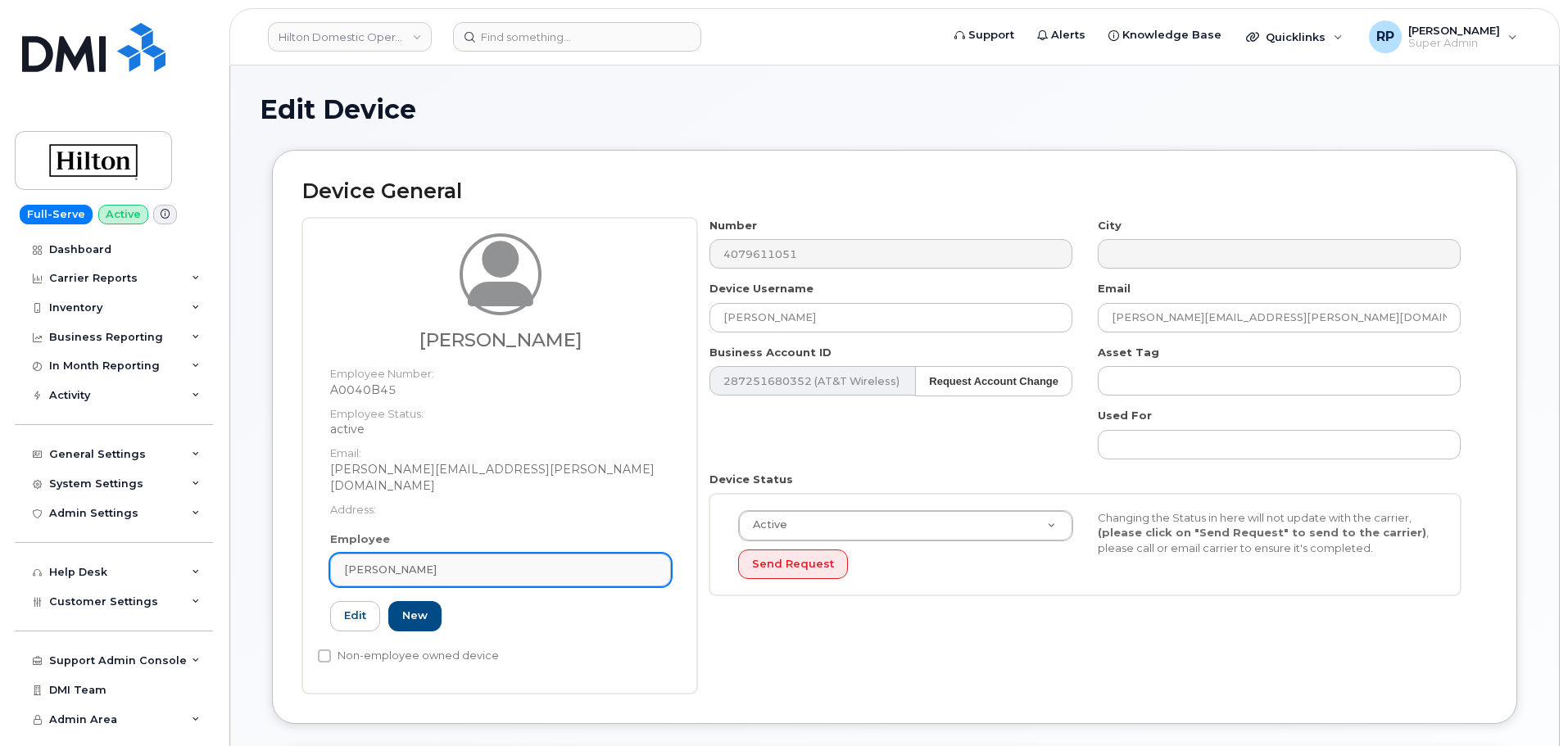
click at [446, 561] on div "[PERSON_NAME]" at bounding box center [500, 569] width 313 height 16
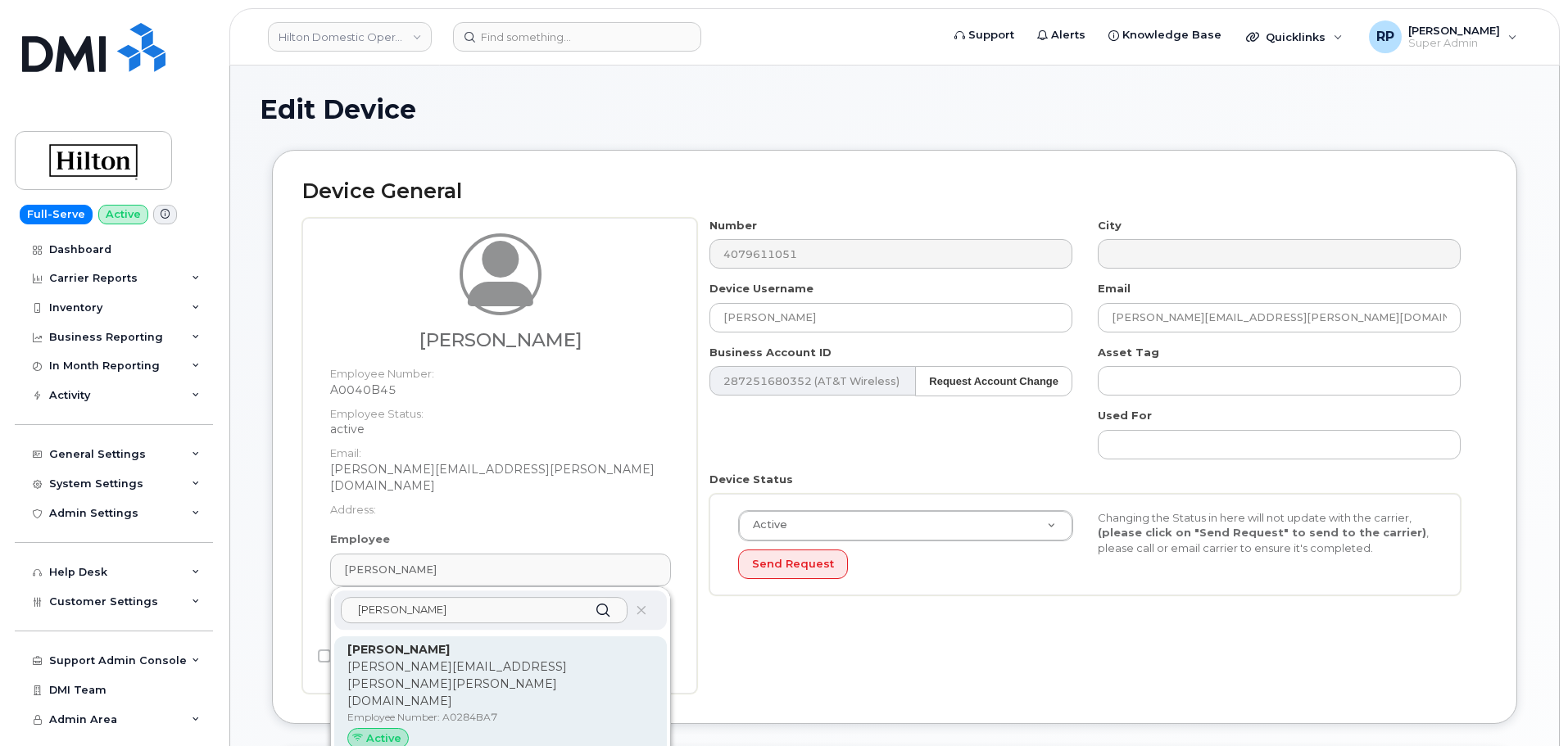
type input "[PERSON_NAME]"
click at [435, 658] on p "Danny.Sanchez@hilton.com" at bounding box center [500, 684] width 306 height 51
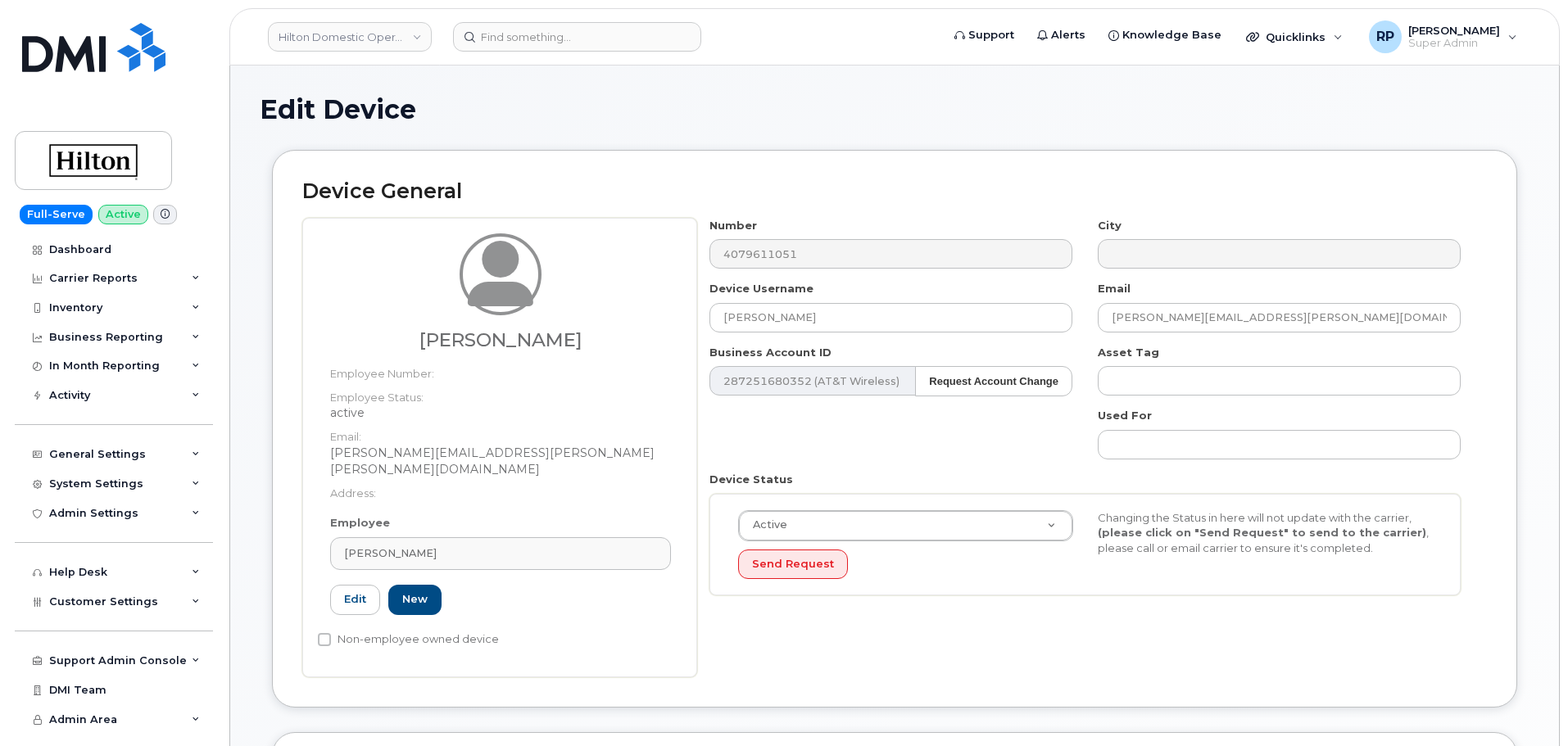
type input "A0284BA7"
type input "[PERSON_NAME]"
type input "[PERSON_NAME][EMAIL_ADDRESS][PERSON_NAME][PERSON_NAME][DOMAIN_NAME]"
type input "34542487"
type input "34541956"
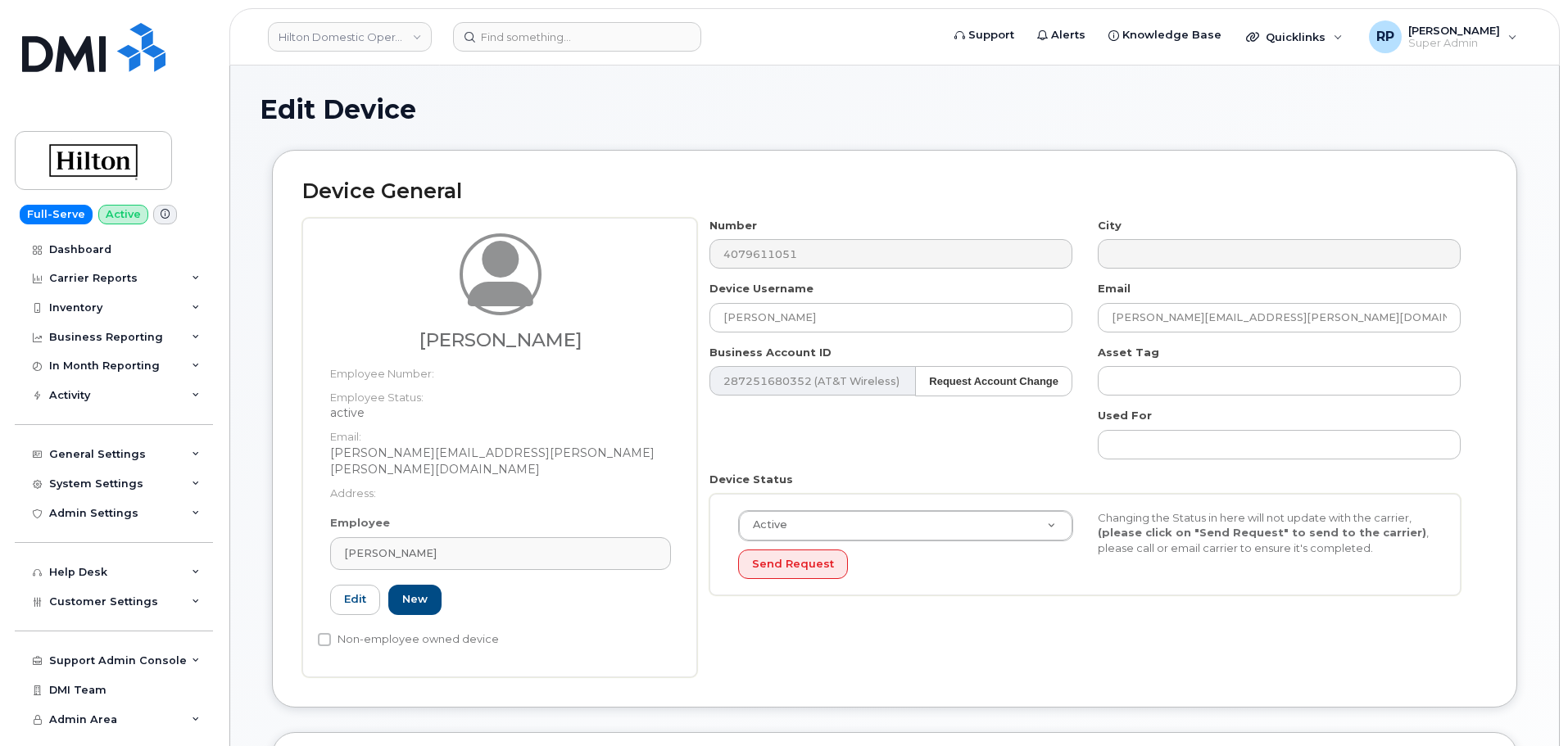
type input "34542165"
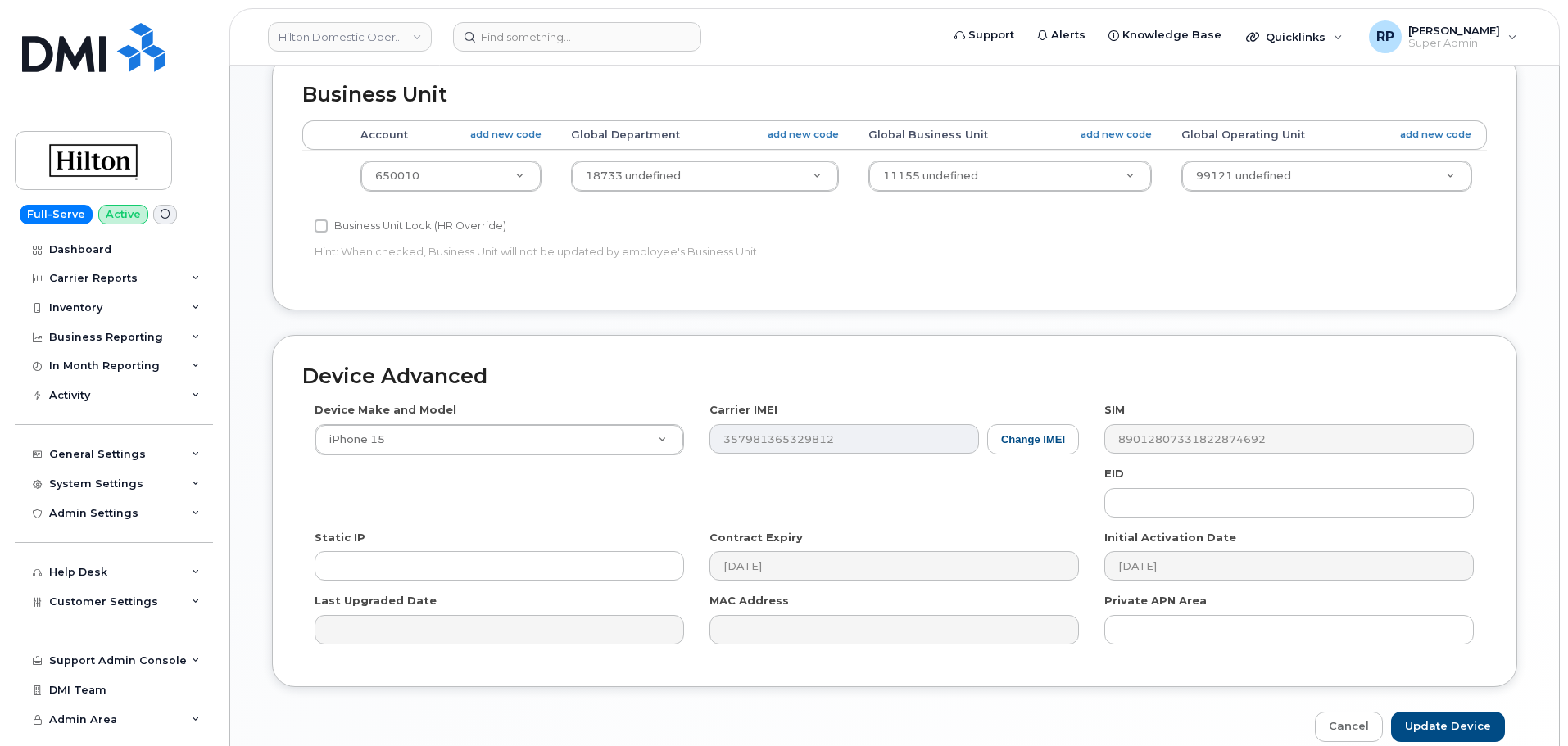
scroll to position [682, 0]
click at [1466, 708] on input "Update Device" at bounding box center [1447, 723] width 114 height 31
type input "Saving..."
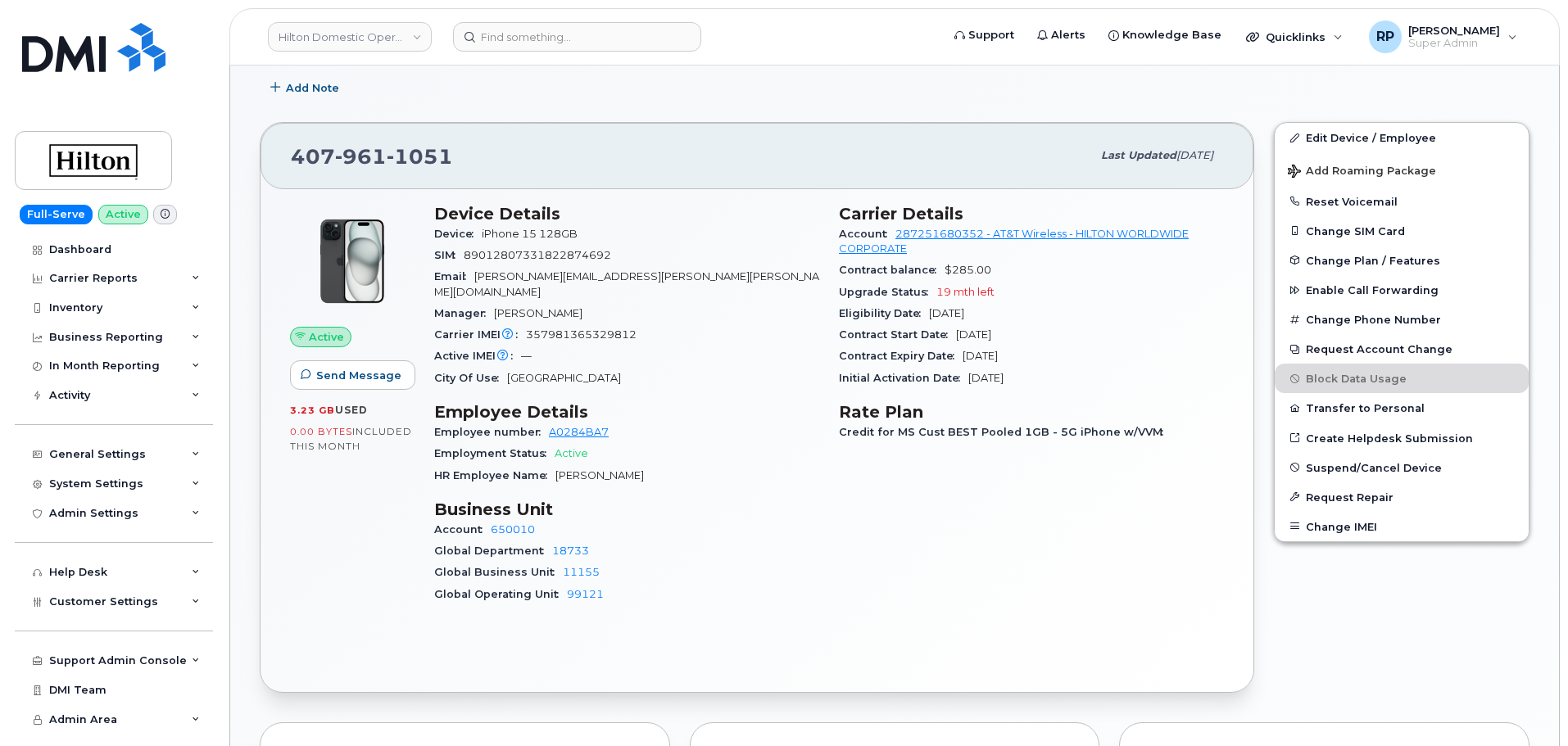
scroll to position [273, 0]
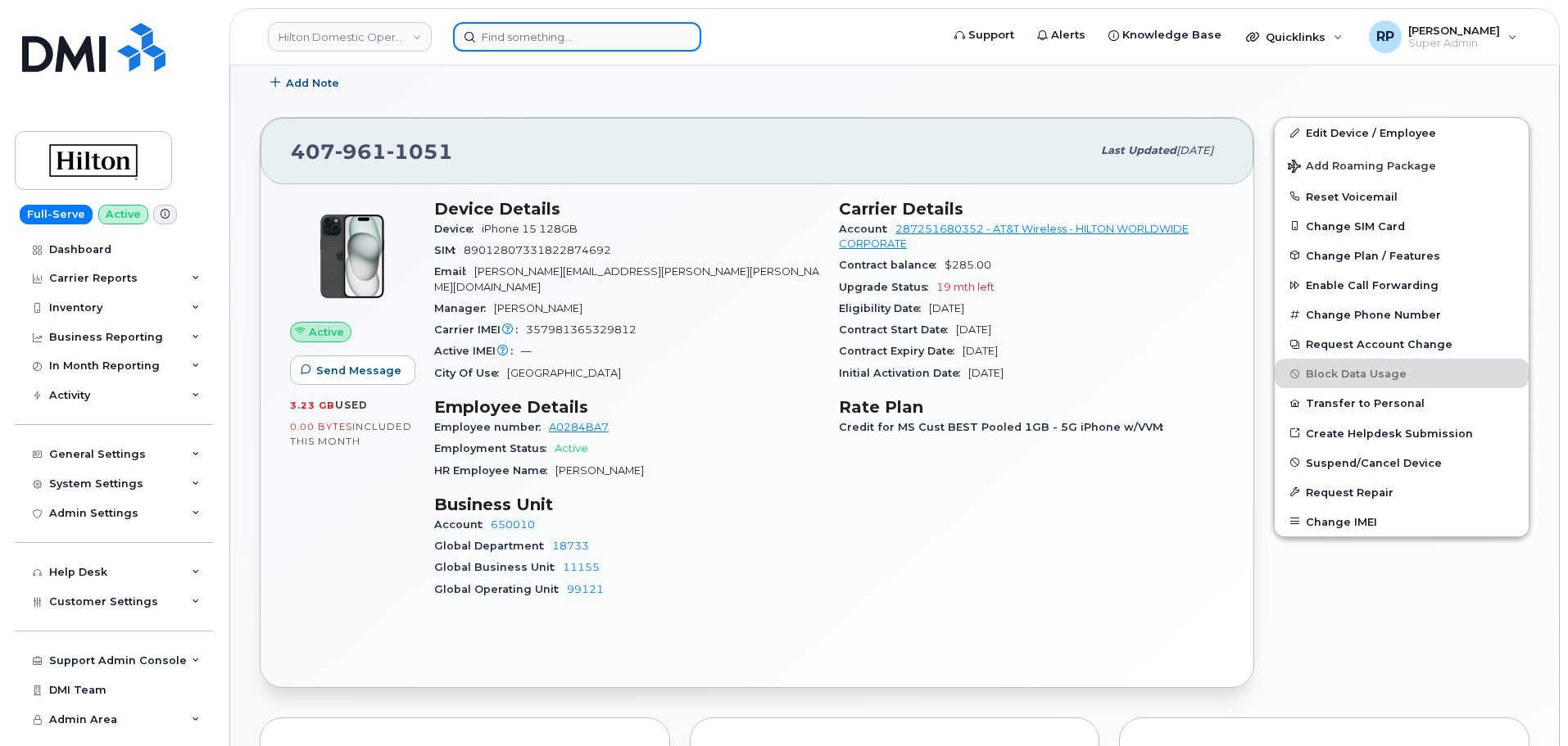
click at [569, 40] on input at bounding box center [576, 37] width 248 height 30
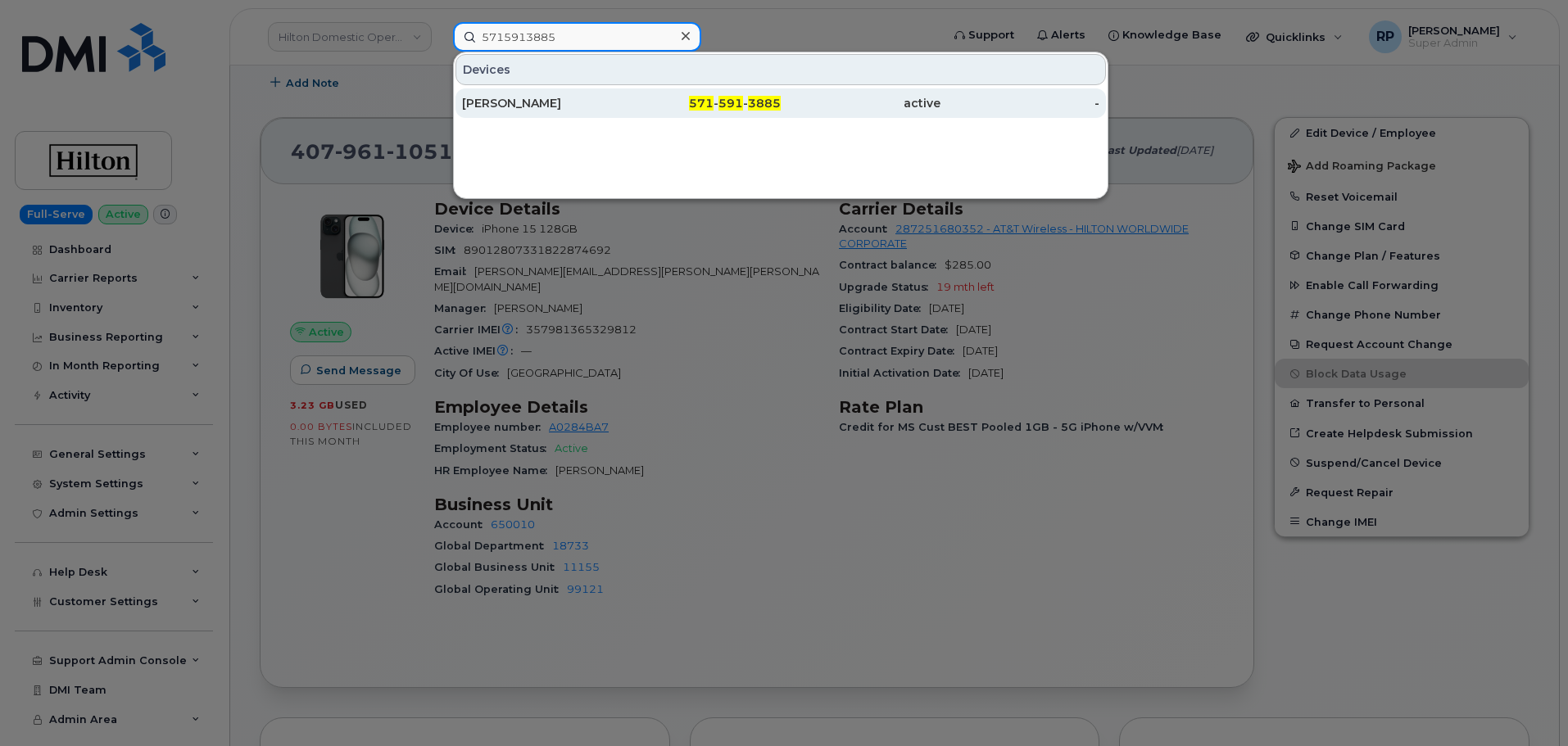
type input "5715913885"
click at [614, 103] on div "[PERSON_NAME]" at bounding box center [542, 103] width 160 height 17
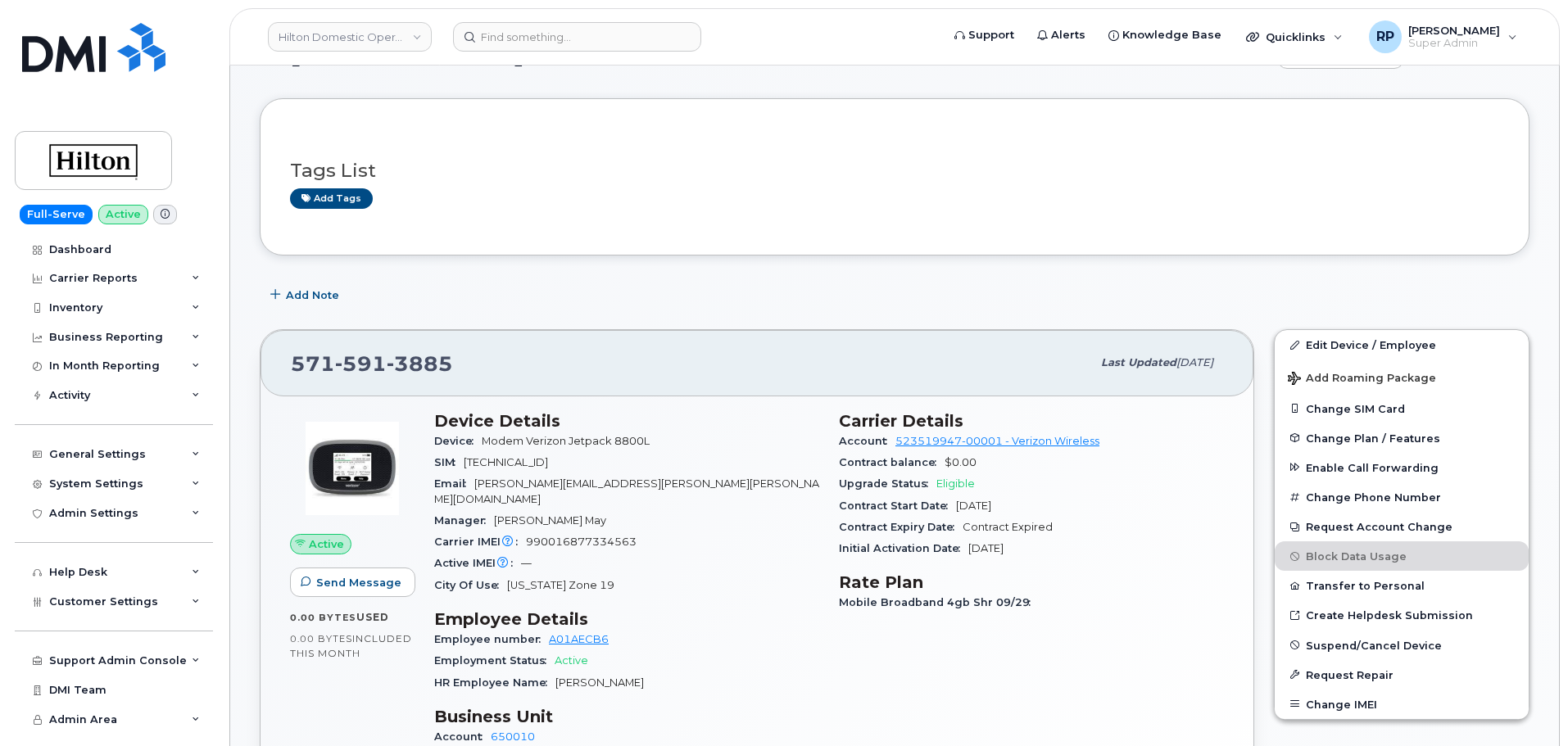
scroll to position [136, 0]
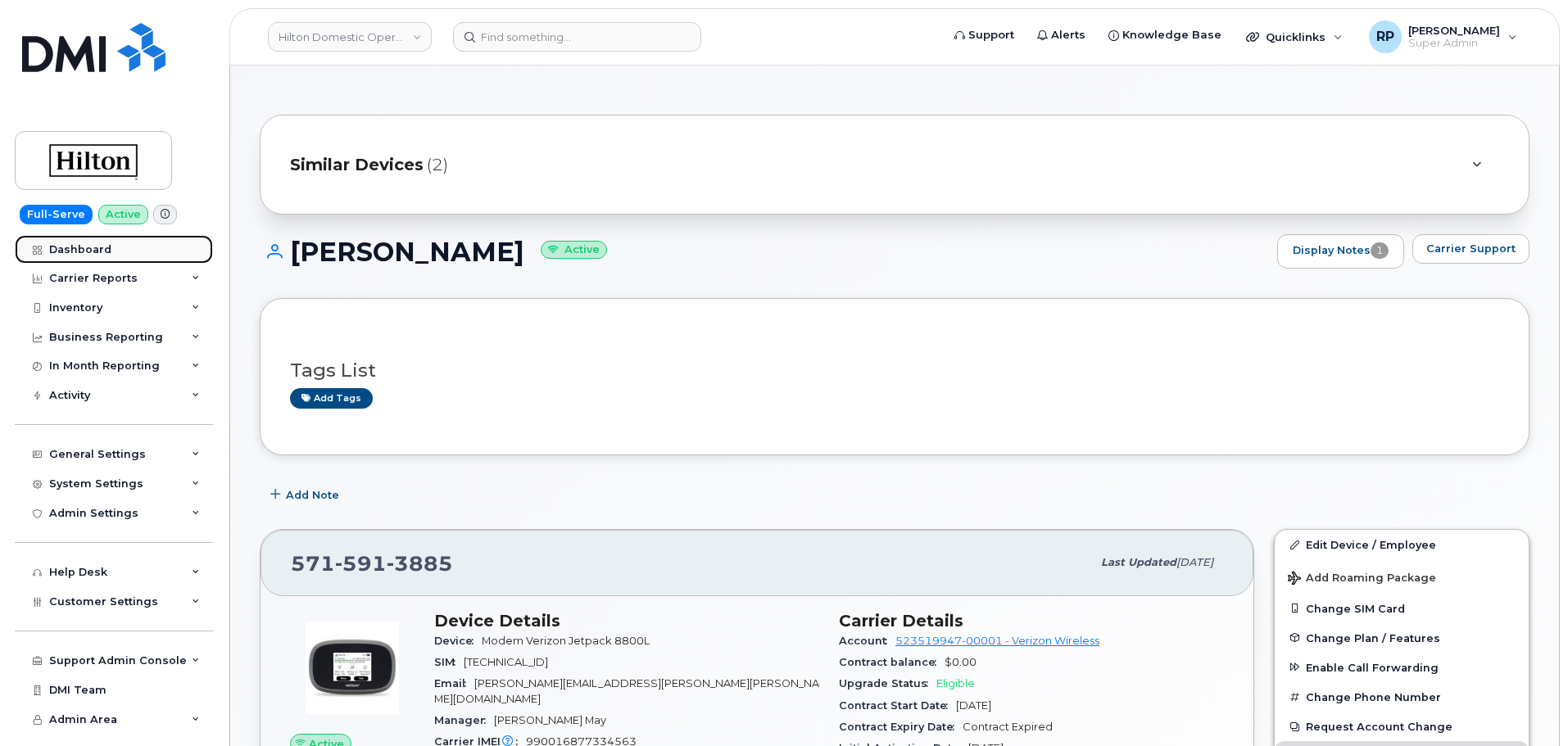
click at [96, 251] on div "Dashboard" at bounding box center [80, 249] width 62 height 13
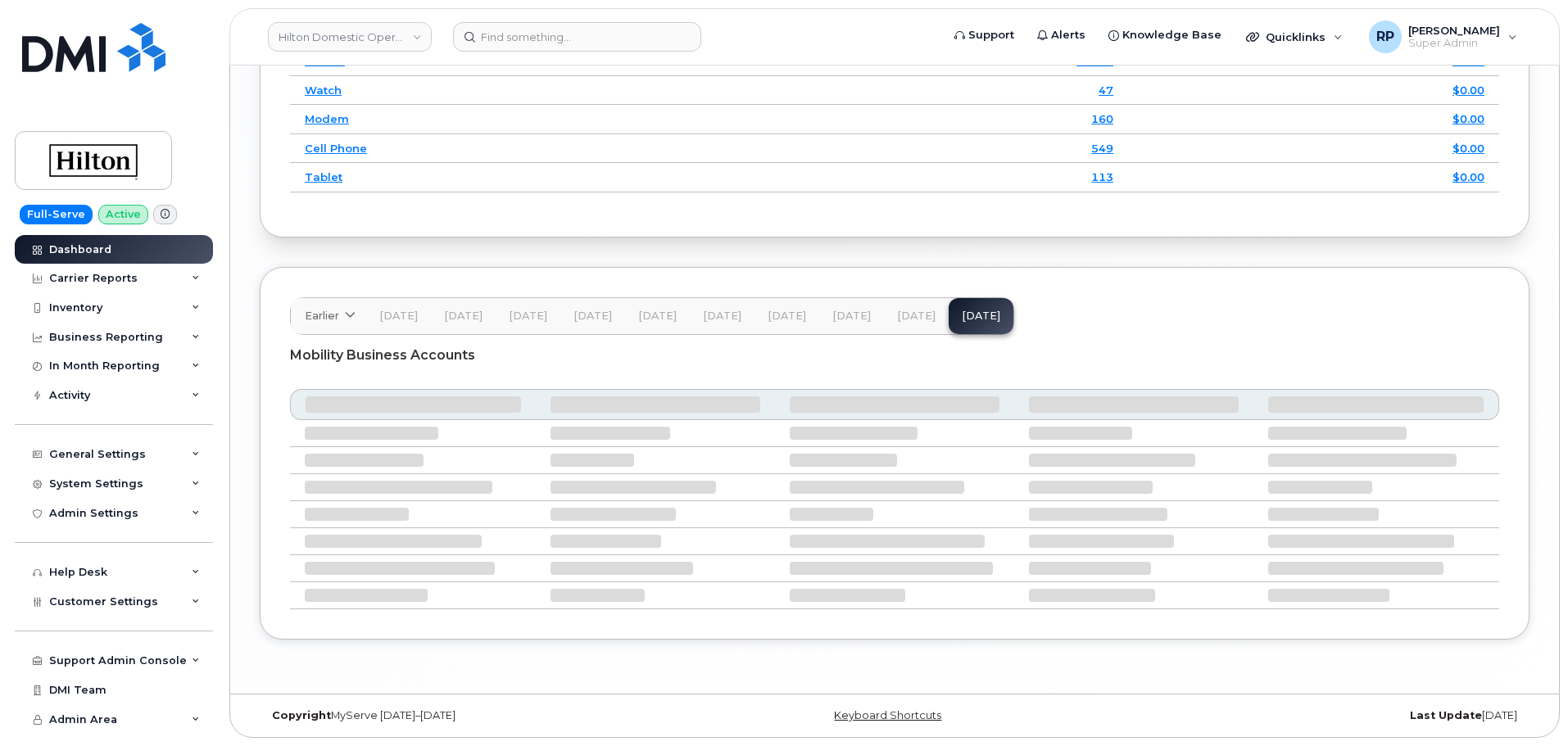
scroll to position [2452, 0]
click at [897, 319] on span "[DATE]" at bounding box center [915, 315] width 39 height 13
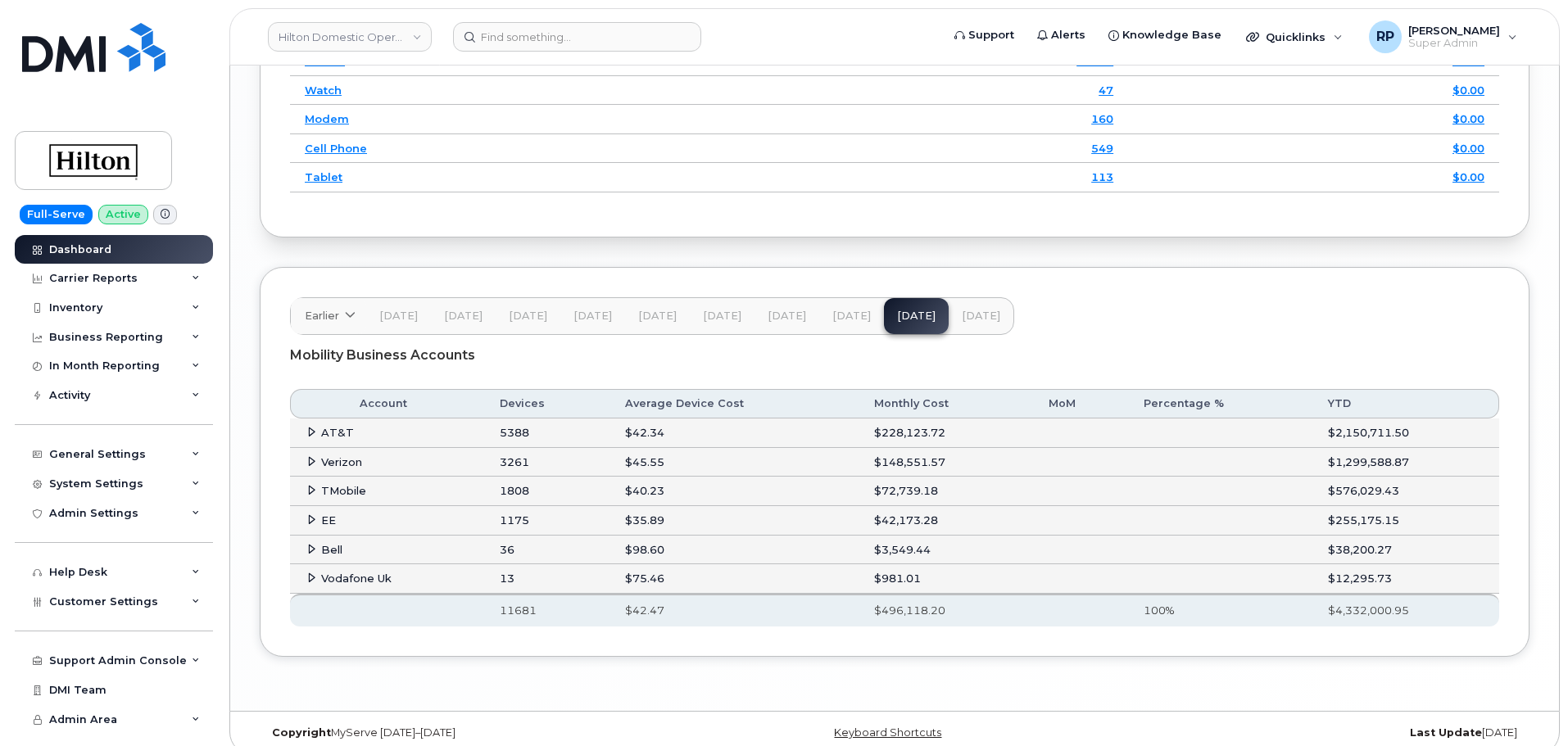
click at [311, 459] on icon at bounding box center [311, 461] width 11 height 11
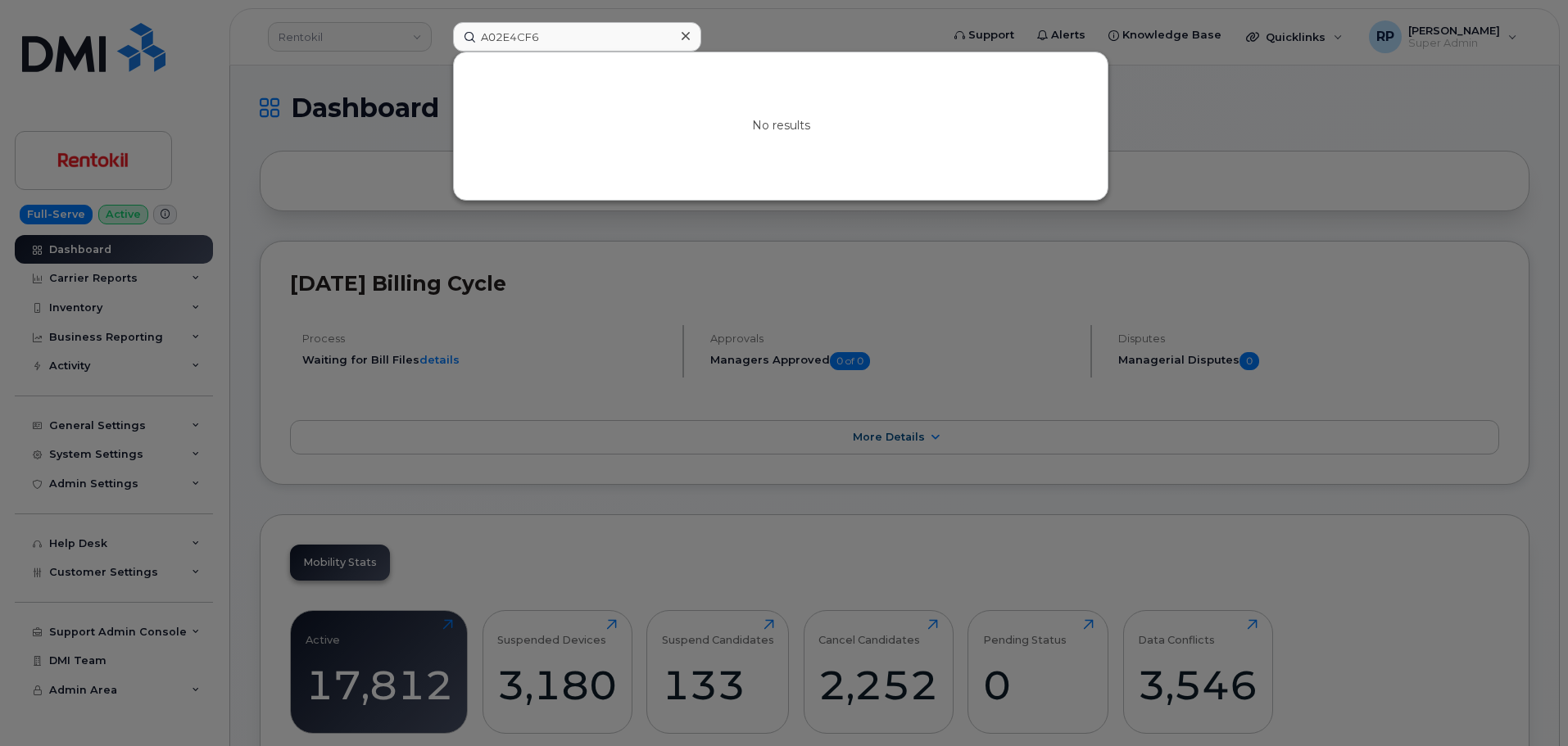
scroll to position [2339, 0]
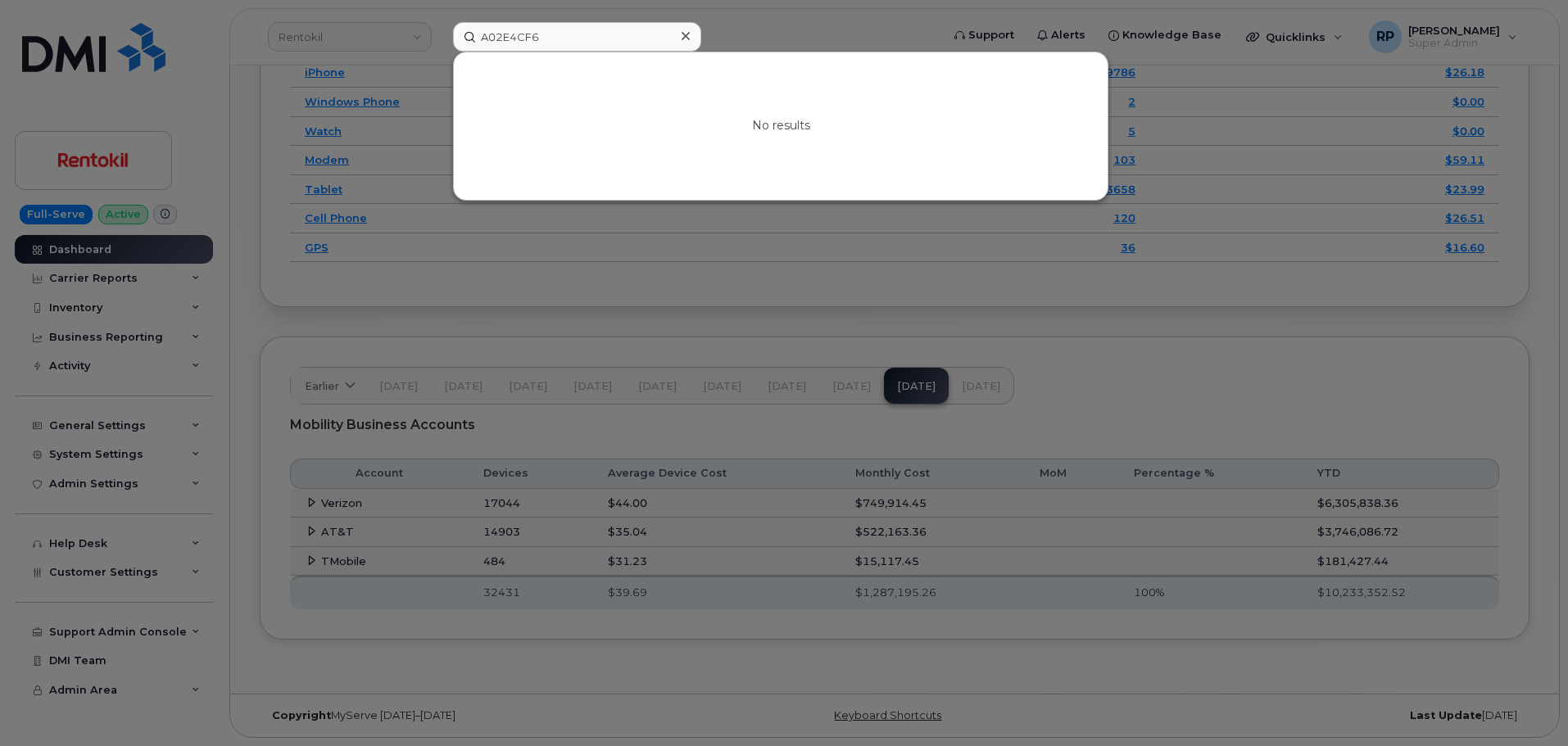
click at [331, 31] on div at bounding box center [784, 373] width 1568 height 746
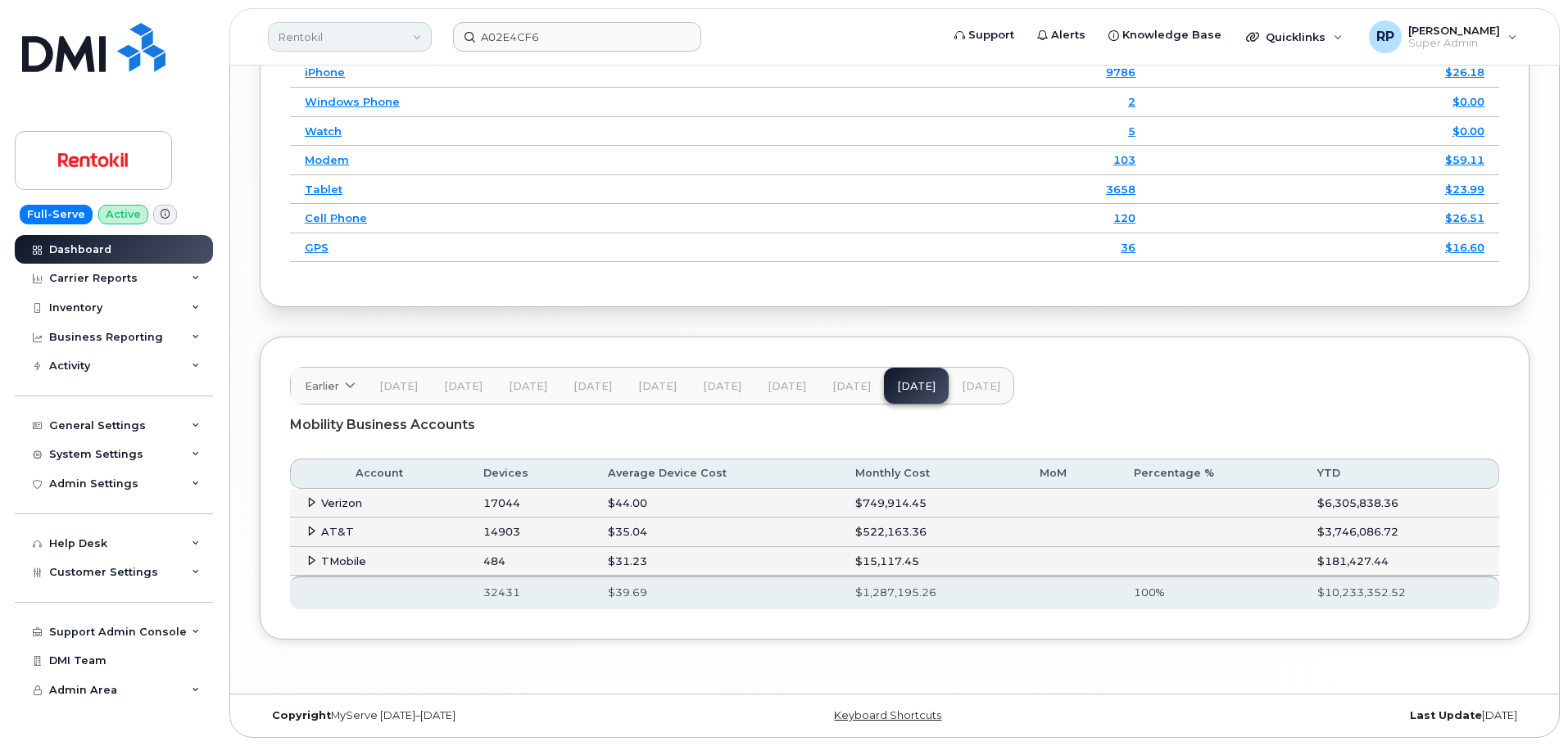
click at [331, 36] on link "Rentokil" at bounding box center [350, 37] width 164 height 30
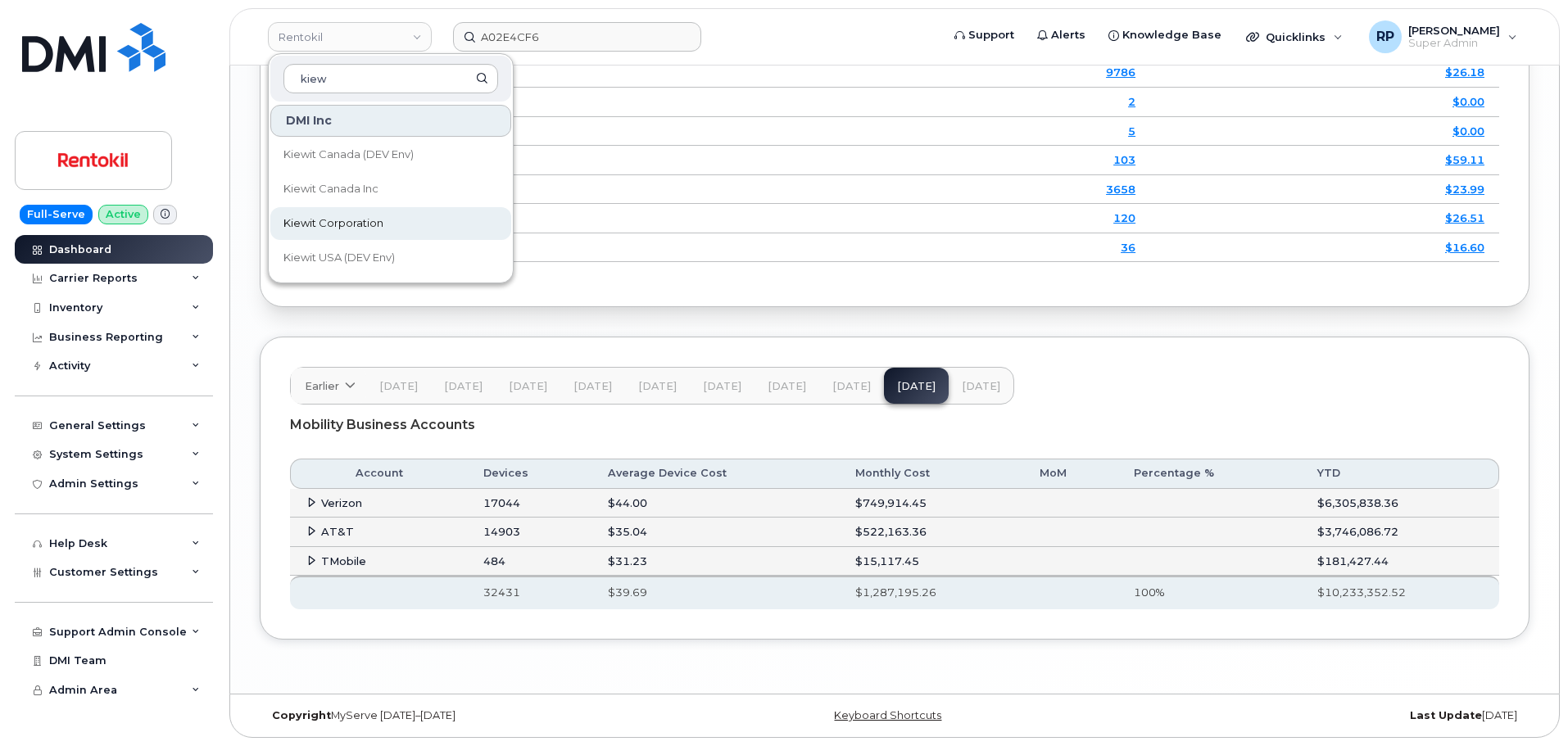
type input "kiew"
click at [330, 218] on span "Kiewit Corporation" at bounding box center [333, 223] width 100 height 17
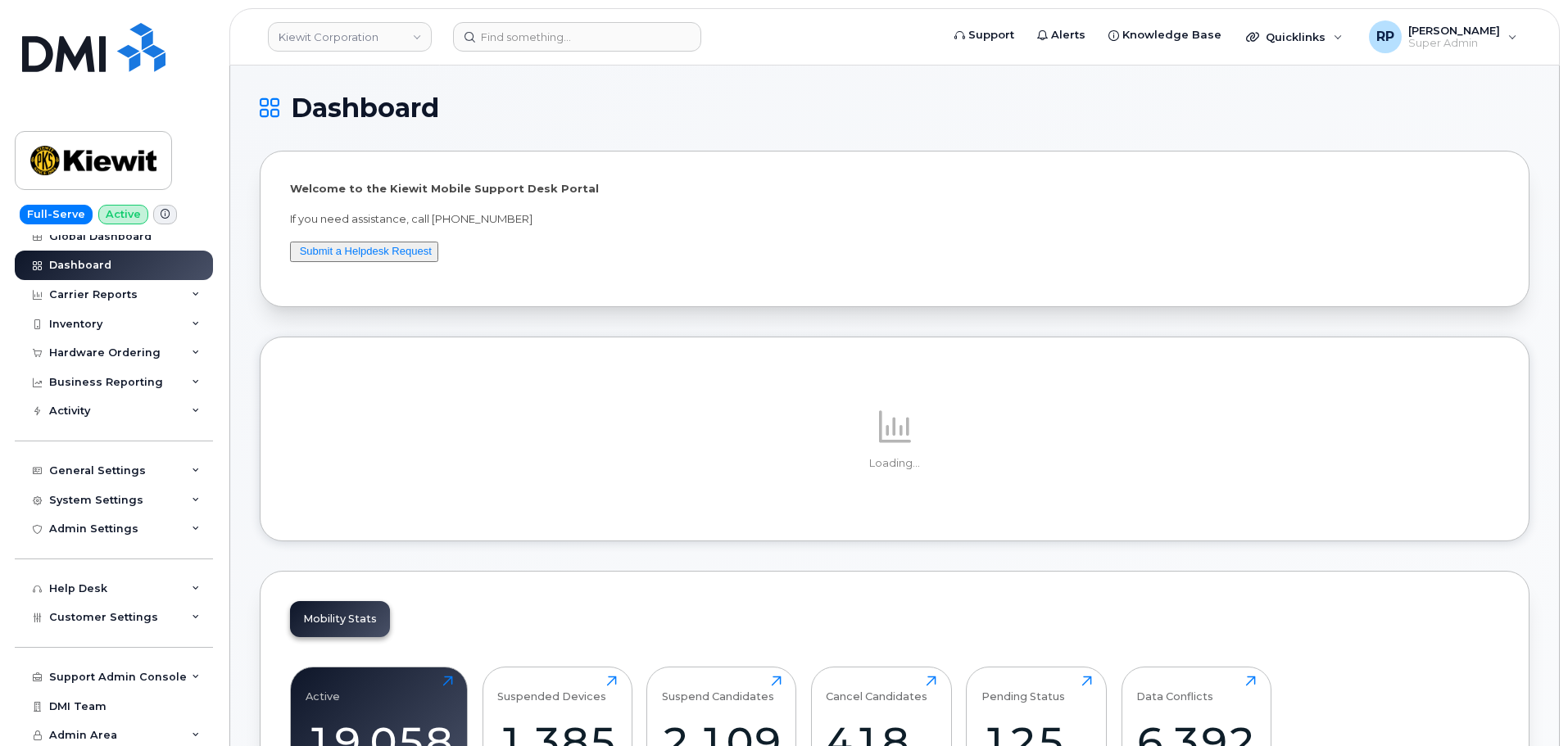
scroll to position [17, 0]
click at [136, 614] on span "Customer Settings" at bounding box center [104, 614] width 109 height 12
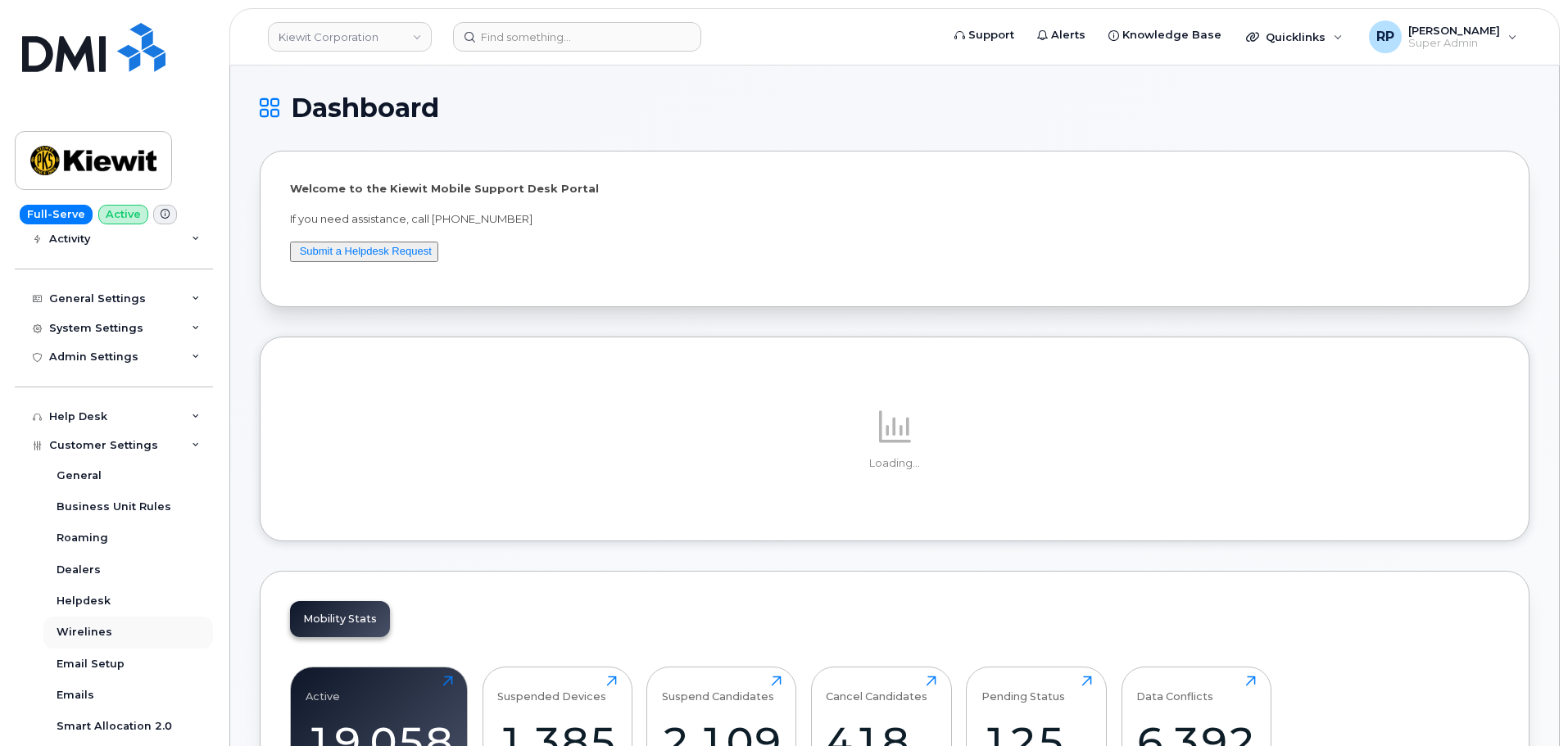
scroll to position [153, 0]
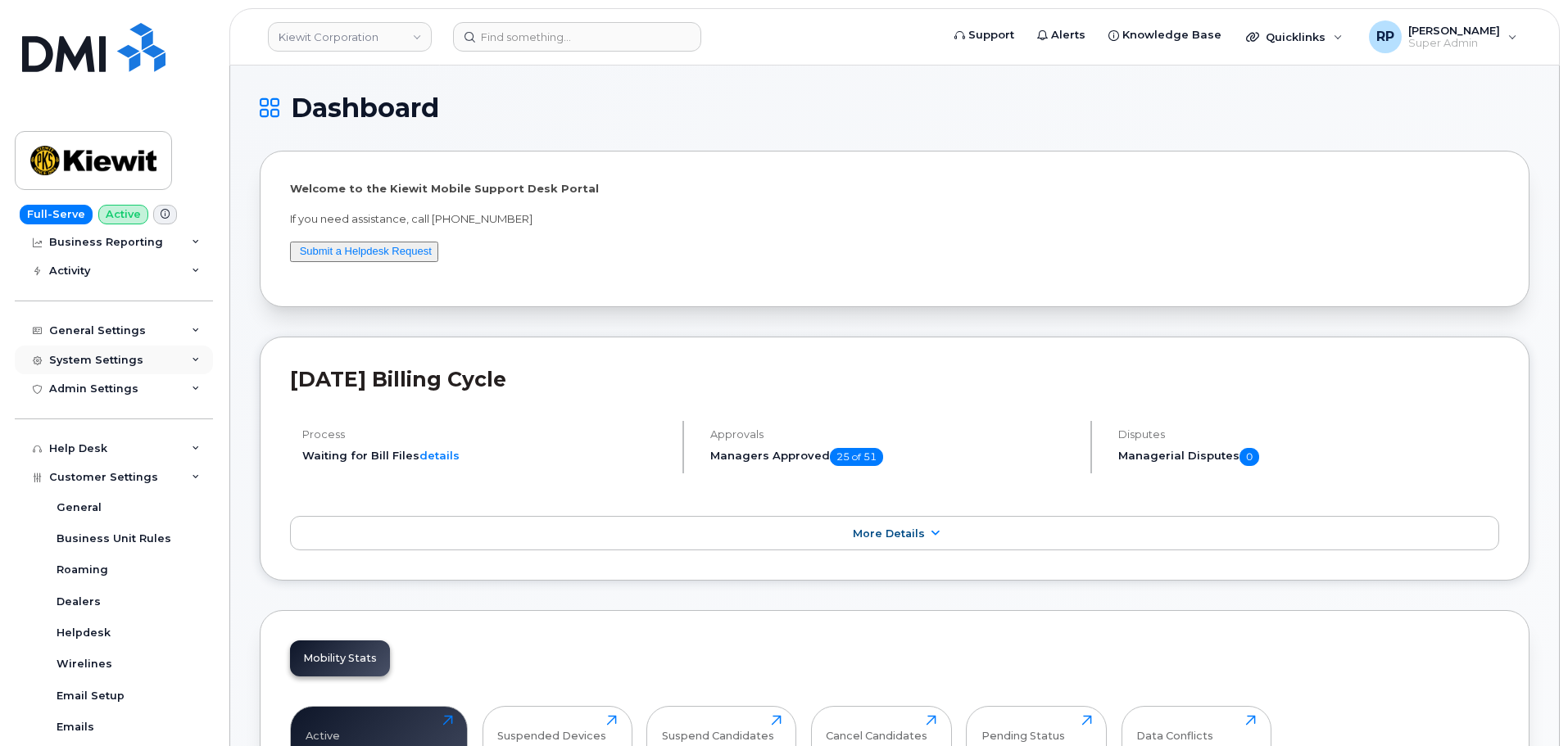
click at [122, 358] on div "System Settings" at bounding box center [96, 360] width 94 height 13
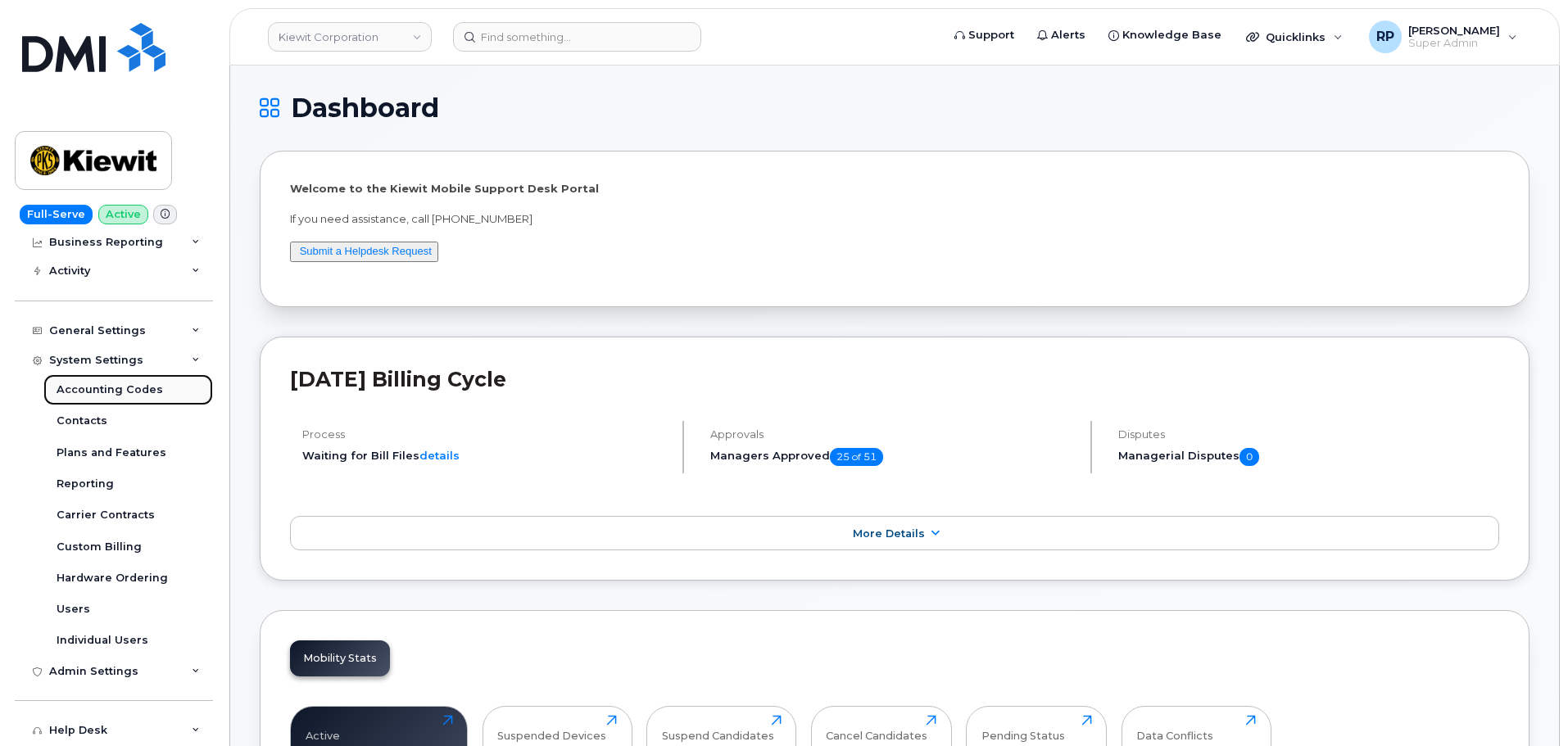
click at [108, 392] on div "Accounting Codes" at bounding box center [110, 389] width 107 height 15
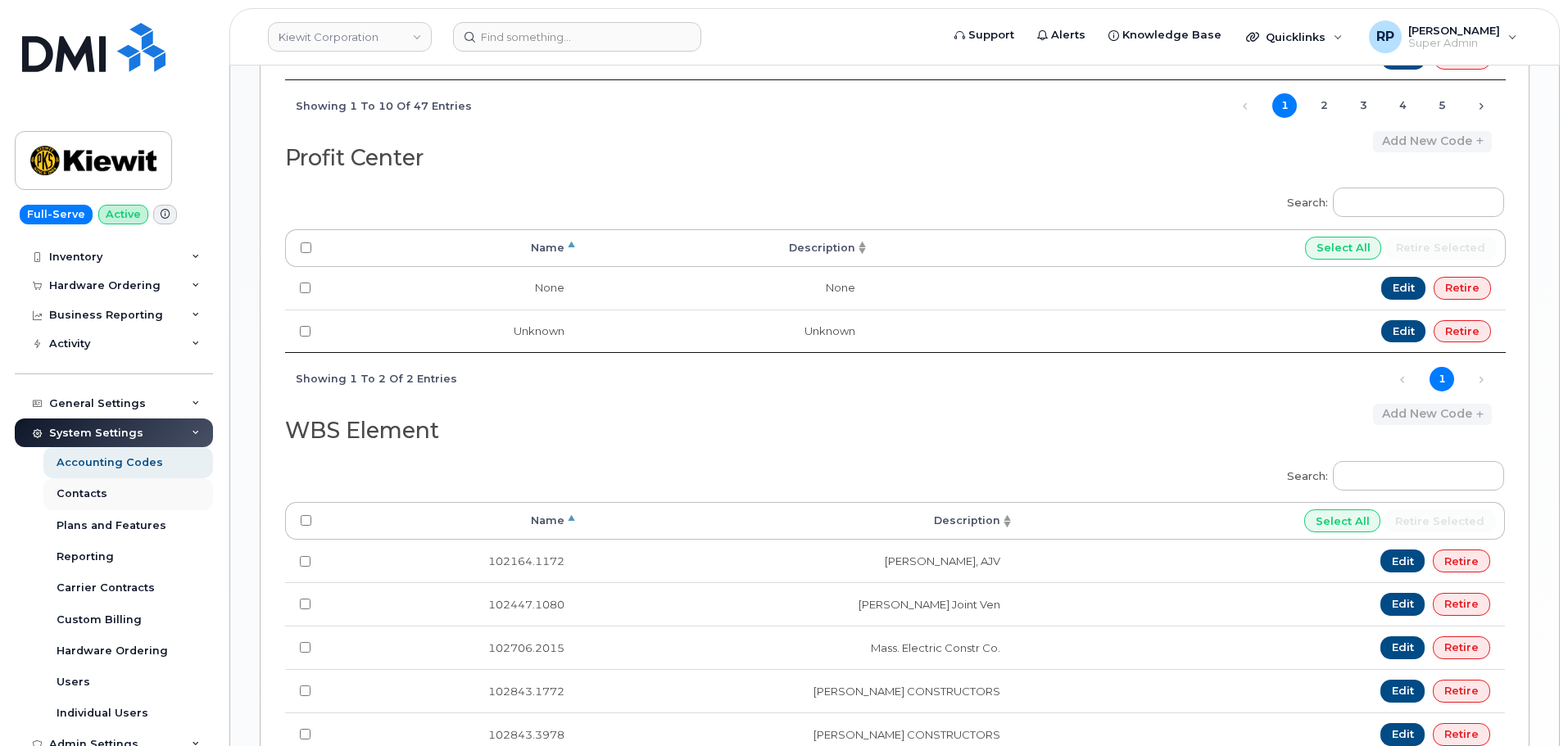
scroll to position [136, 0]
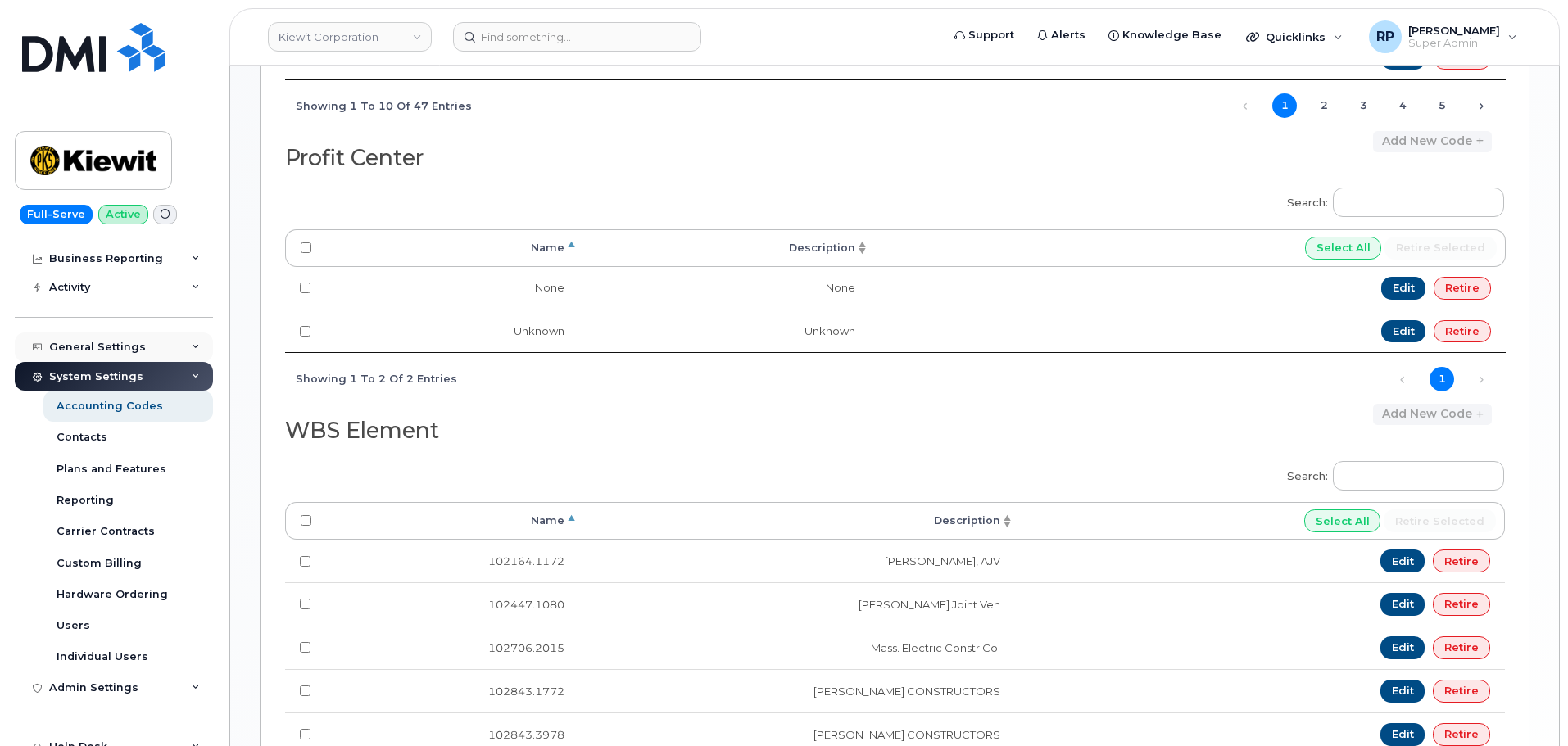
click at [145, 347] on div "General Settings" at bounding box center [114, 347] width 199 height 30
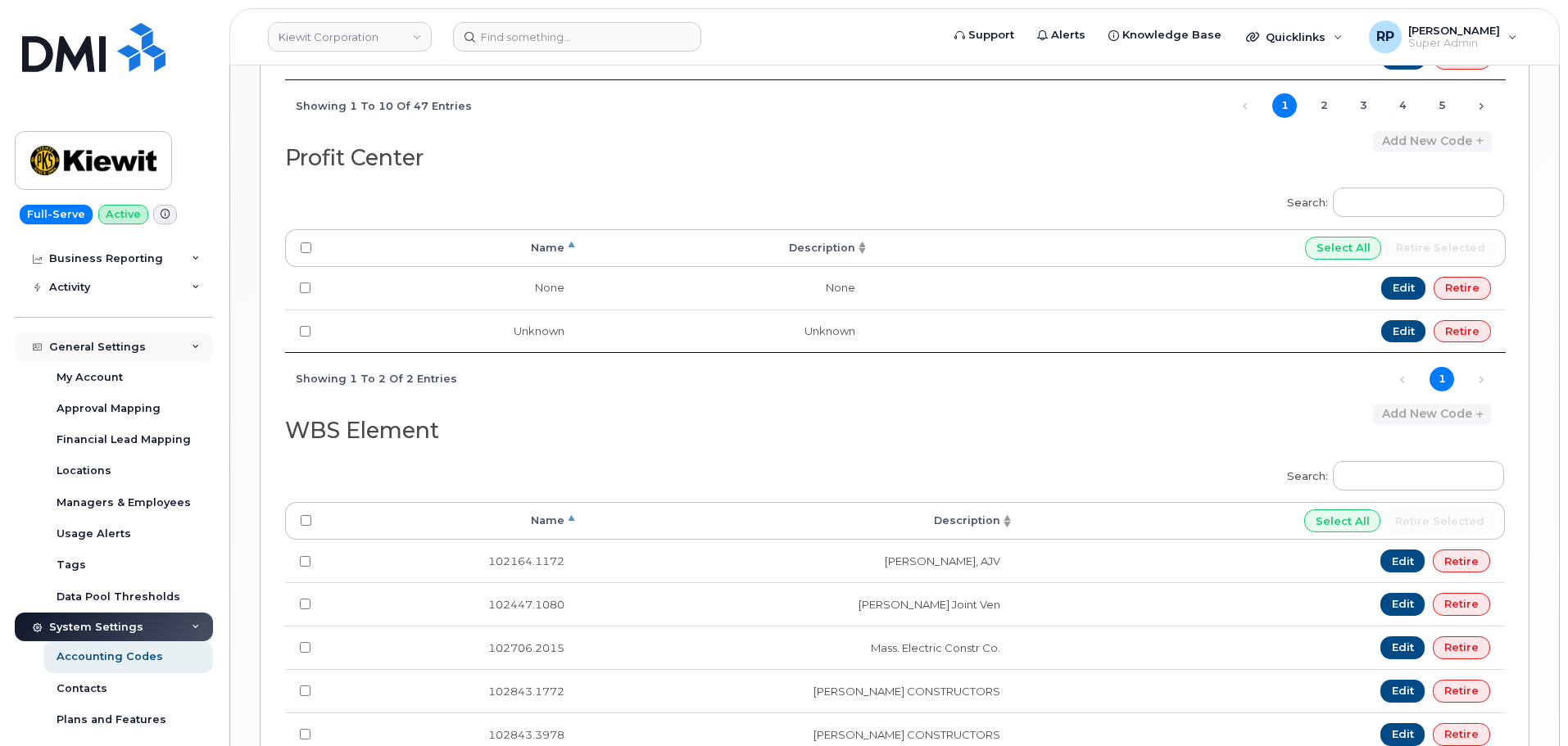
click at [145, 347] on div "General Settings" at bounding box center [114, 347] width 199 height 30
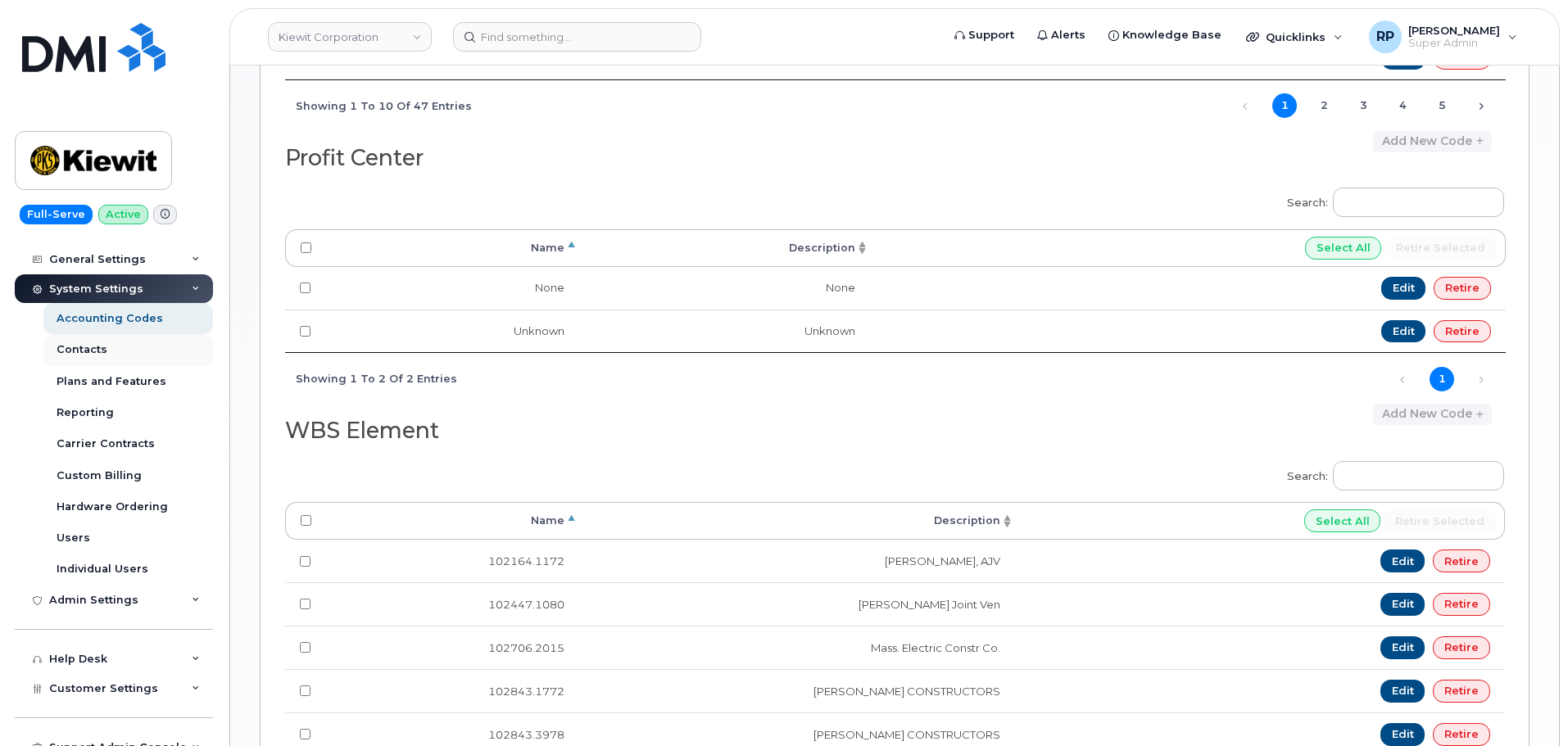
scroll to position [298, 0]
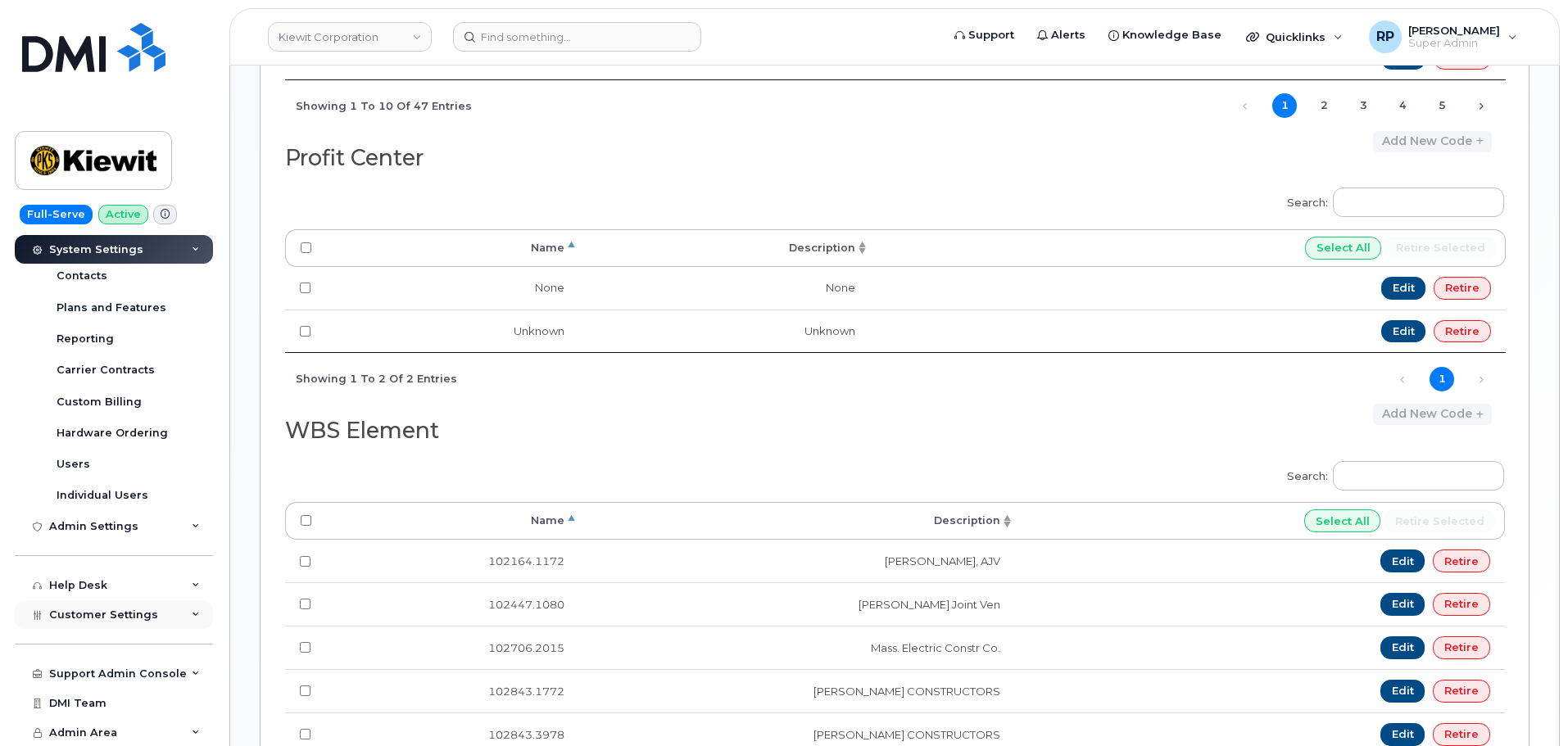
click at [112, 613] on span "Customer Settings" at bounding box center [104, 615] width 109 height 12
click at [93, 676] on div "Business Unit Rules" at bounding box center [114, 676] width 115 height 15
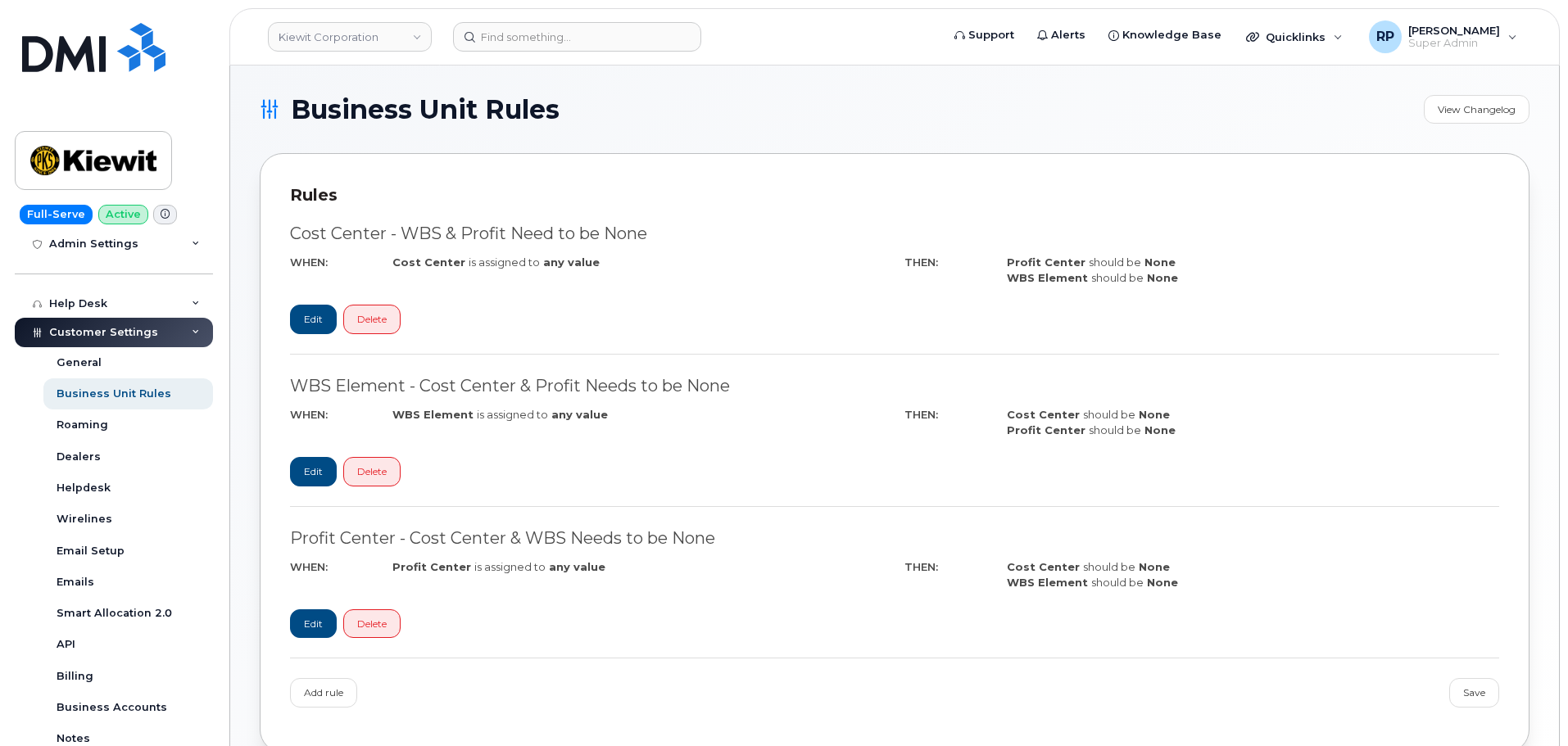
click at [736, 611] on div "Profit Center - Cost Center & WBS Needs to be None WHEN: Profit Center is assig…" at bounding box center [894, 593] width 1209 height 132
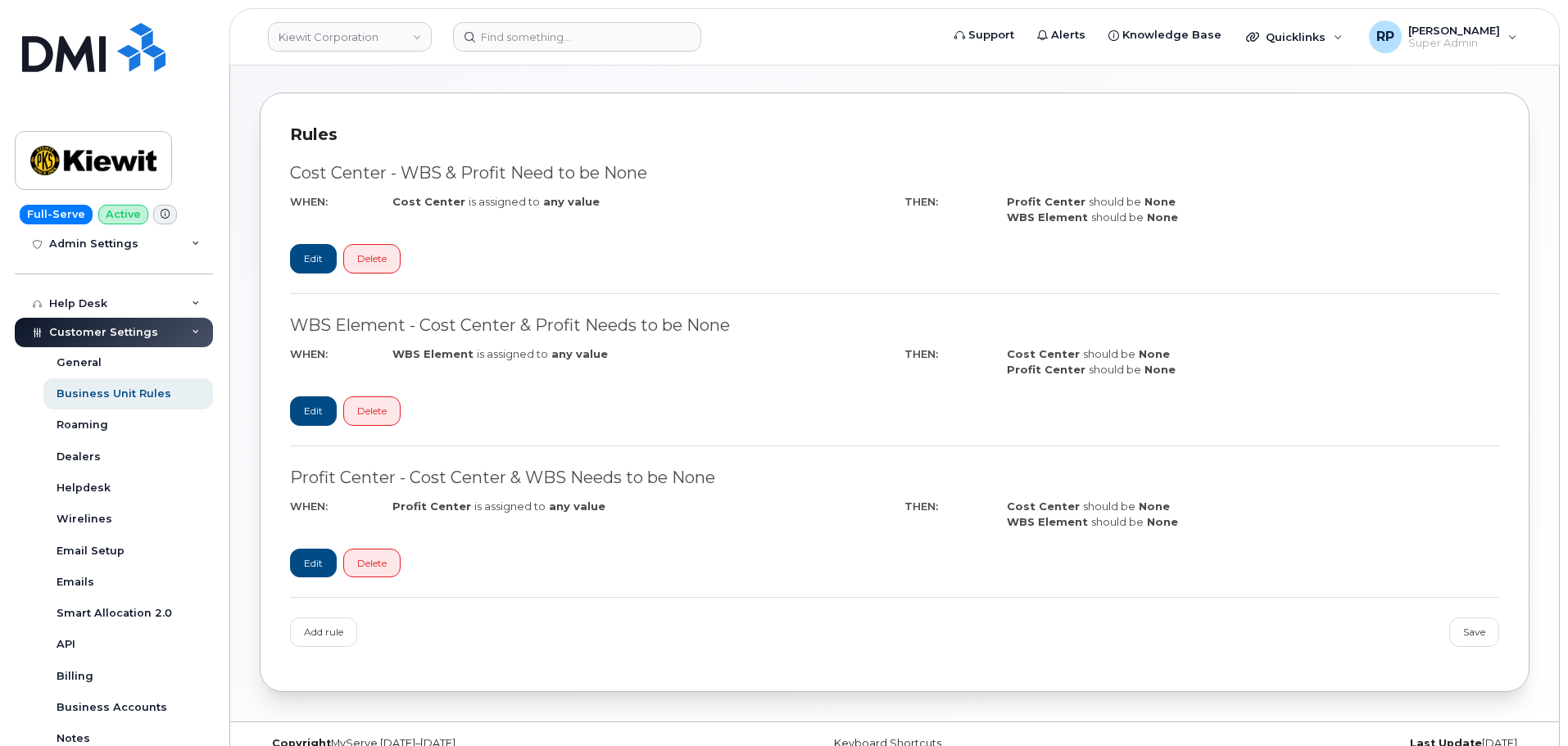
scroll to position [88, 0]
